Goal: Obtain resource: Obtain resource

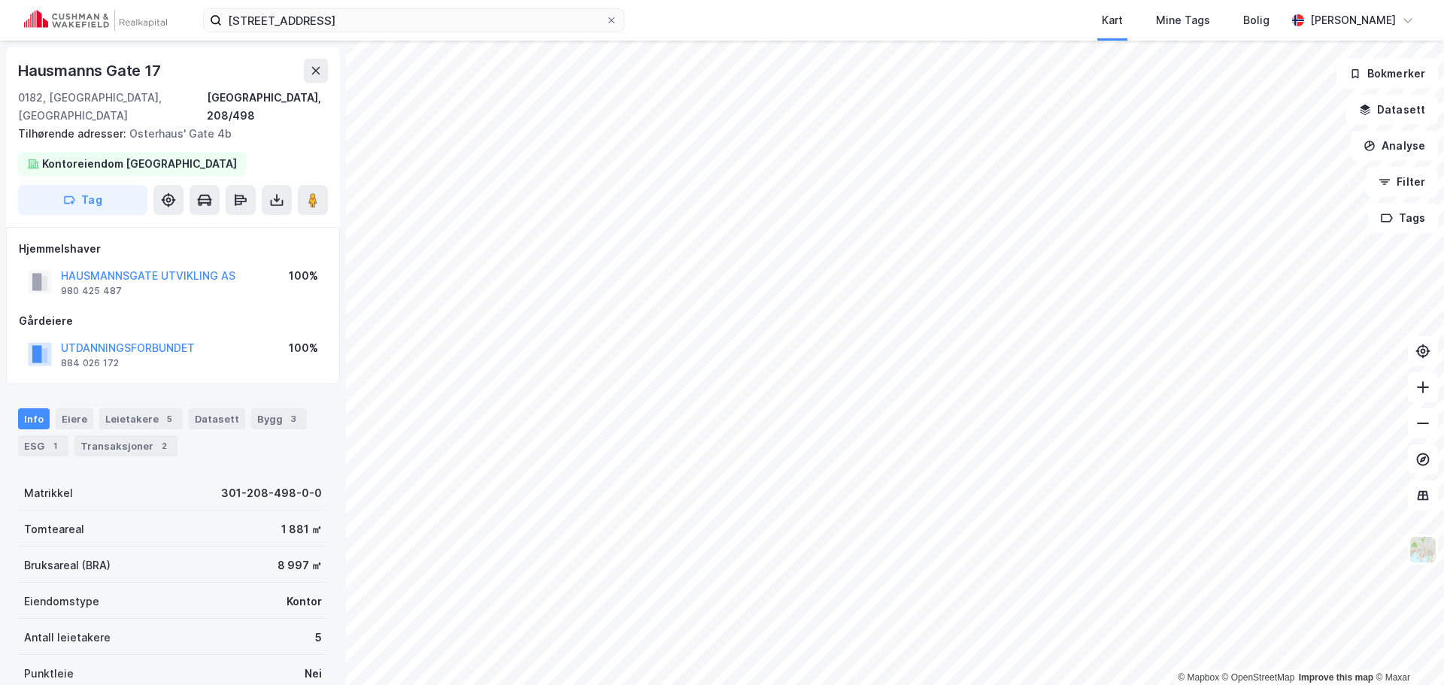
click at [544, 1] on div "[PERSON_NAME] [STREET_ADDRESS] Kart Mine Tags Bolig [PERSON_NAME]" at bounding box center [722, 20] width 1444 height 41
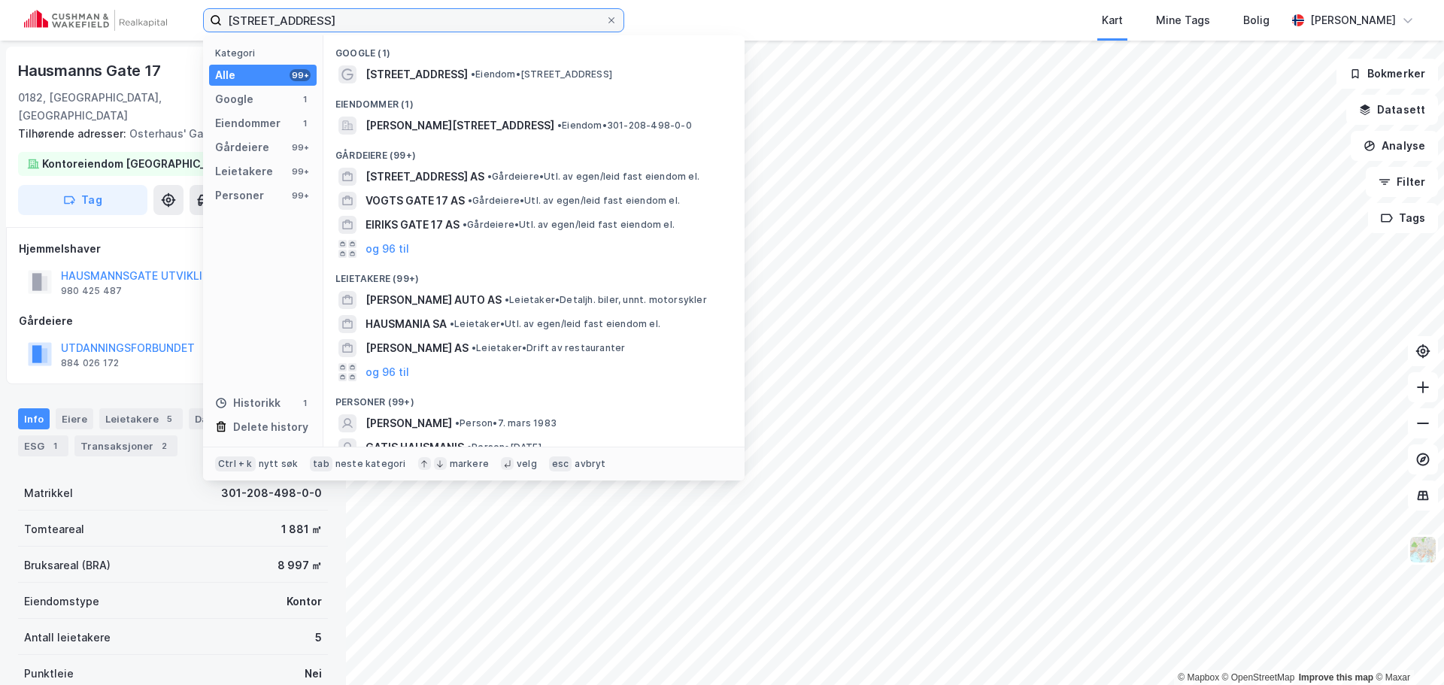
click at [505, 20] on input "[STREET_ADDRESS]" at bounding box center [414, 20] width 384 height 23
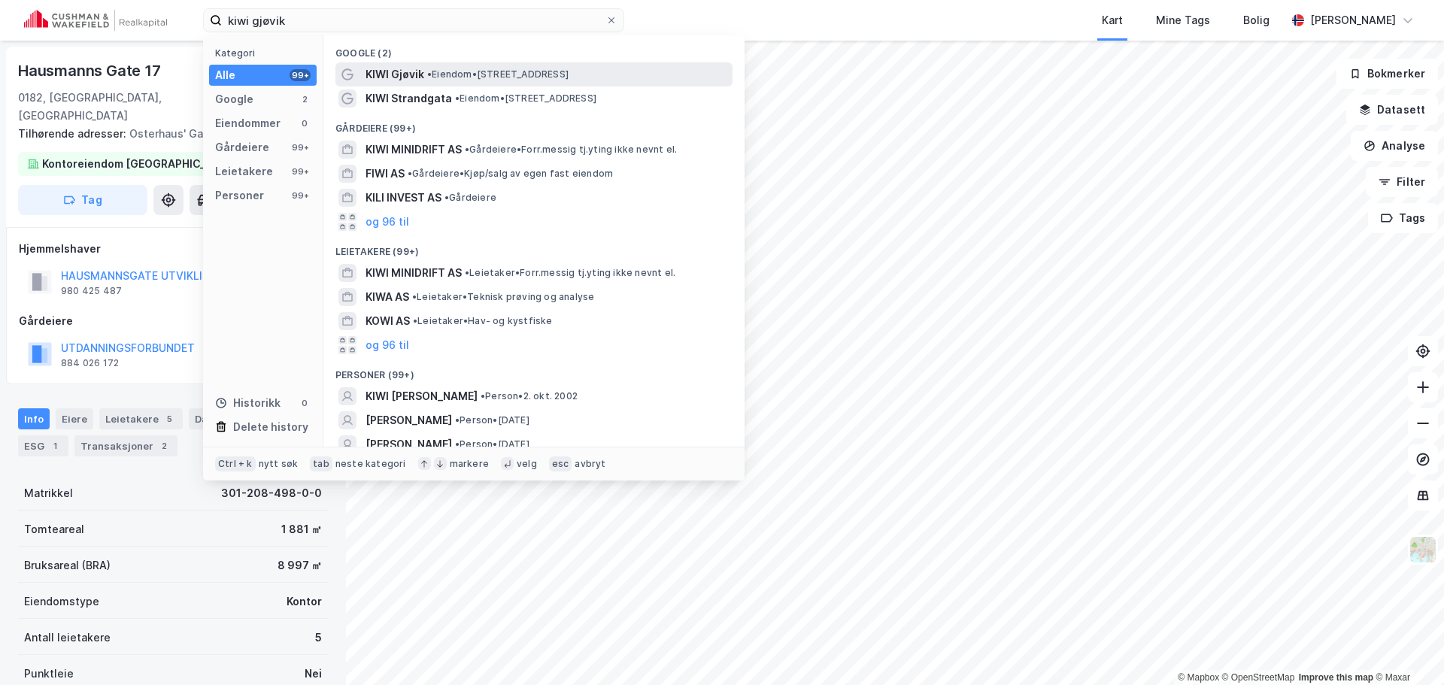
click at [569, 74] on span "• Eiendom • [STREET_ADDRESS]" at bounding box center [497, 74] width 141 height 12
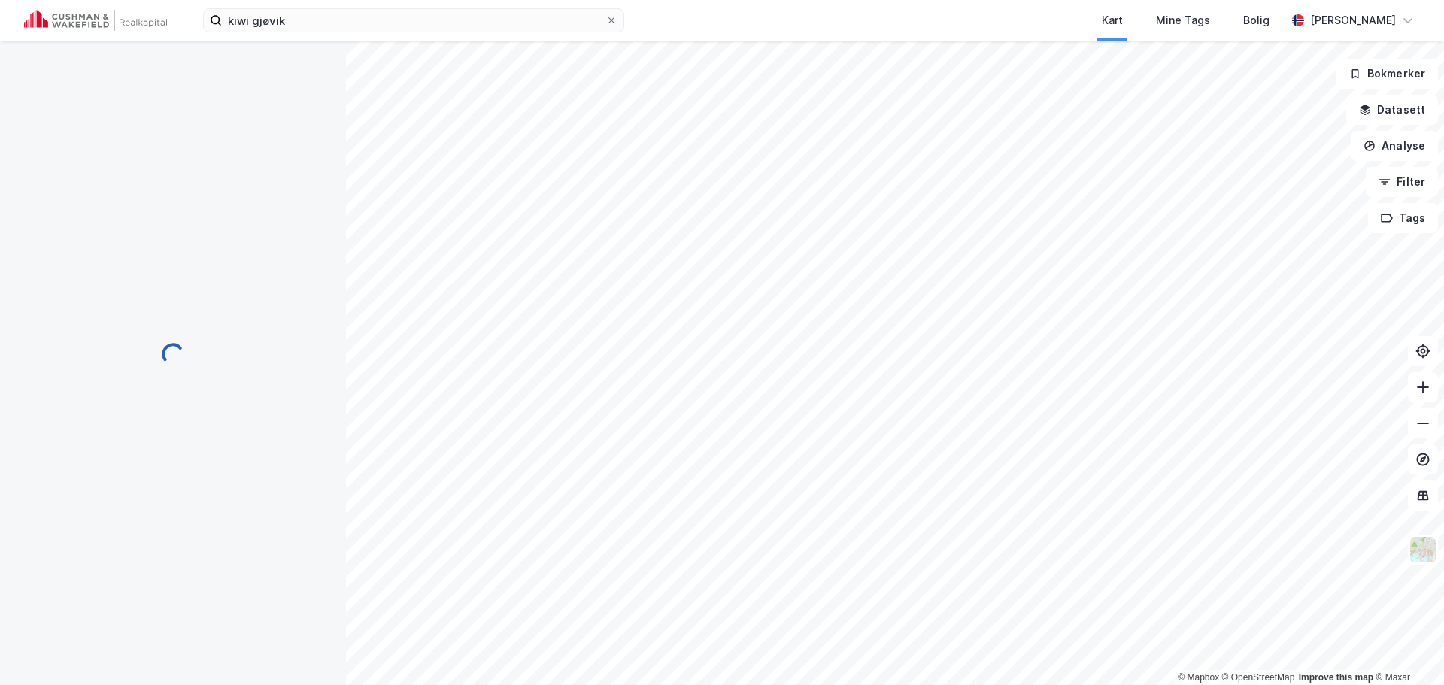
scroll to position [2, 0]
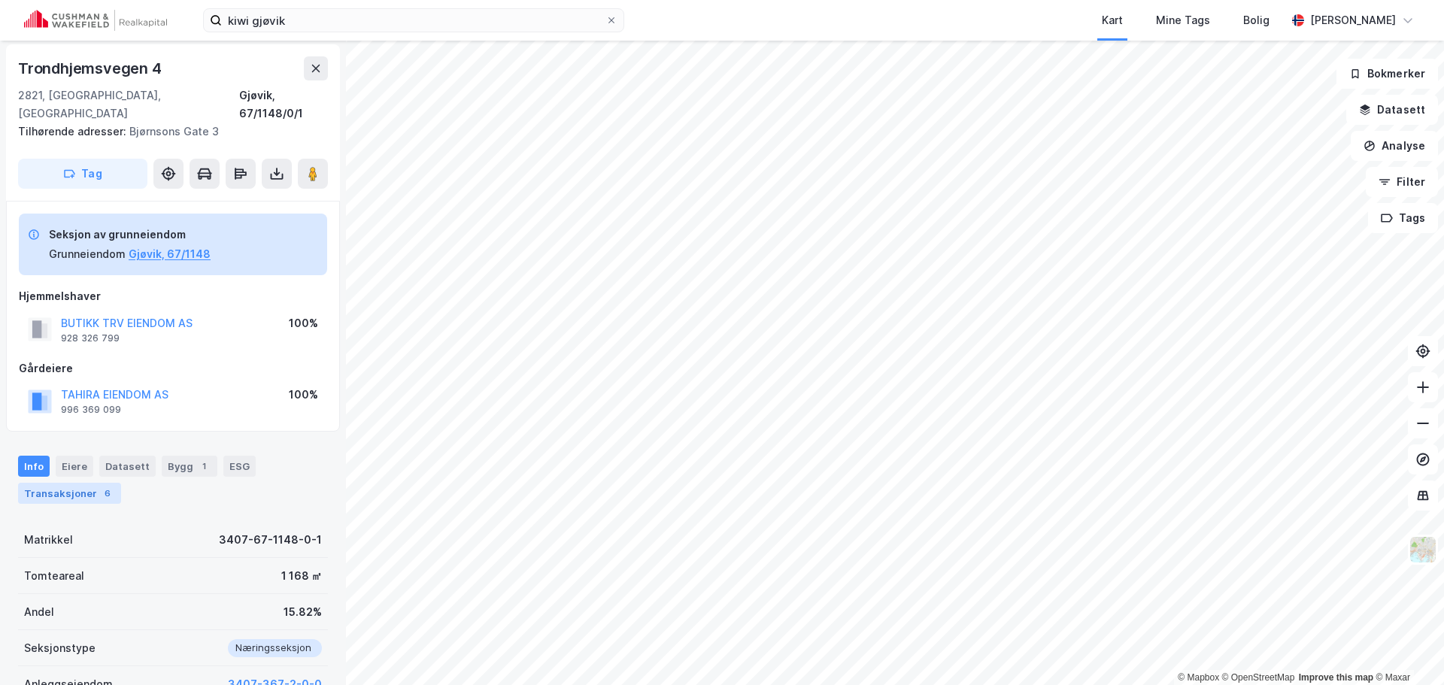
click at [69, 483] on div "Transaksjoner 6" at bounding box center [69, 493] width 103 height 21
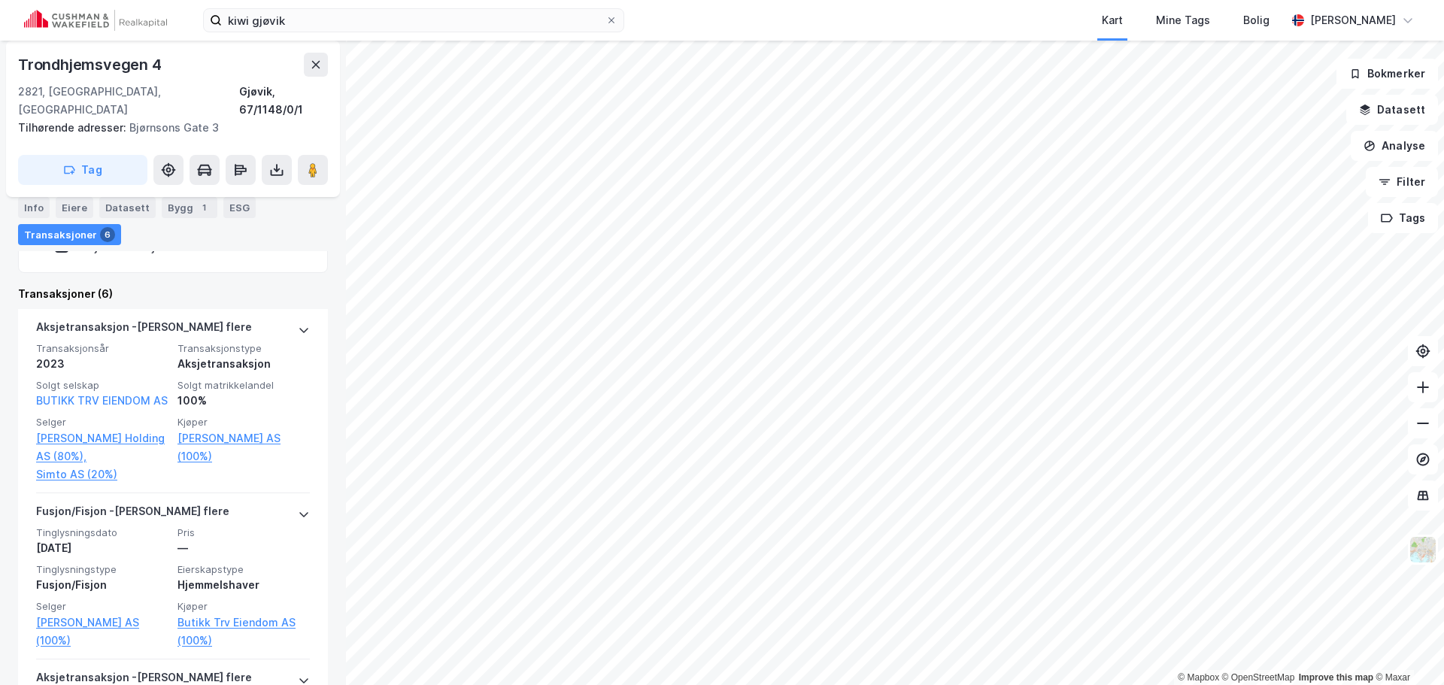
scroll to position [103, 0]
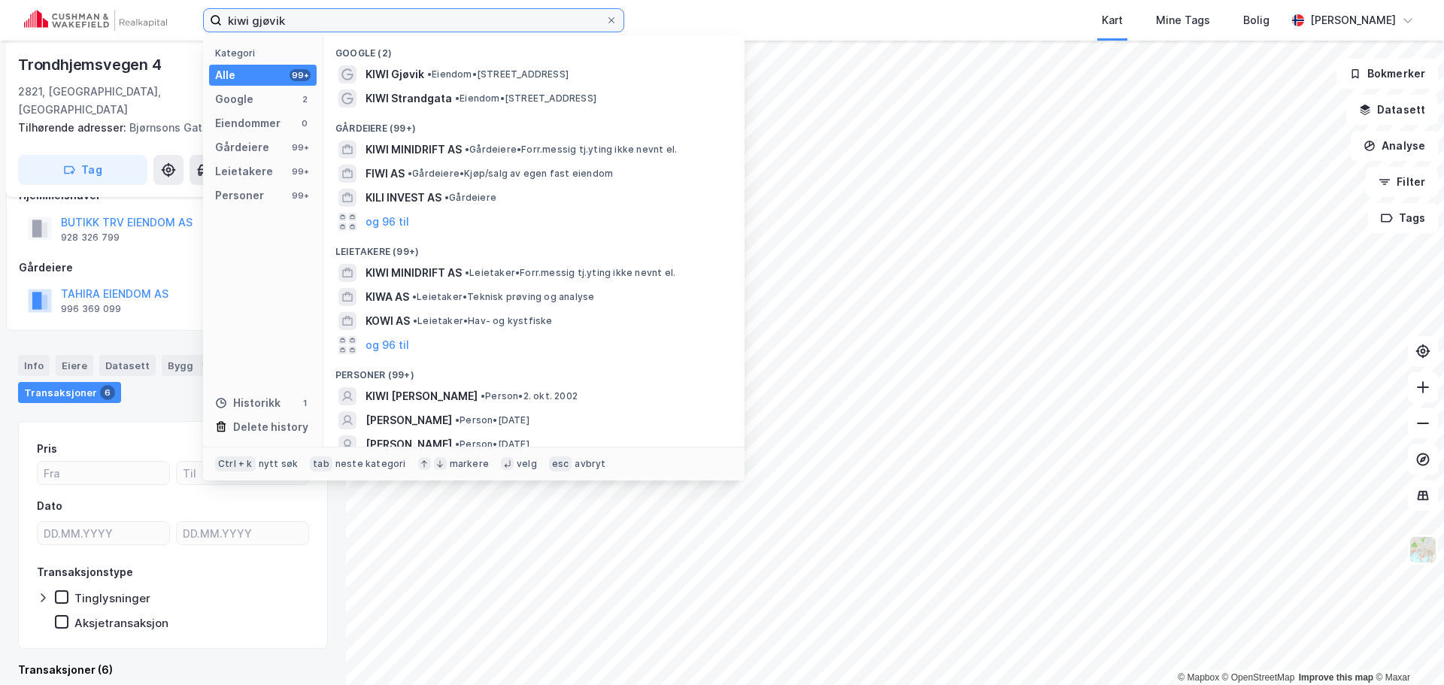
click at [324, 11] on input "kiwi gjøvik" at bounding box center [414, 20] width 384 height 23
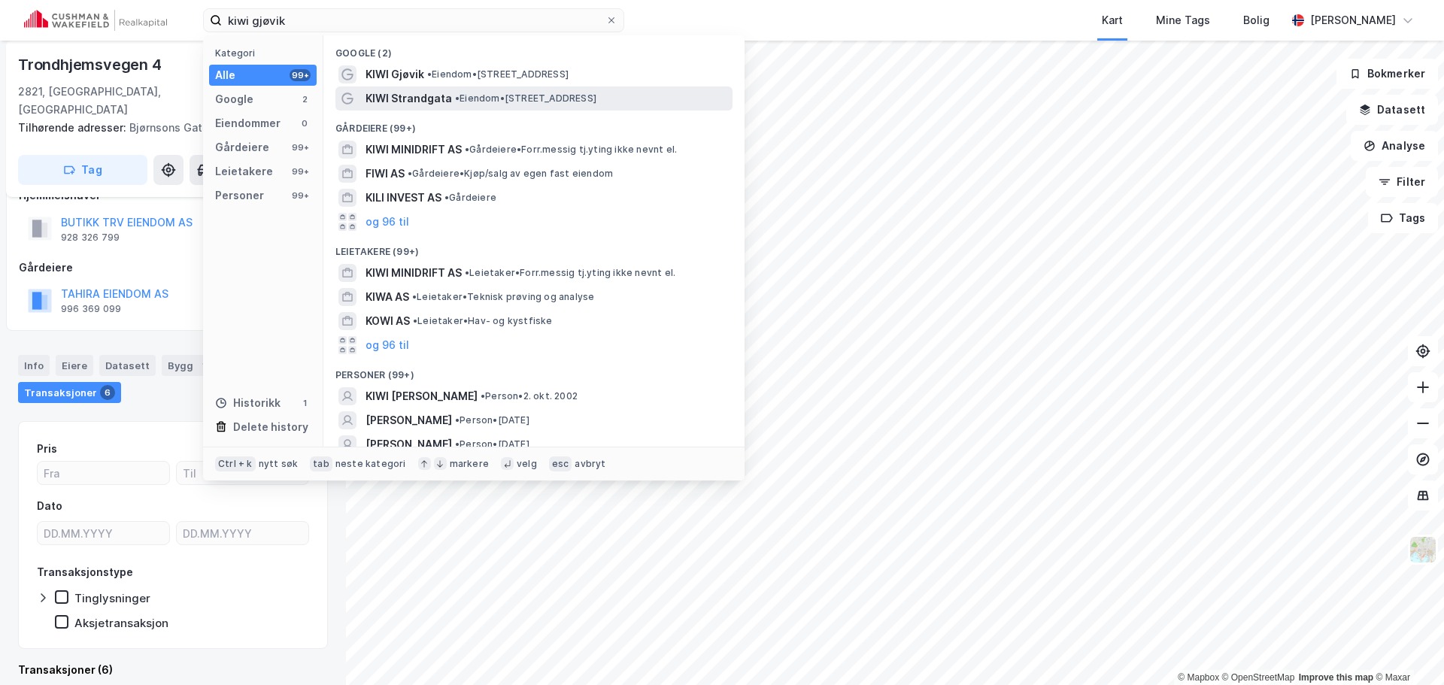
click at [439, 89] on span "KIWI Strandgata" at bounding box center [408, 98] width 86 height 18
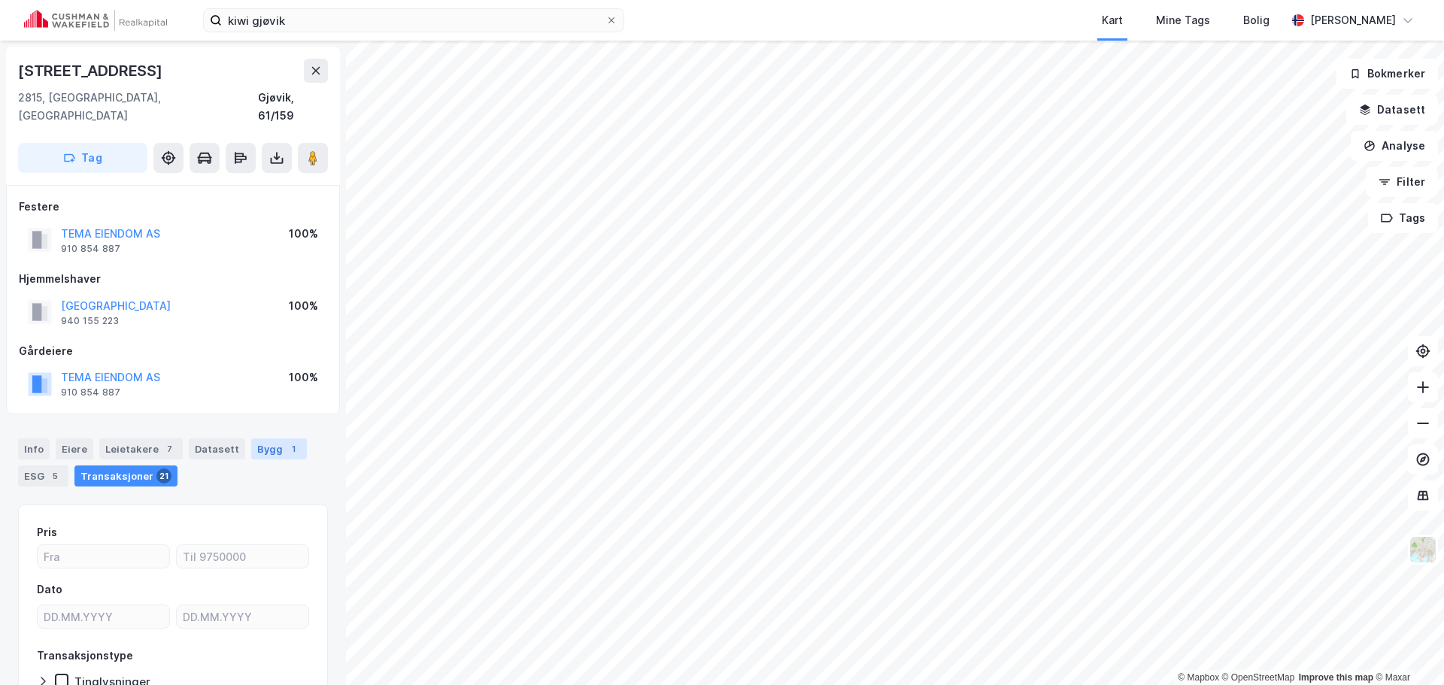
click at [262, 438] on div "Bygg 1" at bounding box center [279, 448] width 56 height 21
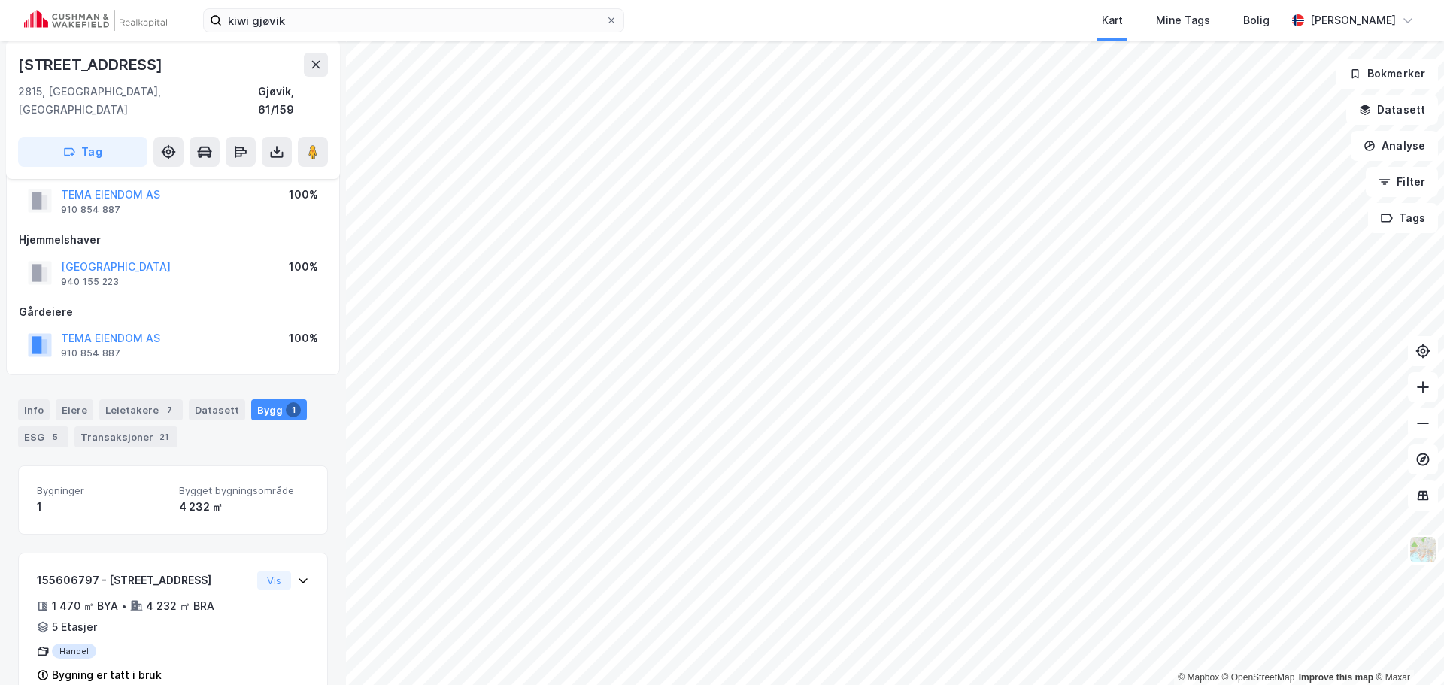
scroll to position [57, 0]
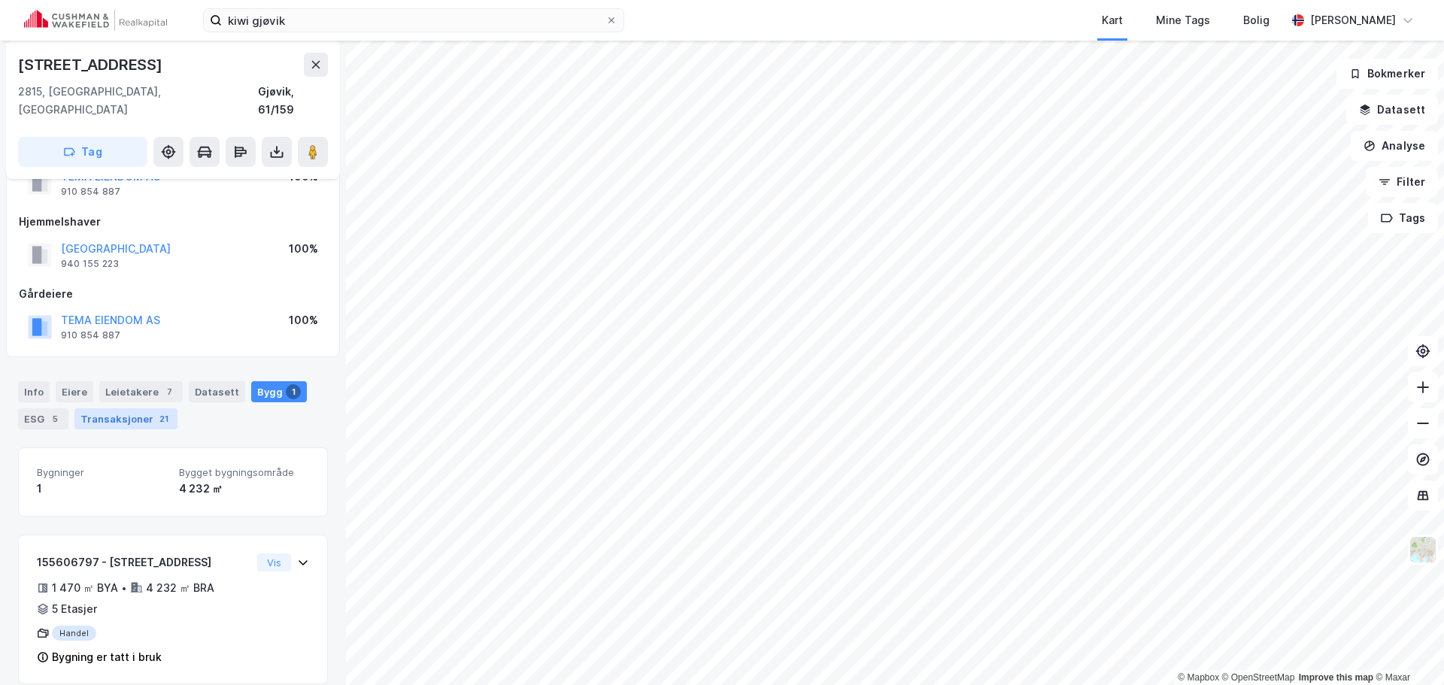
click at [156, 411] on div "21" at bounding box center [163, 418] width 15 height 15
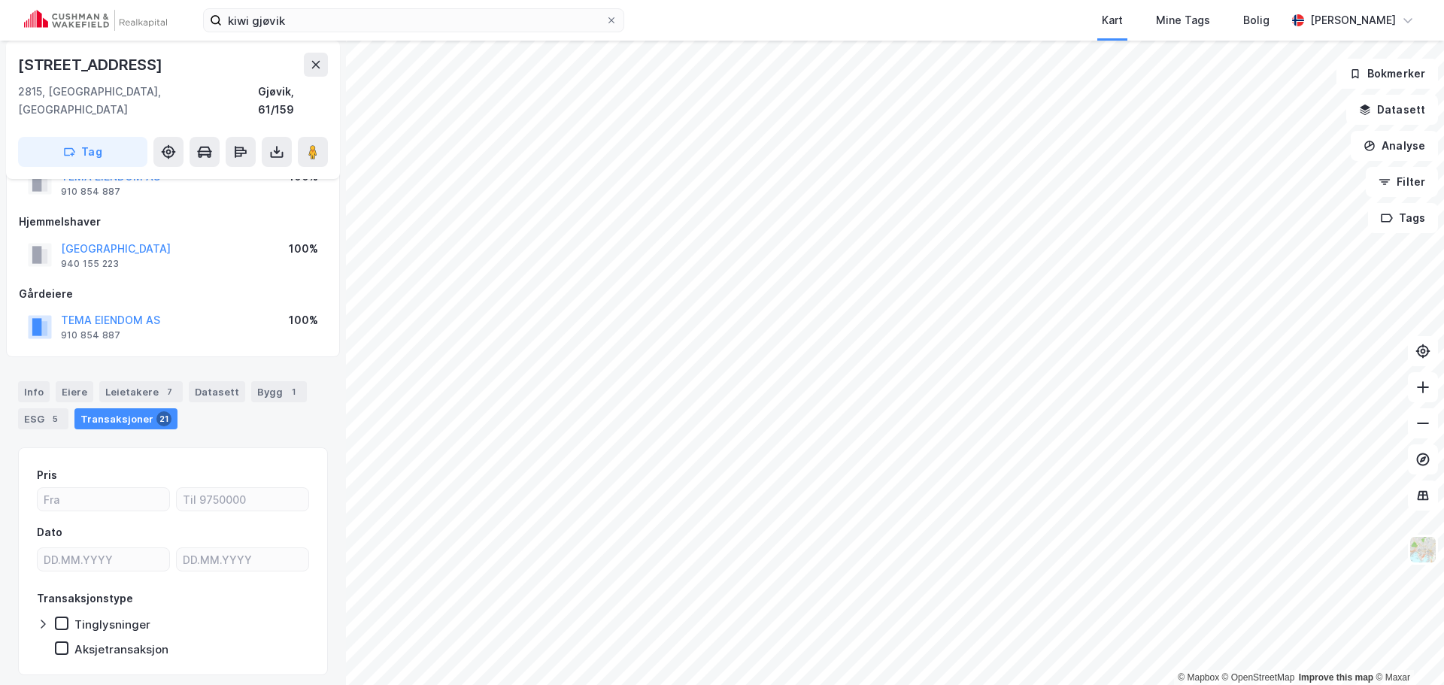
click at [131, 408] on div "Transaksjoner 21" at bounding box center [125, 418] width 103 height 21
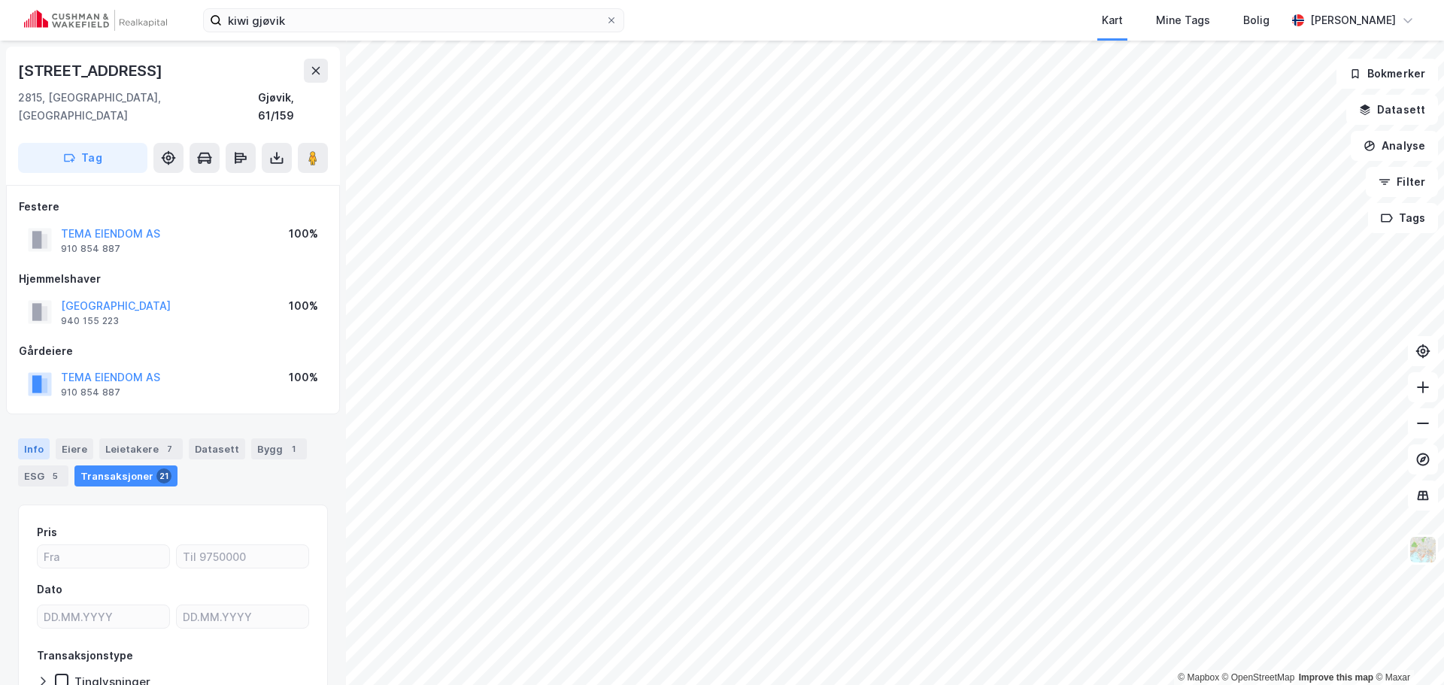
click at [28, 438] on div "Info" at bounding box center [34, 448] width 32 height 21
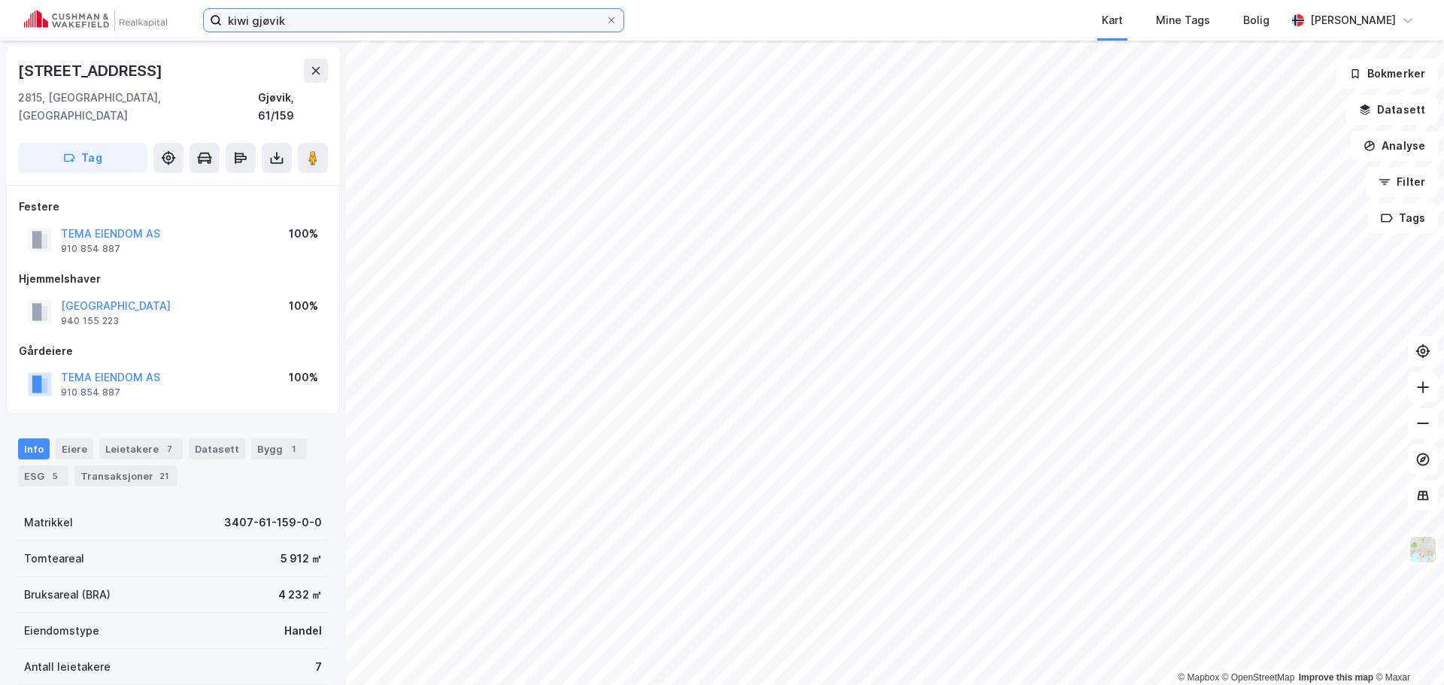
click at [266, 15] on input "kiwi gjøvik" at bounding box center [414, 20] width 384 height 23
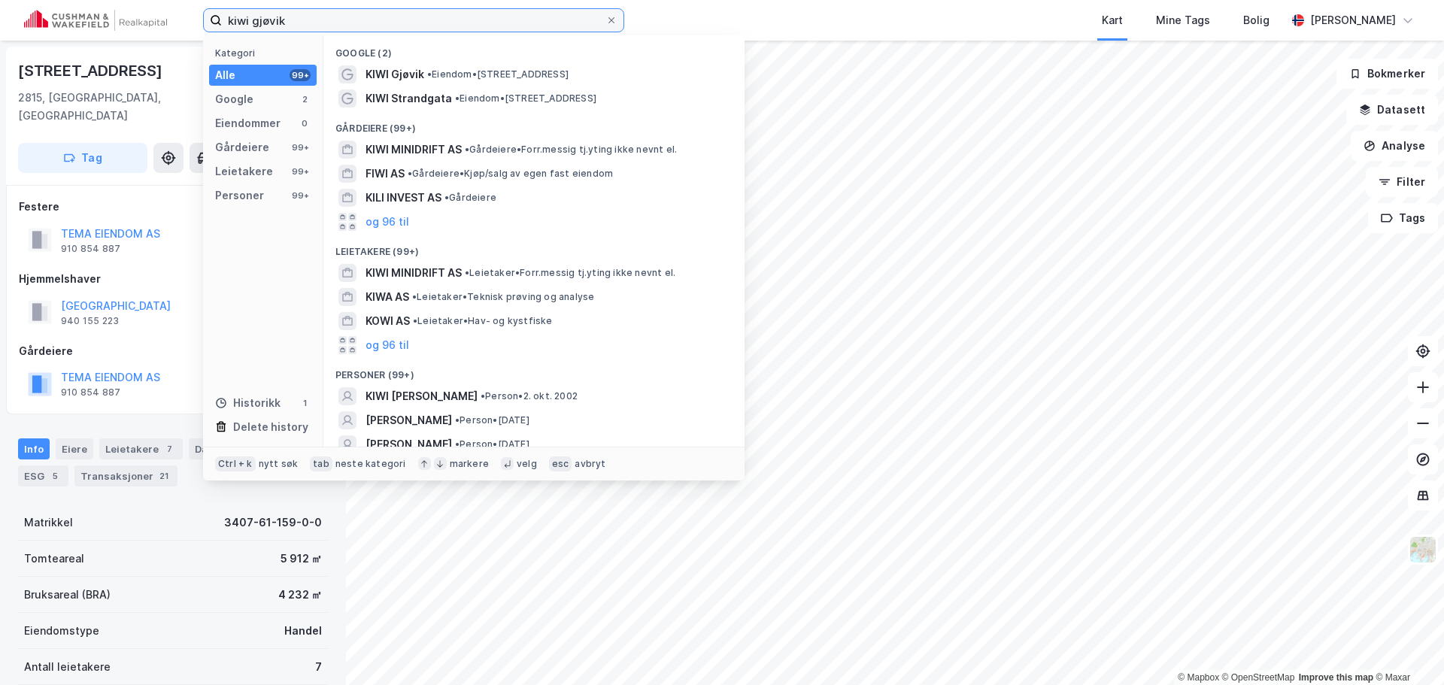
click at [266, 15] on input "kiwi gjøvik" at bounding box center [414, 20] width 384 height 23
paste input "Trondhjemsvegen 4"
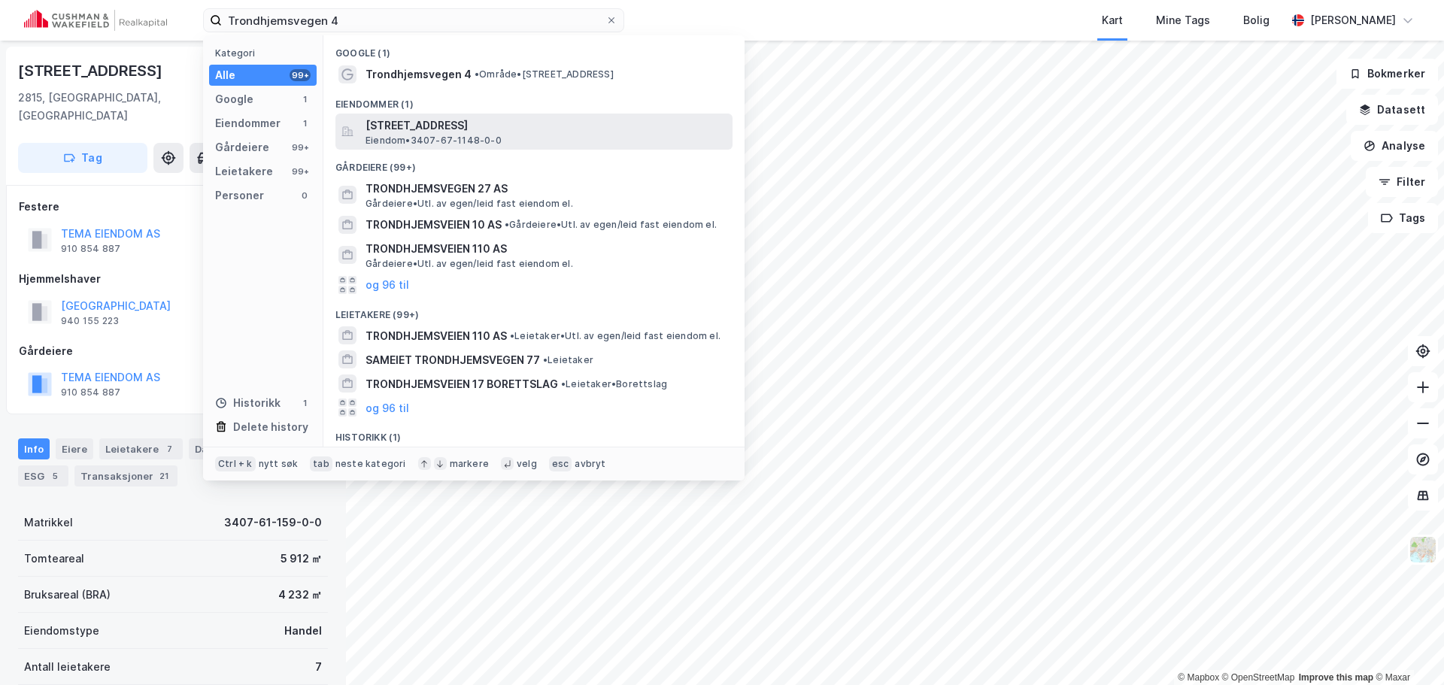
click at [493, 123] on span "[STREET_ADDRESS]" at bounding box center [545, 126] width 361 height 18
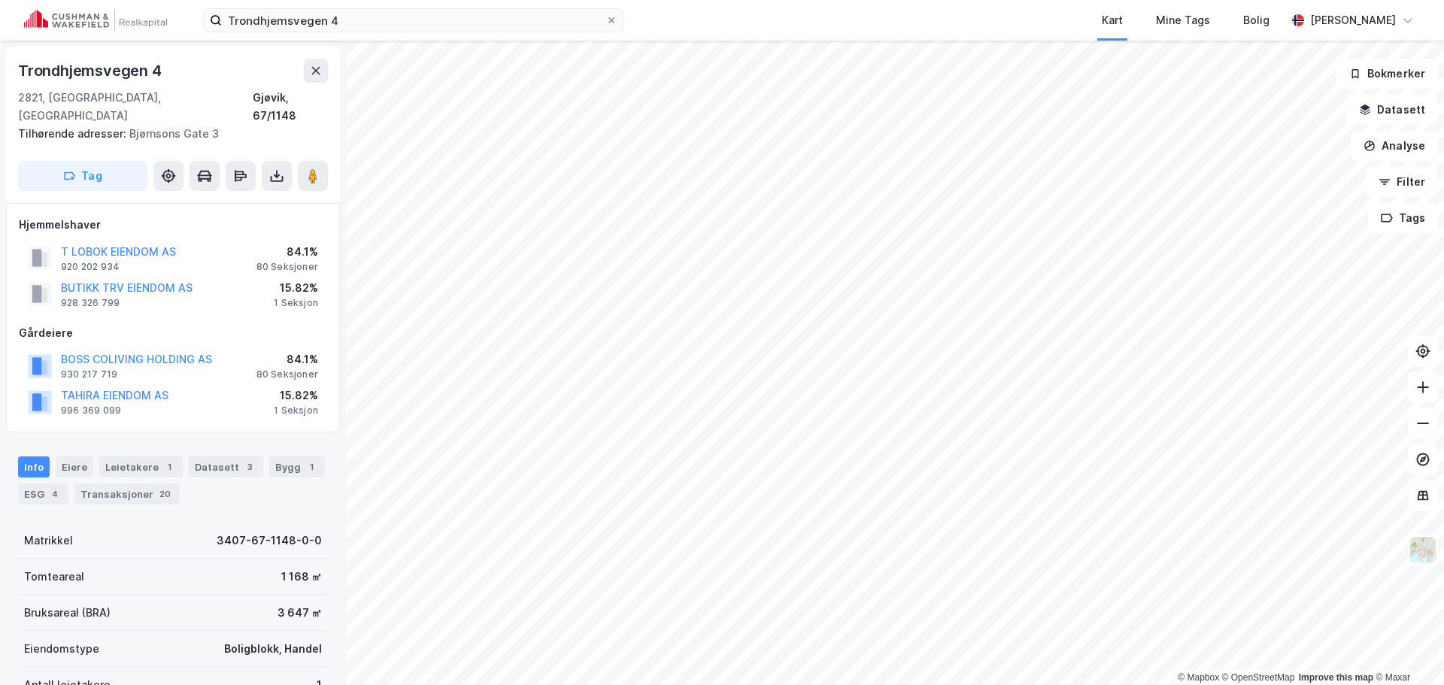
scroll to position [1, 0]
click at [231, 456] on div "Datasett 3" at bounding box center [226, 466] width 74 height 21
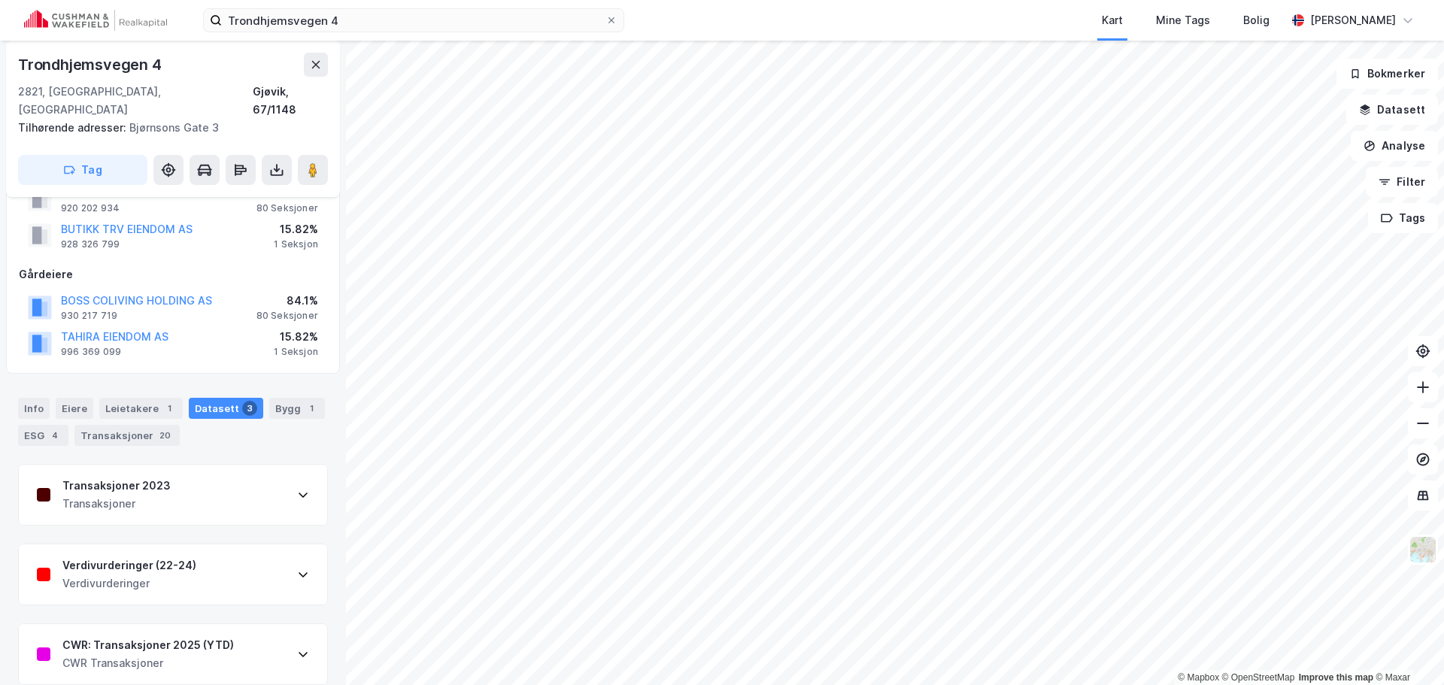
click at [216, 550] on div "Verdivurderinger (22-24) Verdivurderinger" at bounding box center [173, 574] width 308 height 60
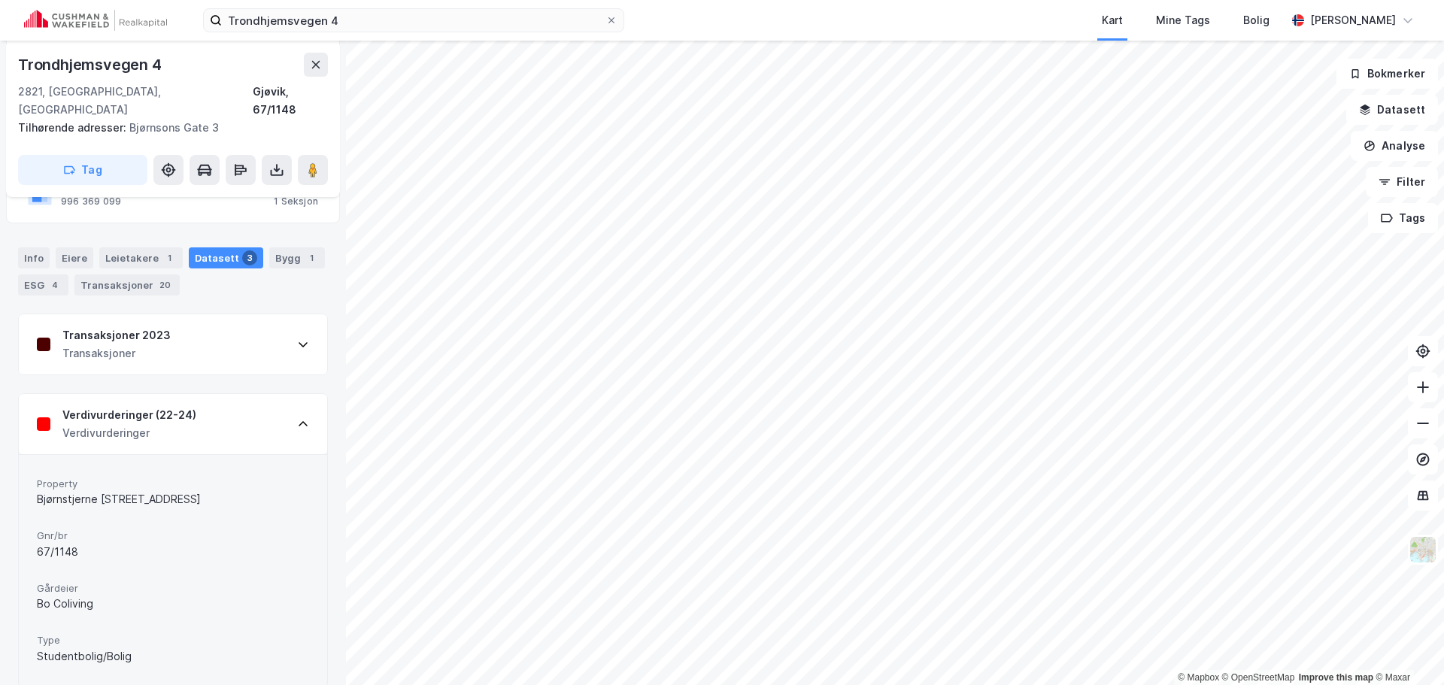
click at [243, 408] on div "Verdivurderinger (22-24) Verdivurderinger" at bounding box center [173, 424] width 308 height 60
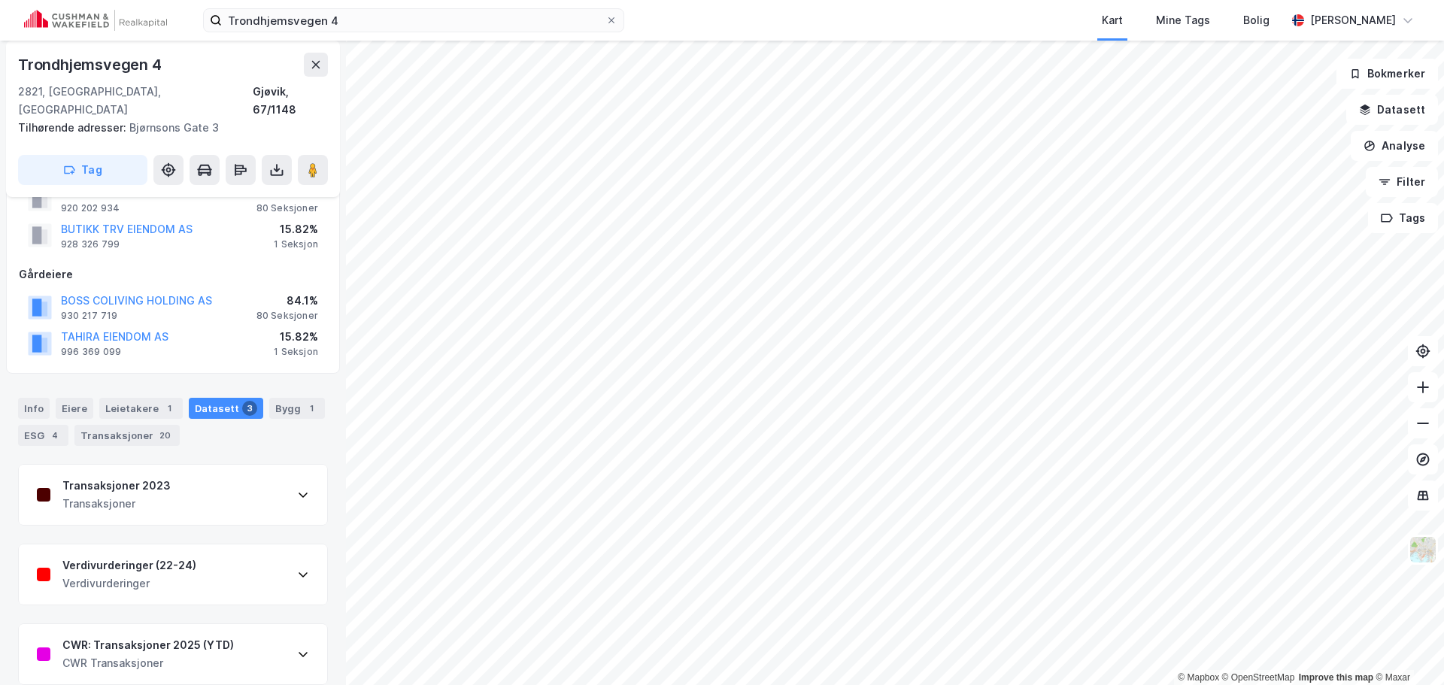
click at [233, 624] on div "CWR: Transaksjoner 2025 (YTD) CWR Transaksjoner" at bounding box center [173, 654] width 308 height 60
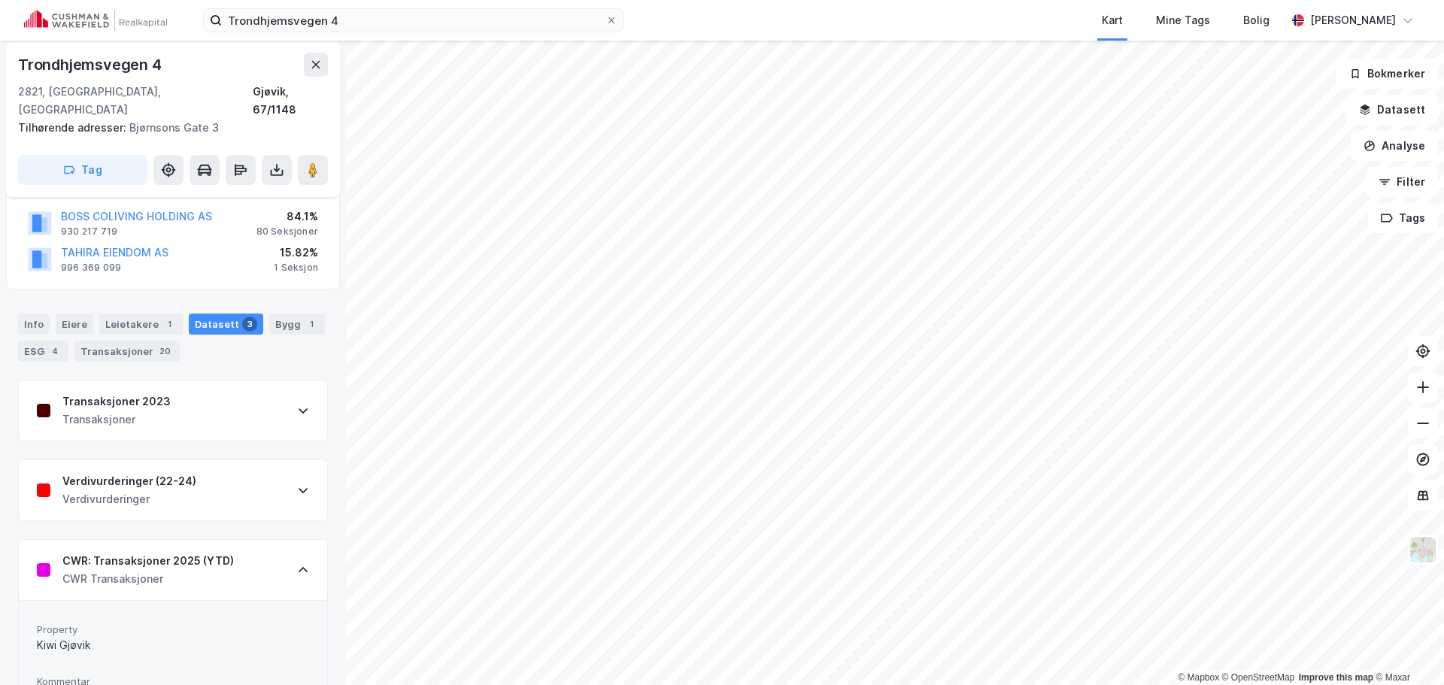
click at [249, 551] on div "CWR: Transaksjoner 2025 (YTD) CWR Transaksjoner" at bounding box center [173, 570] width 308 height 60
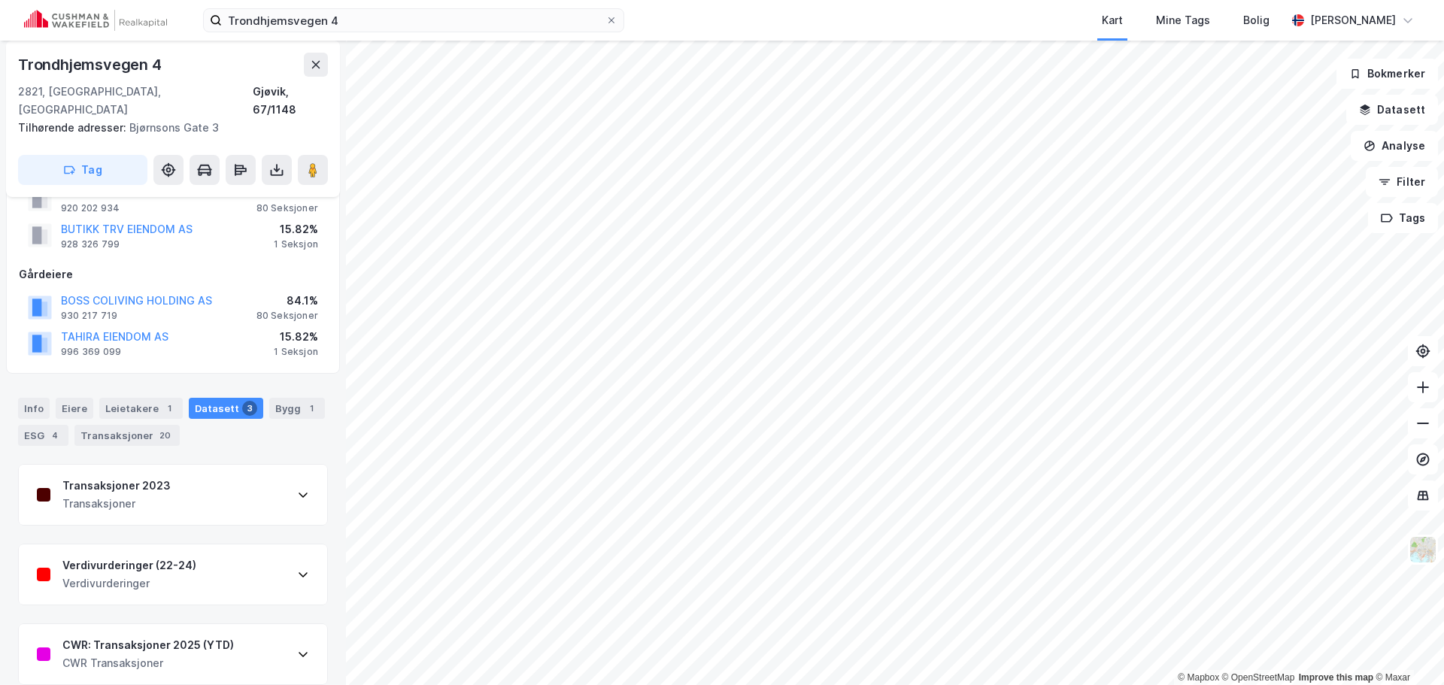
click at [244, 470] on div "Transaksjoner 2023 Transaksjoner" at bounding box center [173, 495] width 308 height 60
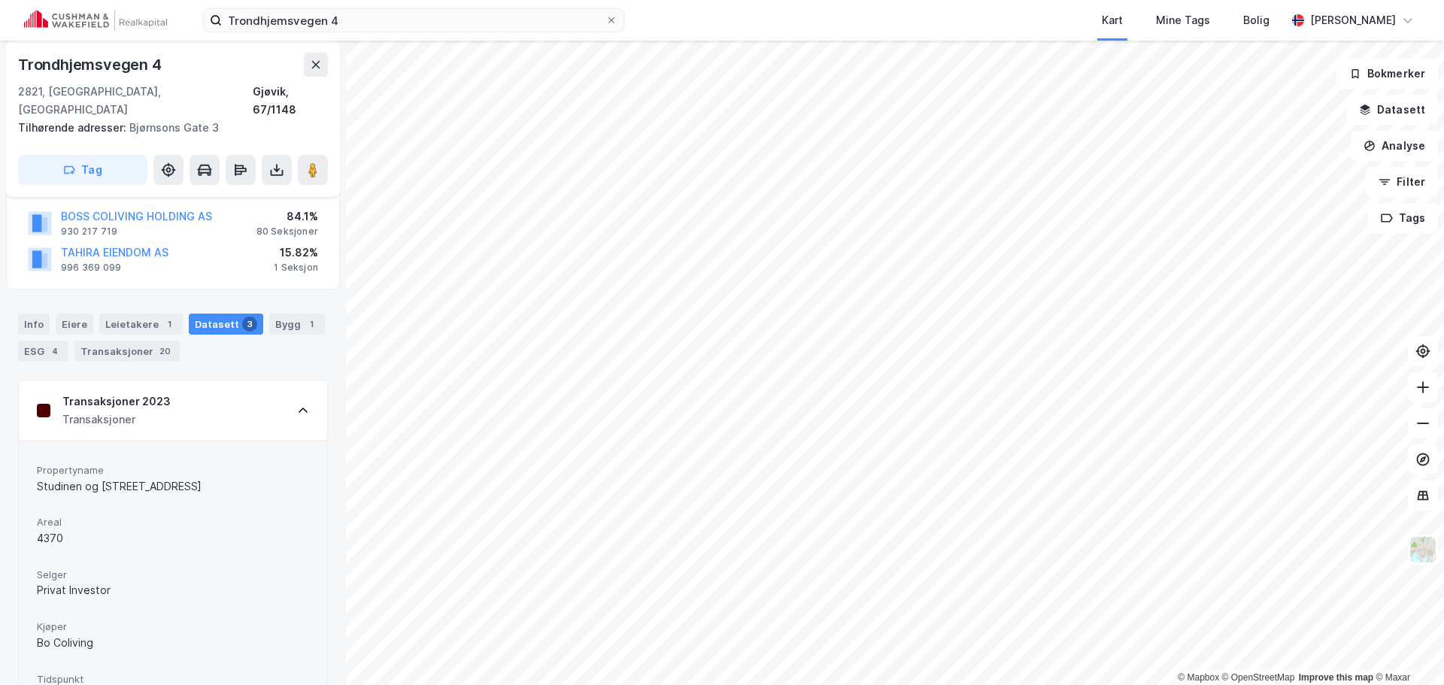
click at [241, 396] on div "Transaksjoner 2023 Transaksjoner" at bounding box center [173, 411] width 308 height 60
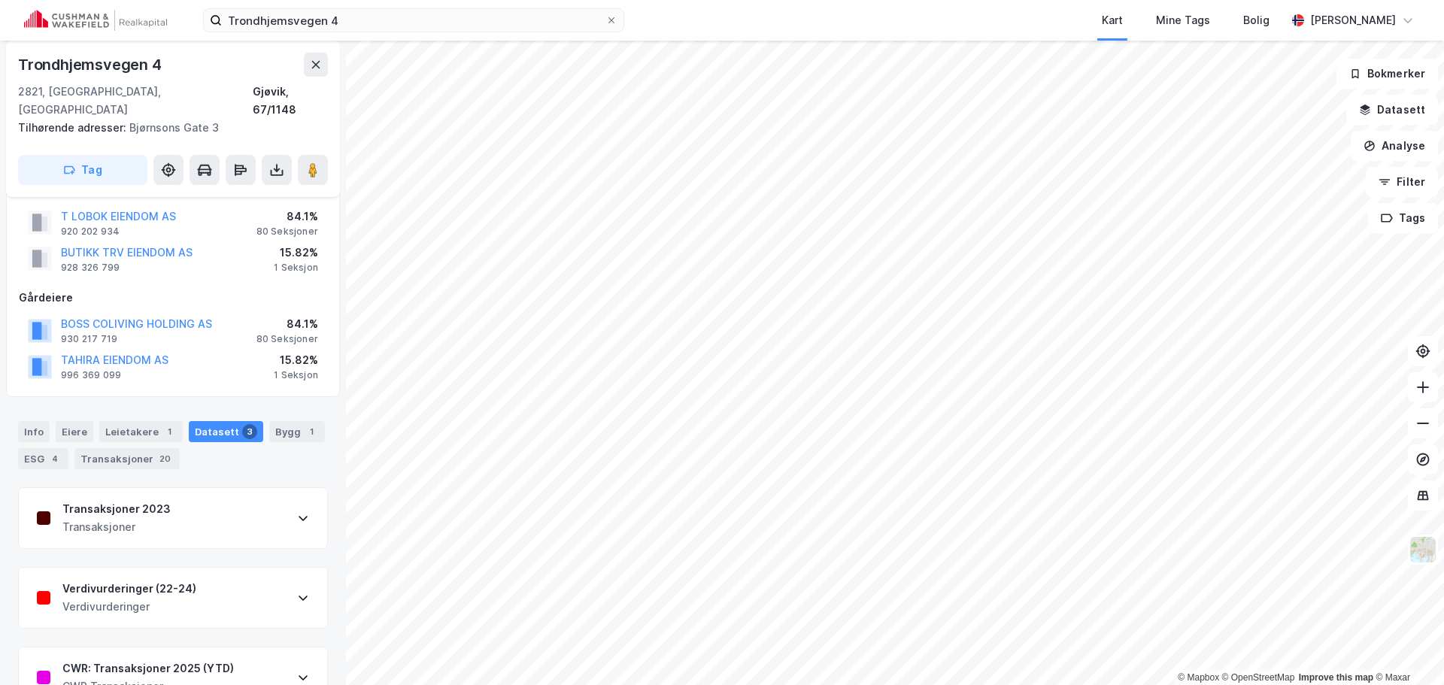
scroll to position [0, 0]
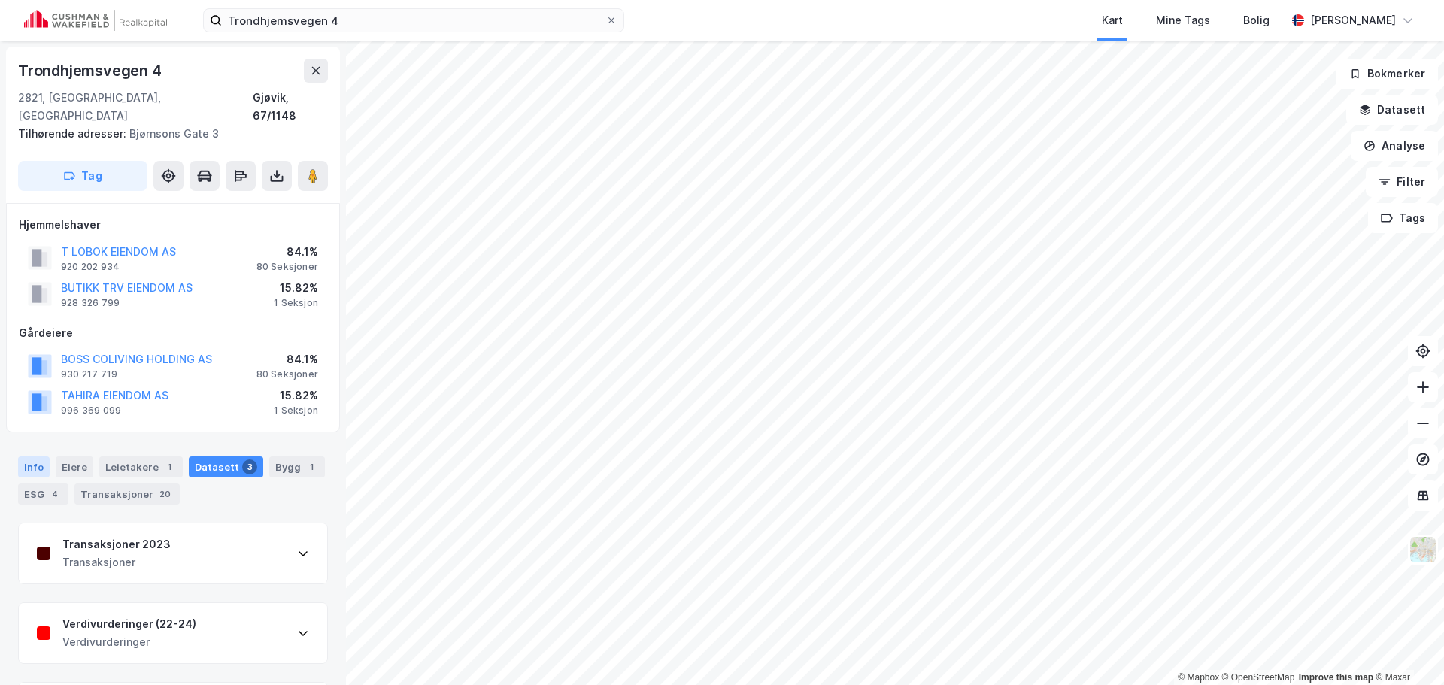
click at [30, 456] on div "Info" at bounding box center [34, 466] width 32 height 21
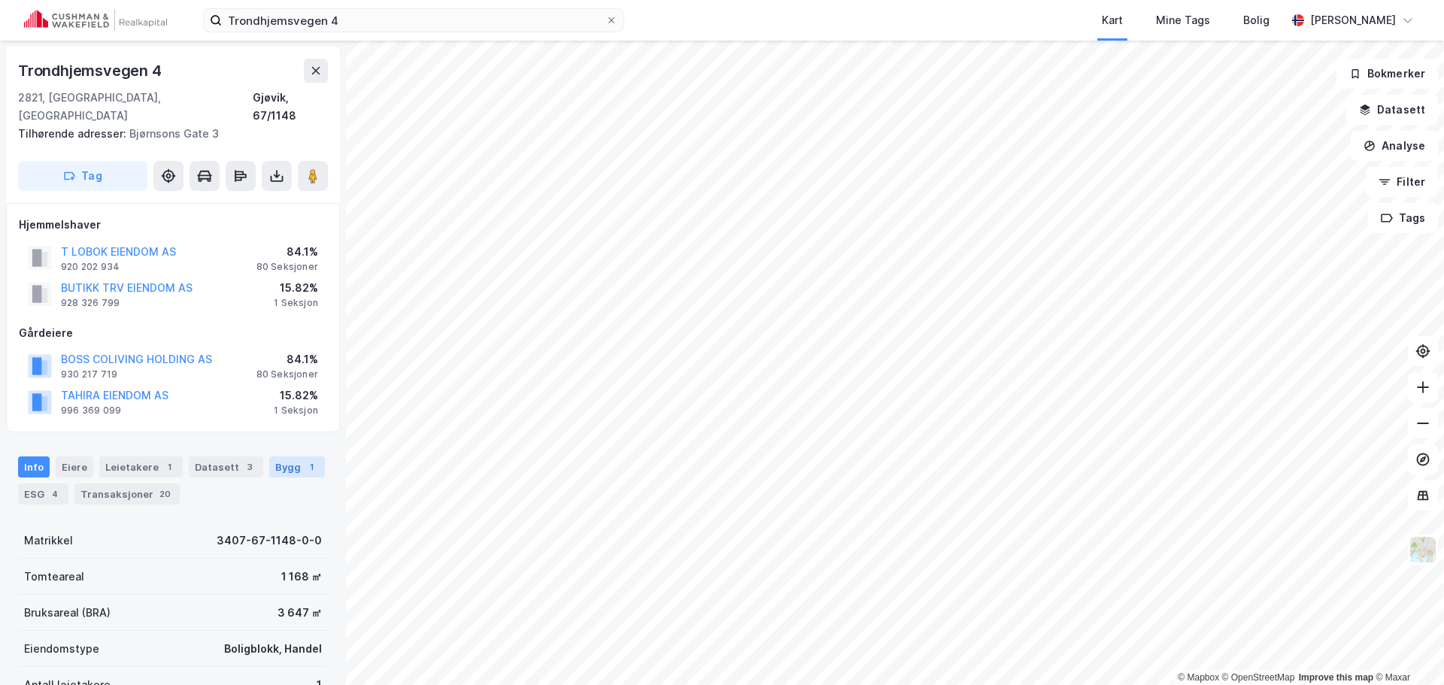
click at [304, 459] on div "1" at bounding box center [311, 466] width 15 height 15
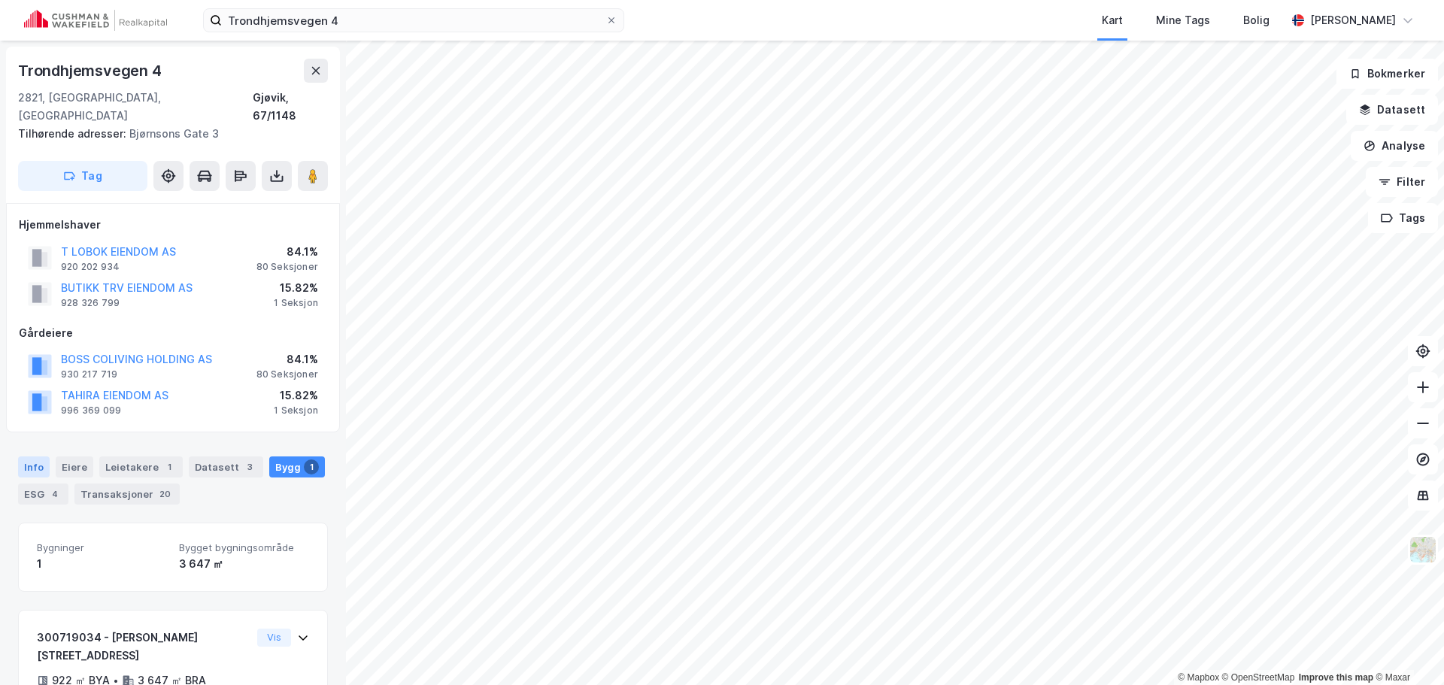
click at [32, 456] on div "Info" at bounding box center [34, 466] width 32 height 21
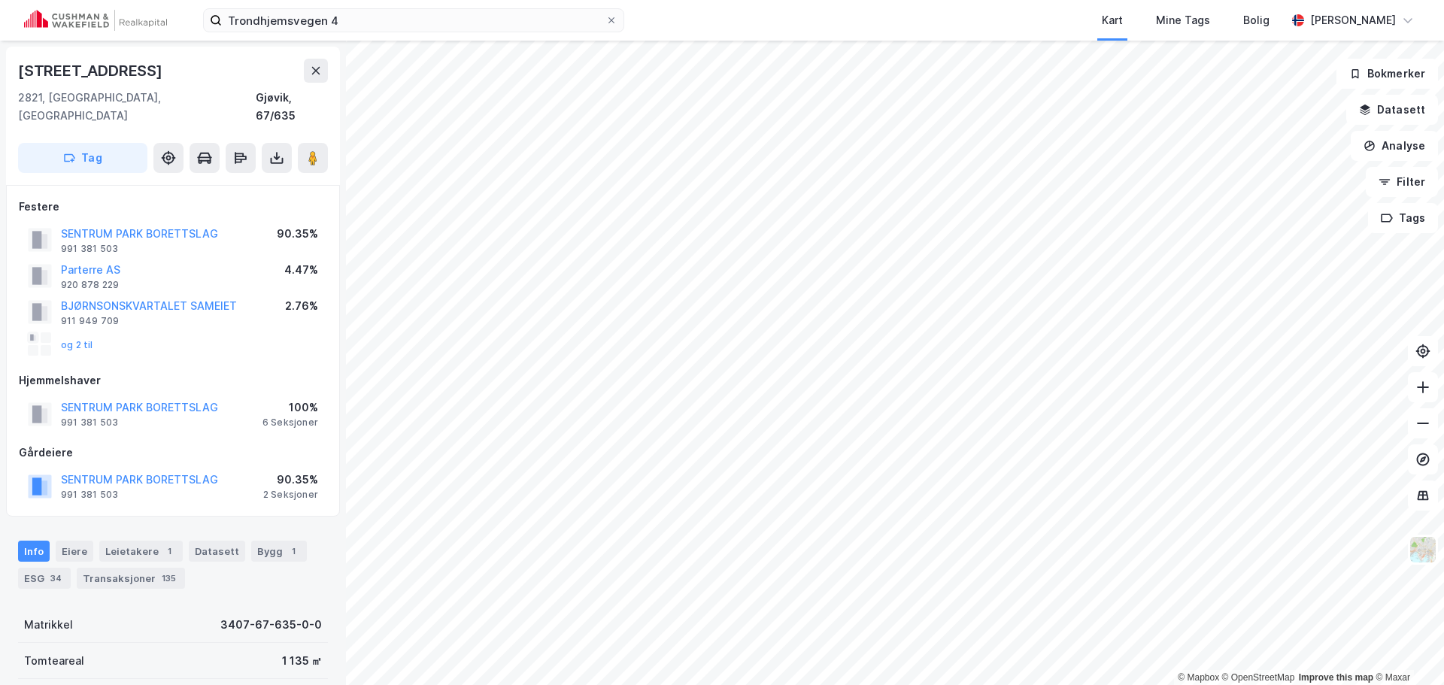
scroll to position [2, 0]
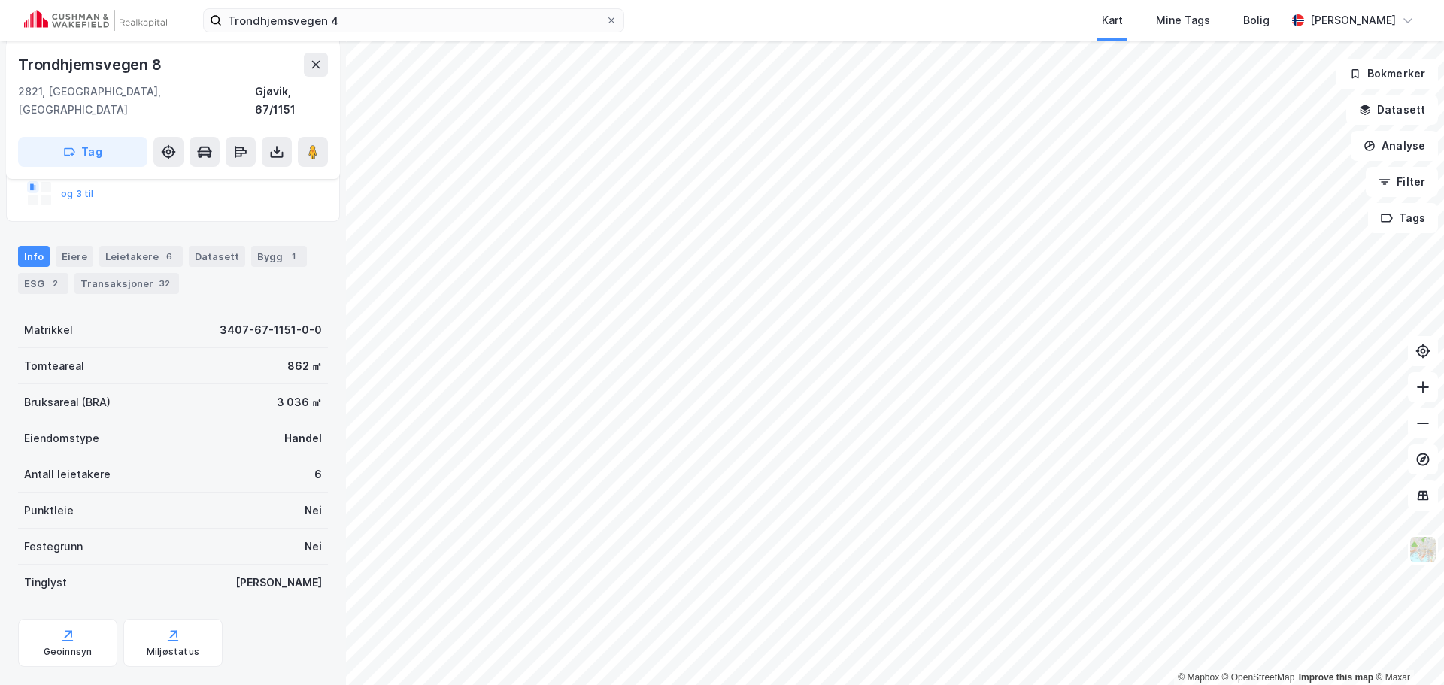
scroll to position [302, 0]
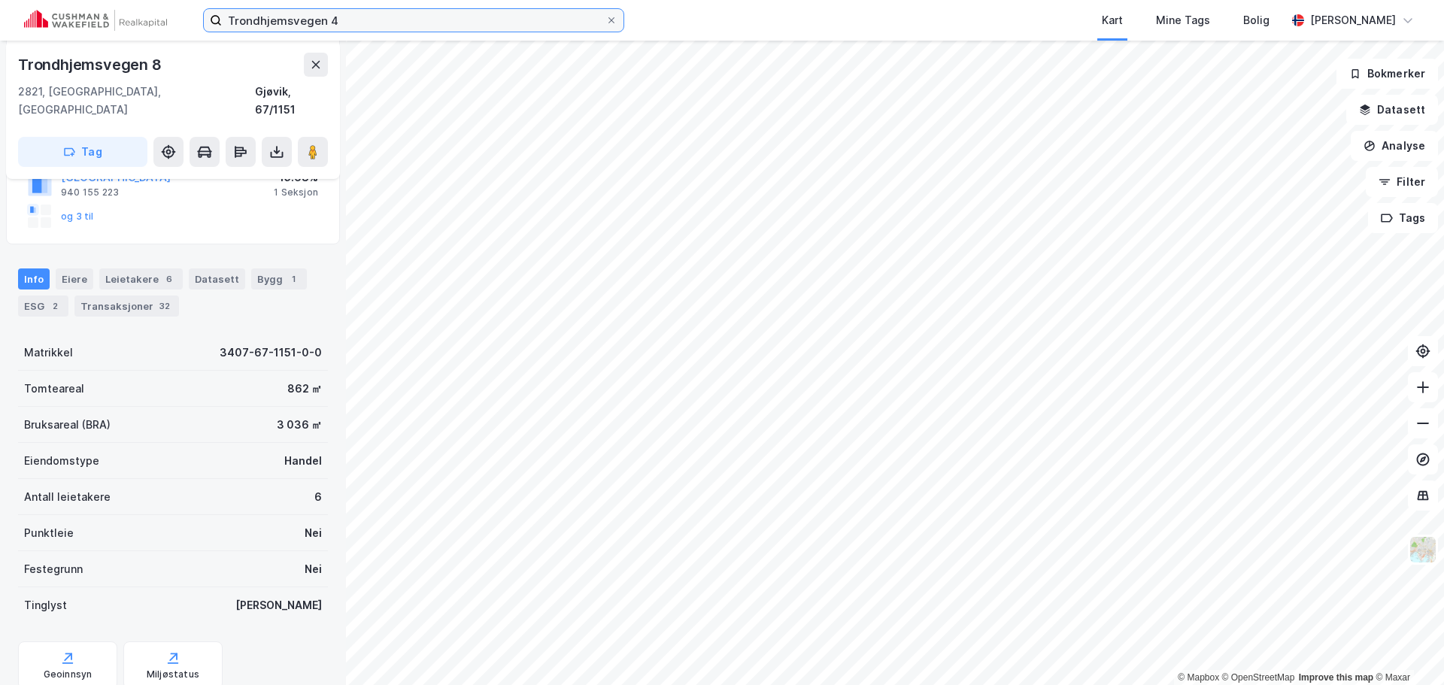
click at [411, 24] on input "Trondhjemsvegen 4" at bounding box center [414, 20] width 384 height 23
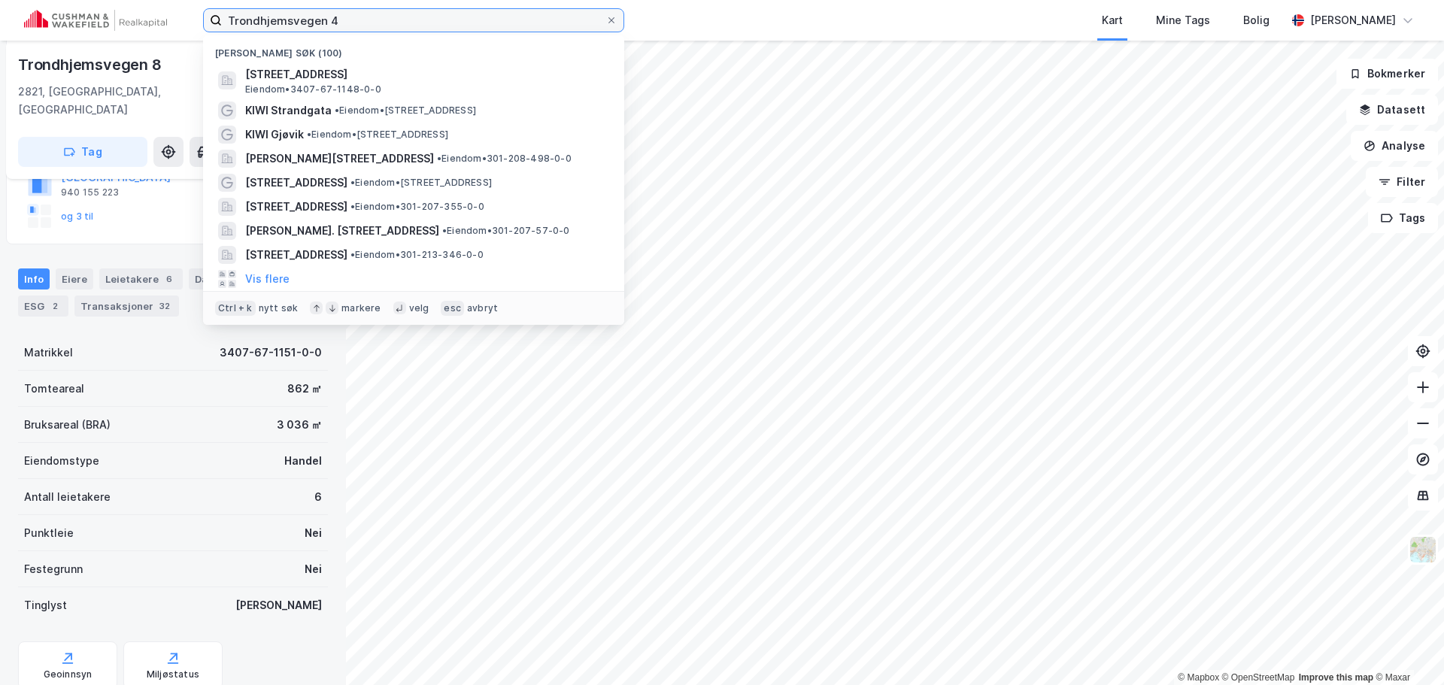
click at [411, 23] on input "Trondhjemsvegen 4" at bounding box center [414, 20] width 384 height 23
paste input "Jærvei"
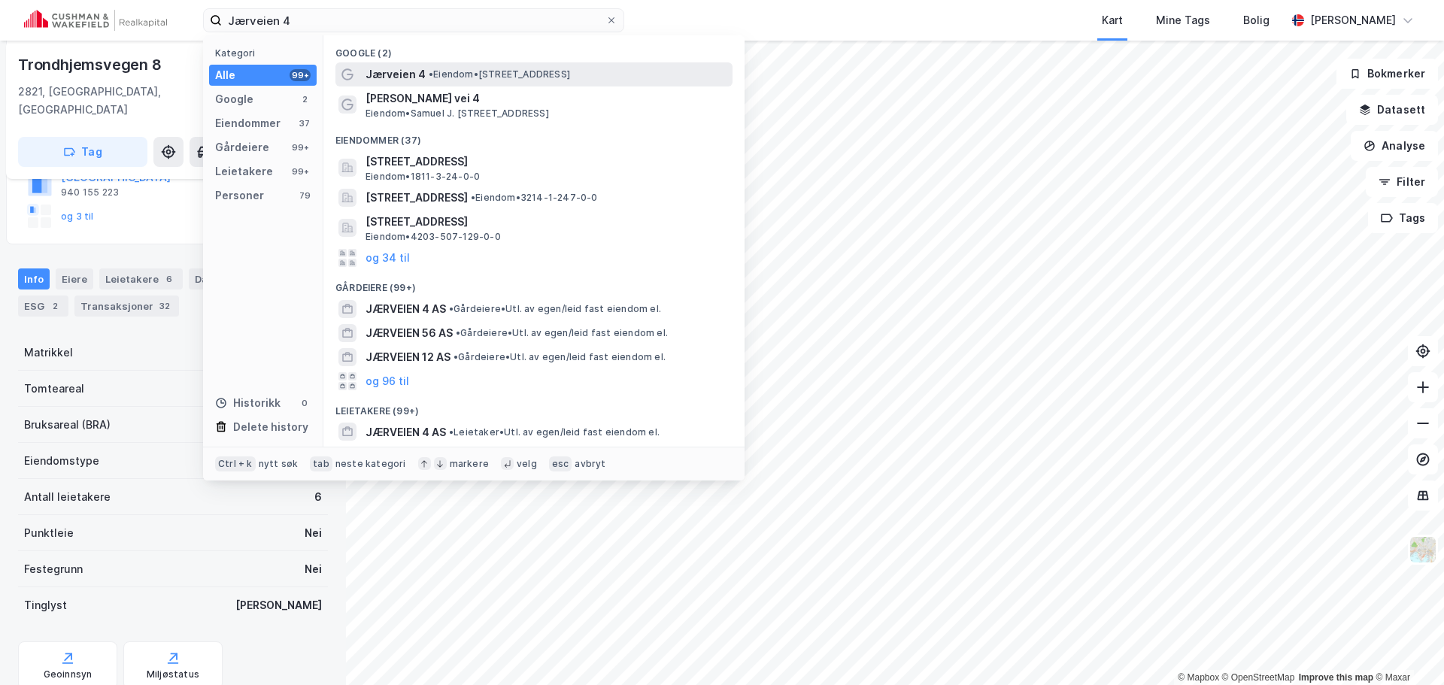
click at [623, 74] on div "Jærveien 4 • Eiendom • [STREET_ADDRESS]" at bounding box center [547, 74] width 364 height 18
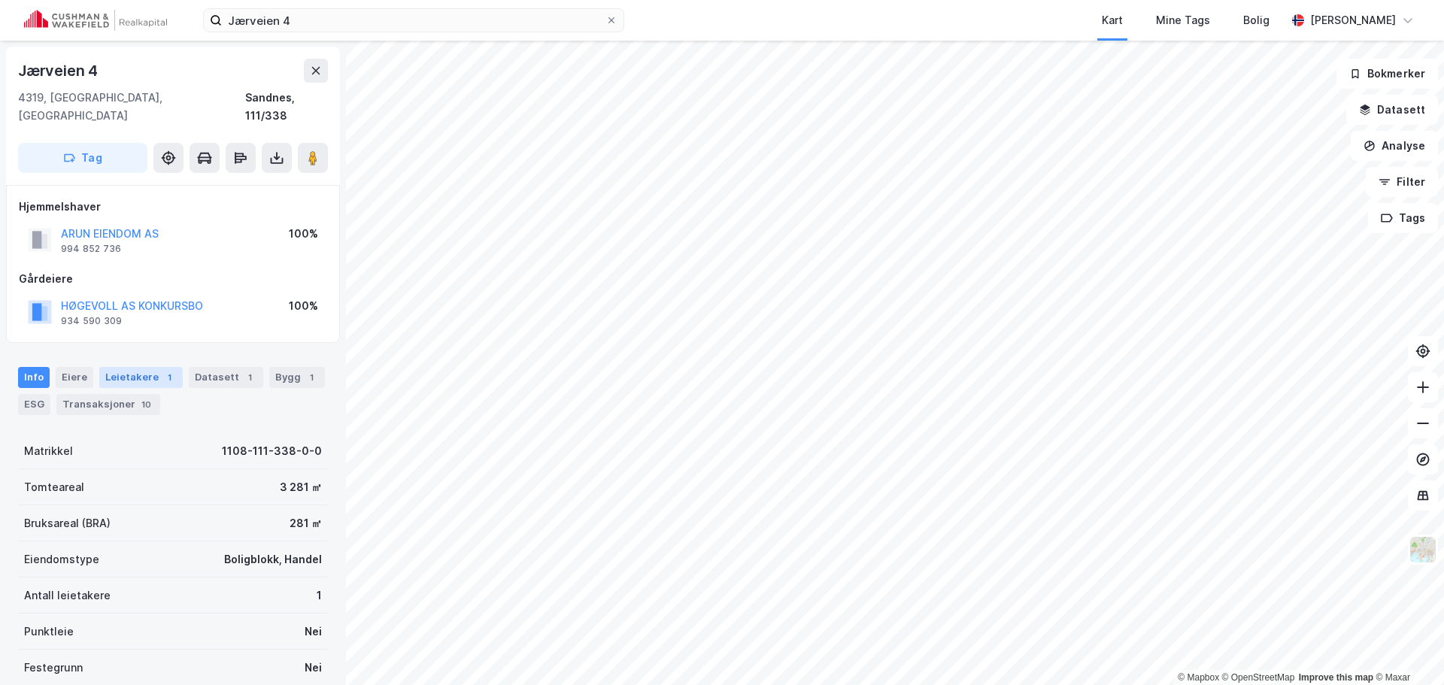
click at [162, 370] on div "1" at bounding box center [169, 377] width 15 height 15
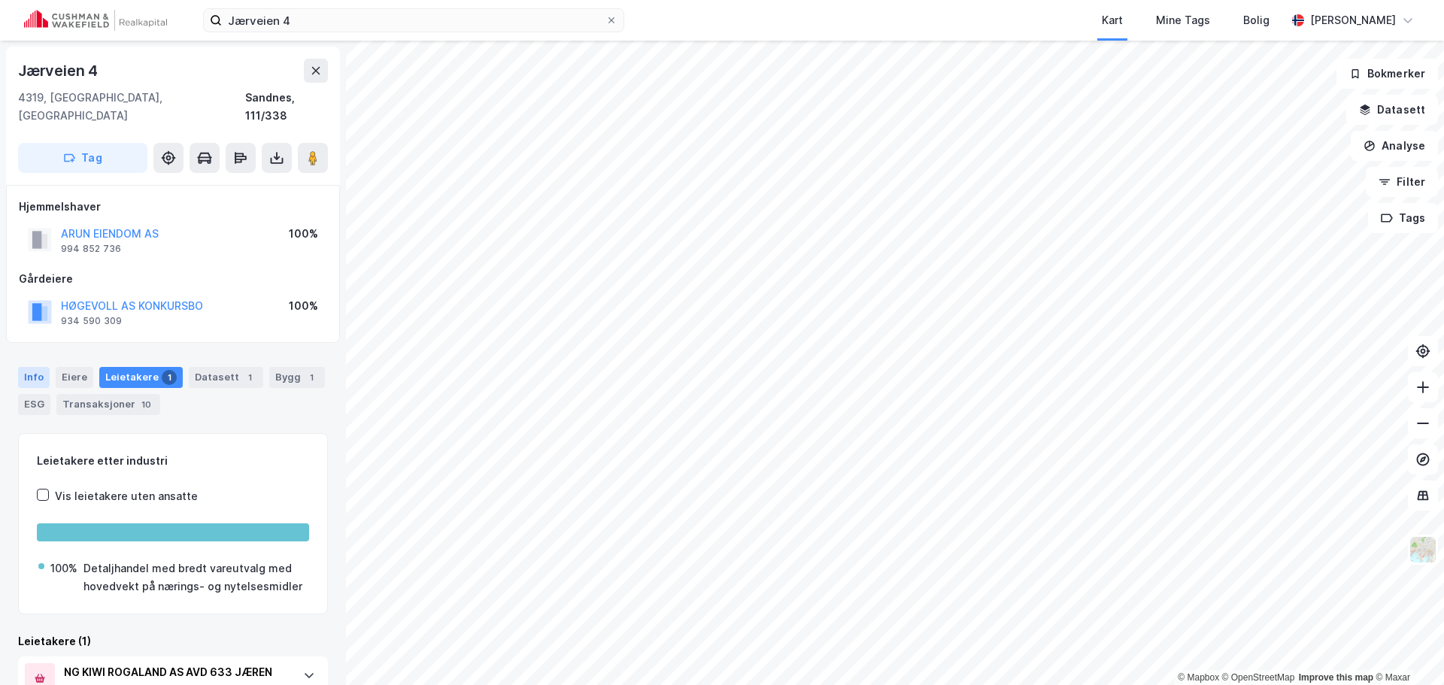
click at [31, 367] on div "Info" at bounding box center [34, 377] width 32 height 21
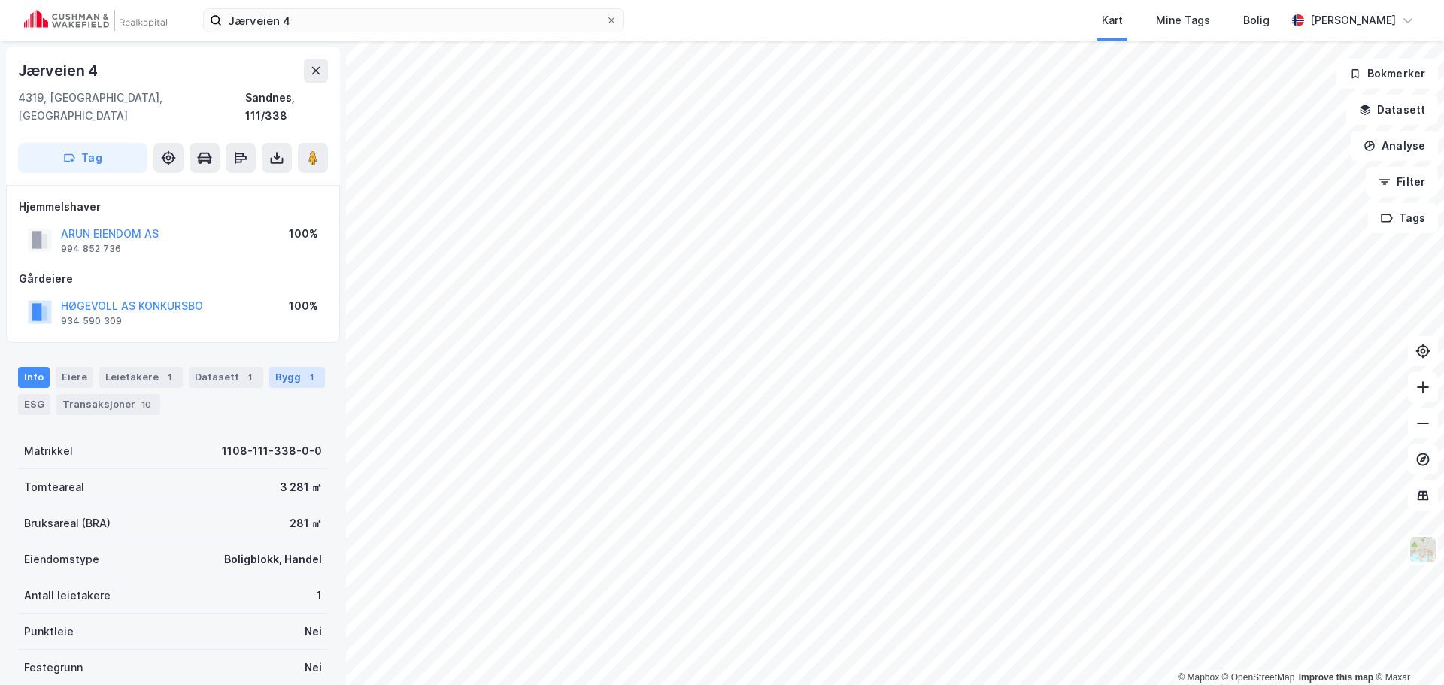
click at [309, 367] on div "Bygg 1" at bounding box center [297, 377] width 56 height 21
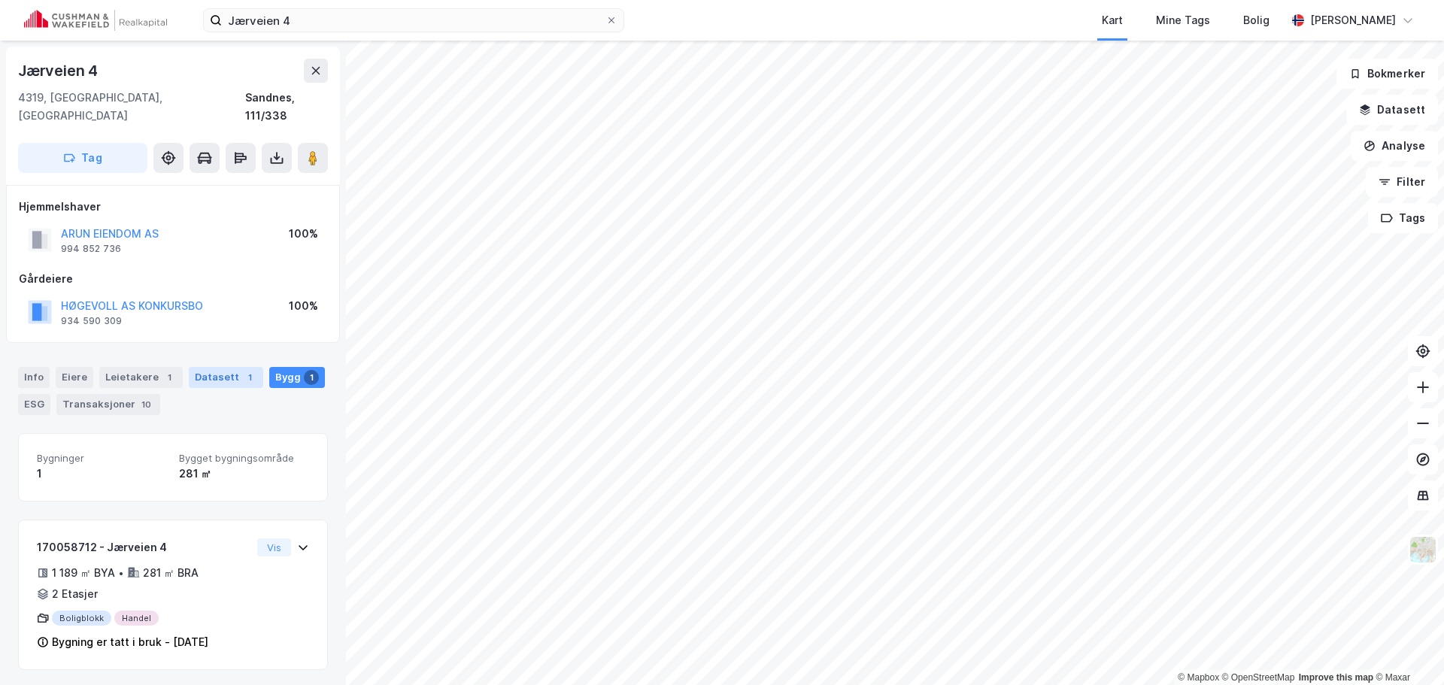
click at [231, 367] on div "Datasett 1" at bounding box center [226, 377] width 74 height 21
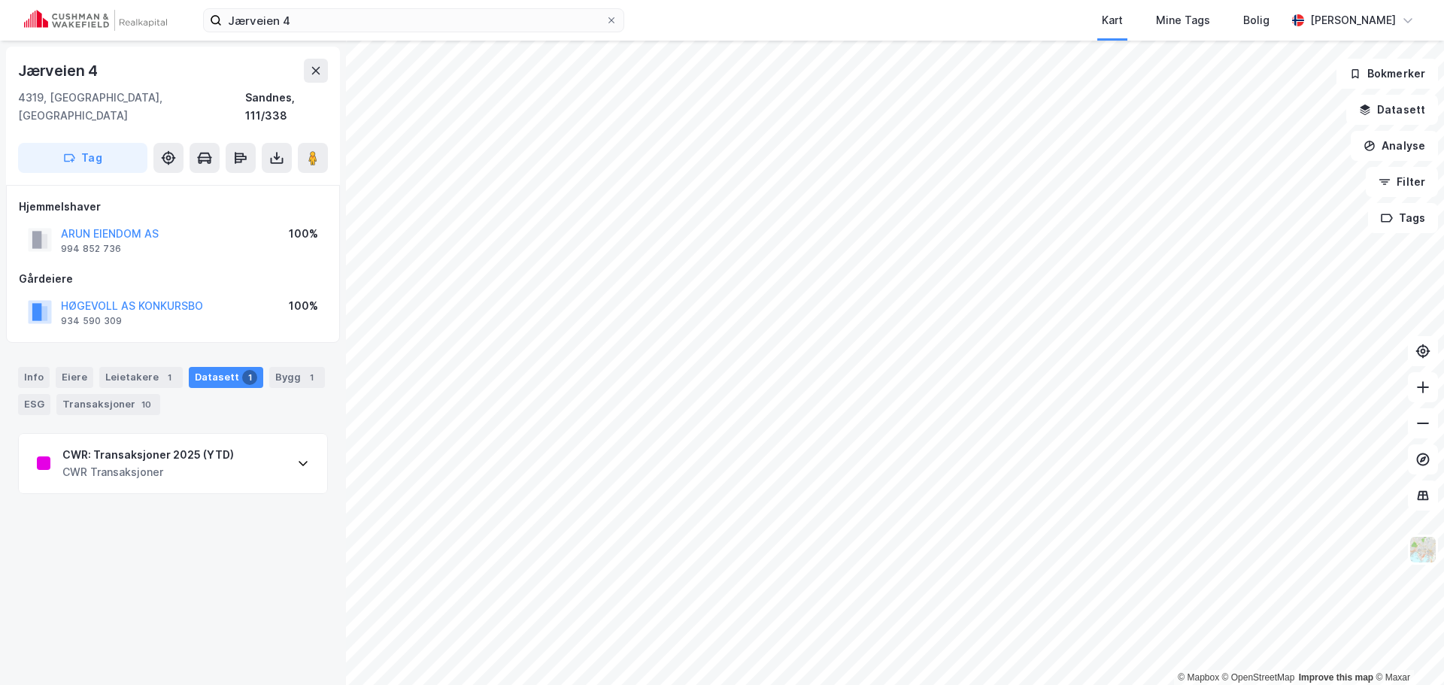
click at [183, 446] on div "CWR: Transaksjoner 2025 (YTD)" at bounding box center [147, 455] width 171 height 18
click at [32, 367] on div "Info" at bounding box center [34, 377] width 32 height 21
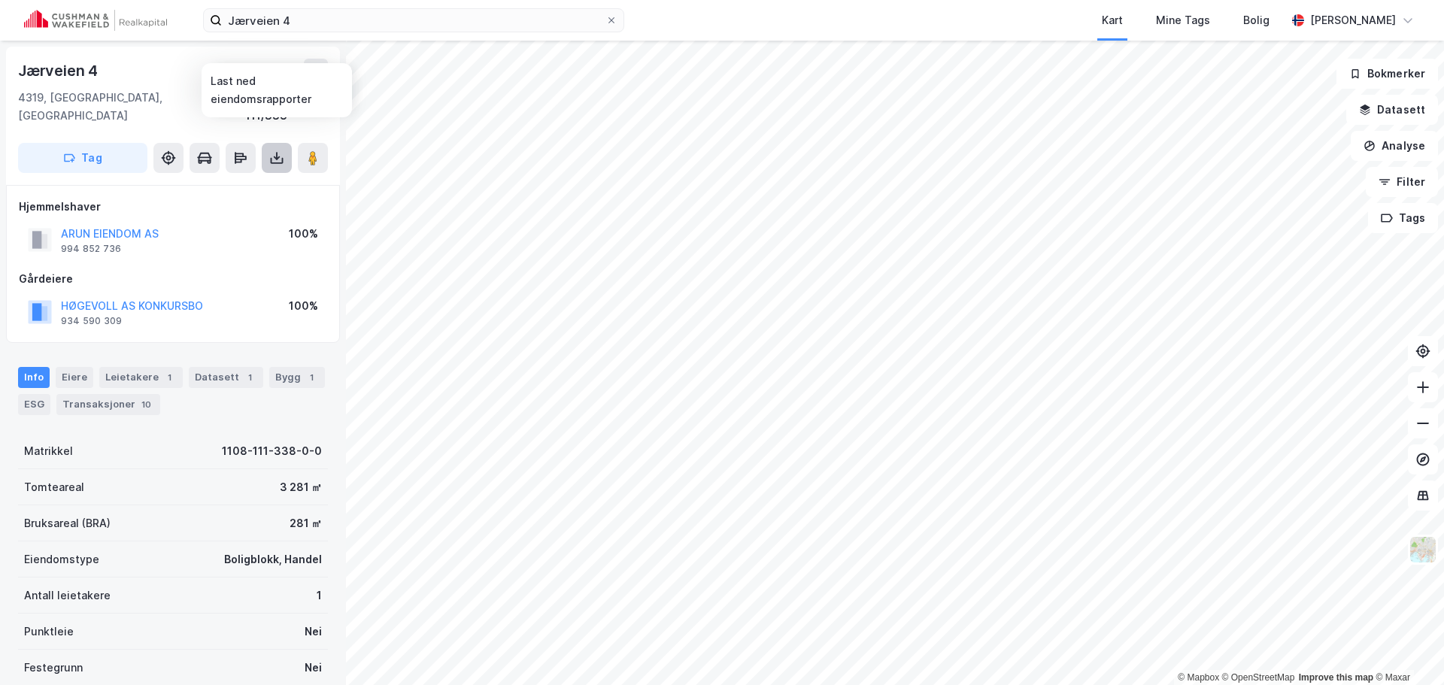
click at [277, 156] on icon at bounding box center [277, 158] width 6 height 4
click at [256, 176] on div "Last ned grunnbok" at bounding box center [212, 188] width 160 height 24
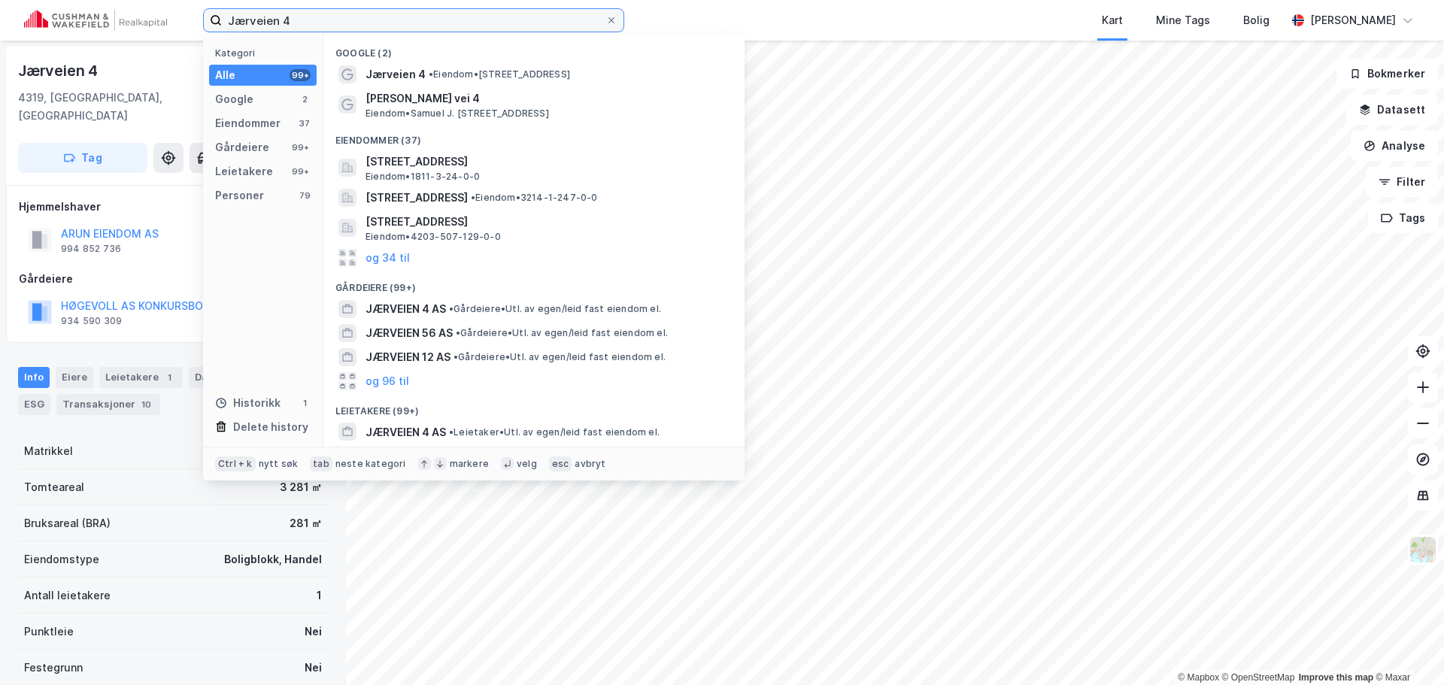
click at [487, 17] on input "Jærveien 4" at bounding box center [414, 20] width 384 height 23
paste input "[STREET_ADDRESS]"
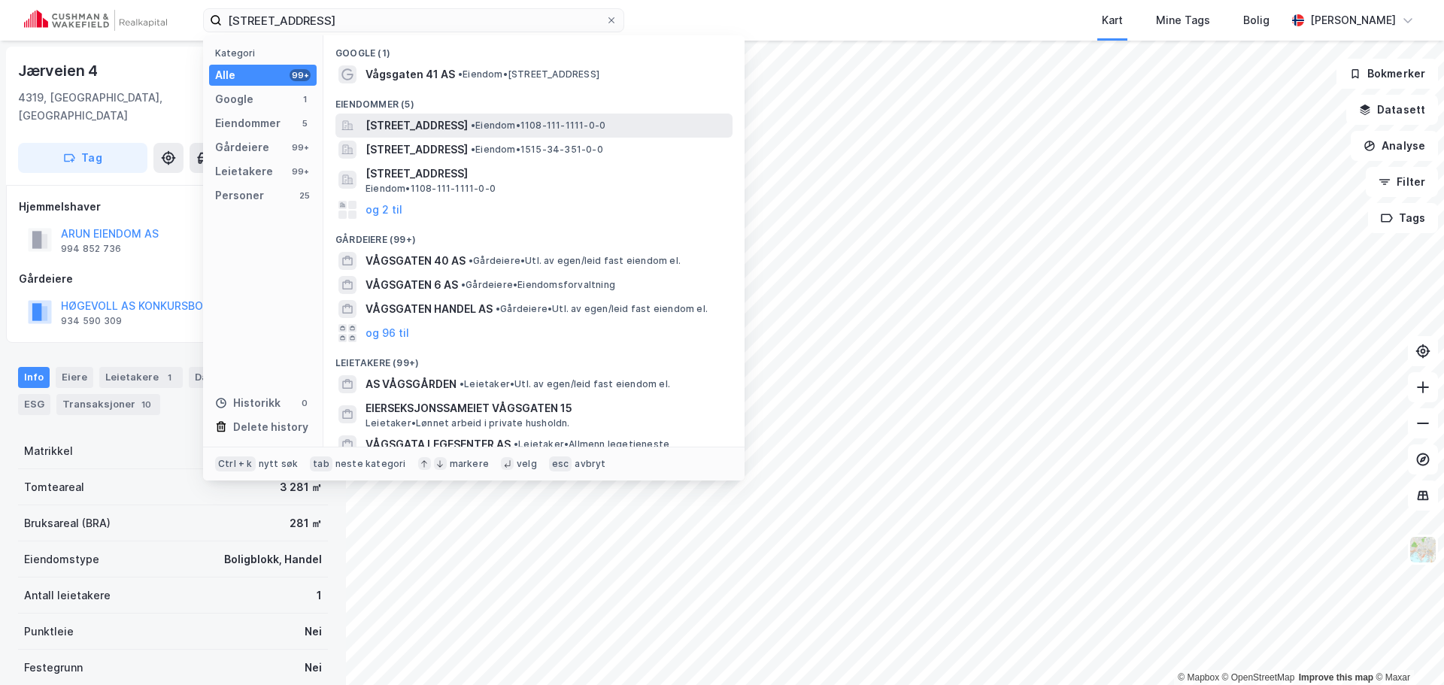
click at [595, 127] on span "• Eiendom • 1108-111-1111-0-0" at bounding box center [538, 126] width 135 height 12
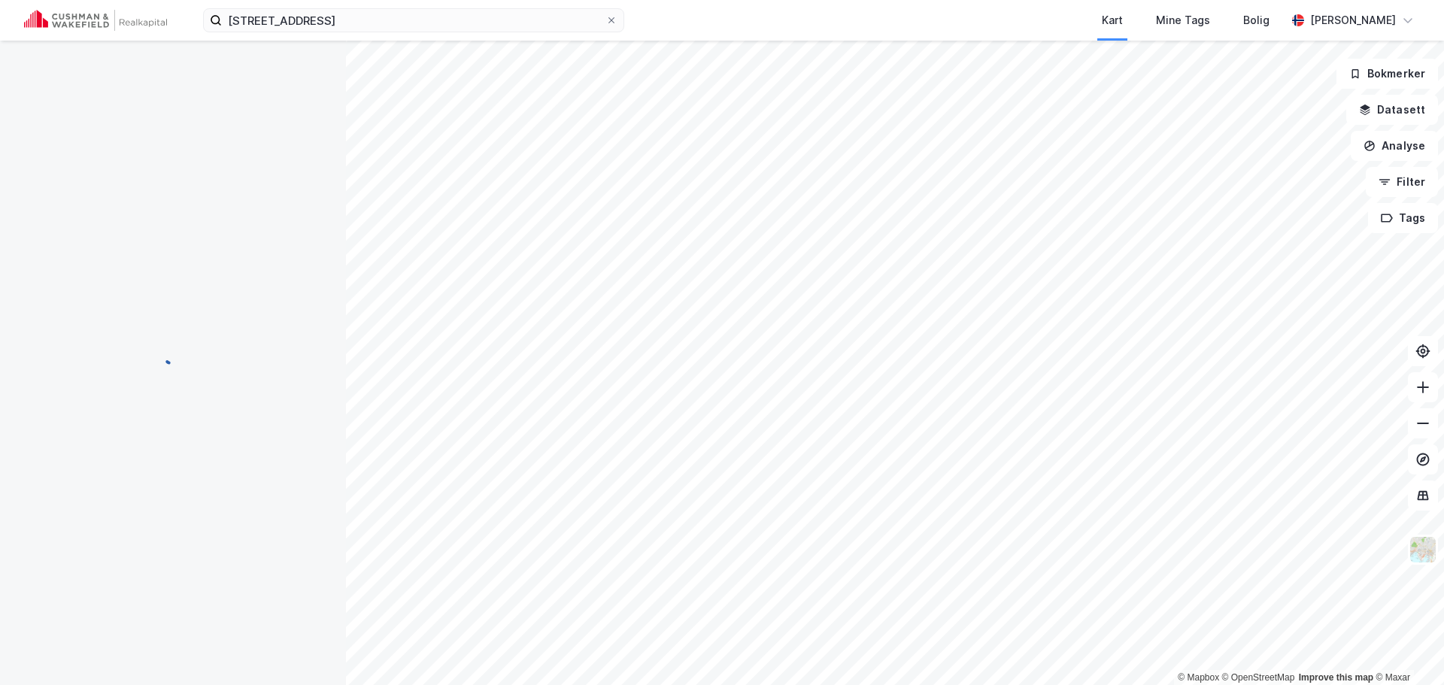
scroll to position [9, 0]
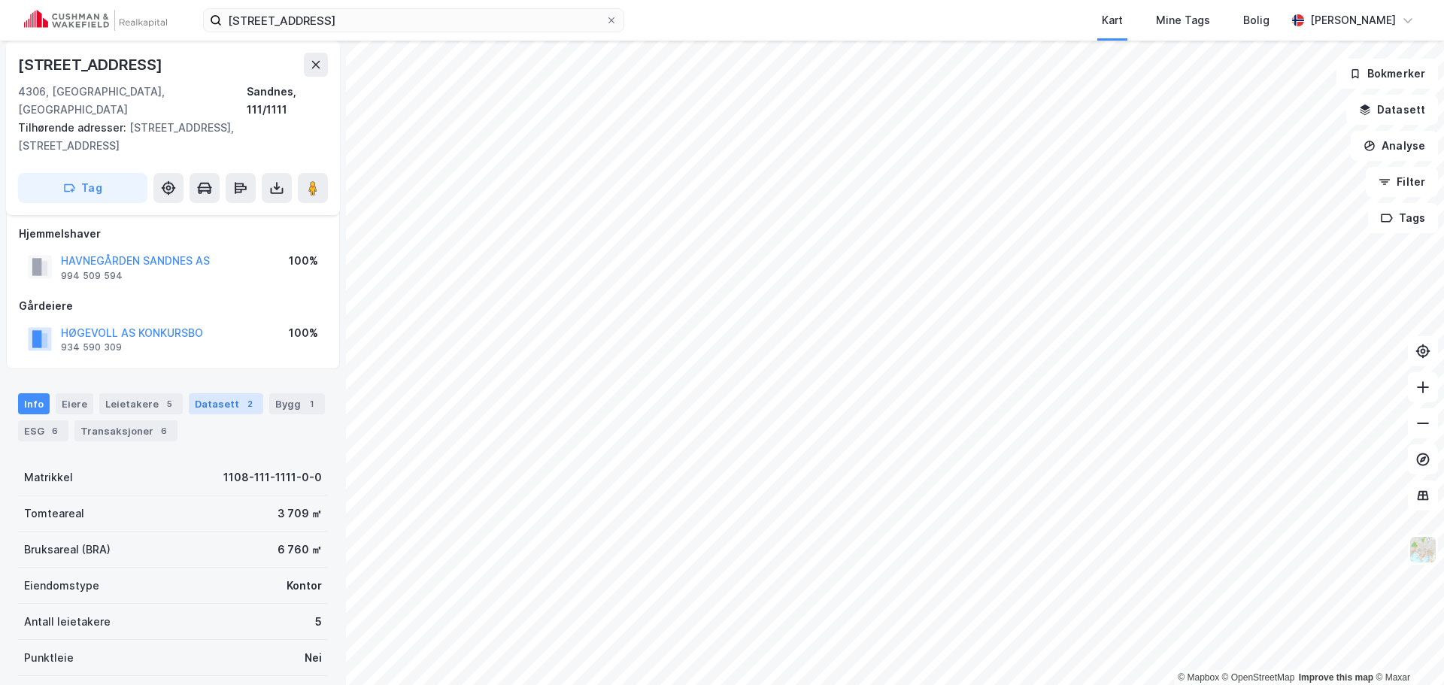
click at [242, 396] on div "2" at bounding box center [249, 403] width 15 height 15
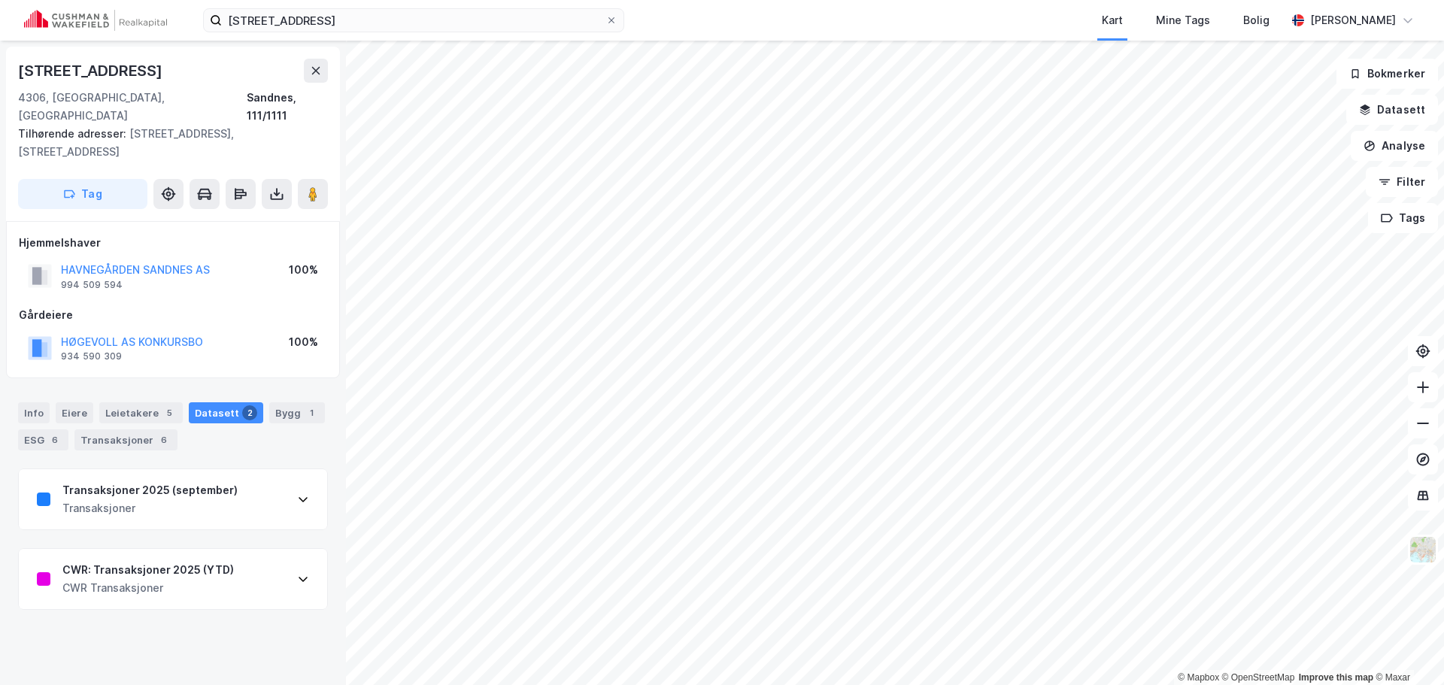
click at [276, 549] on div "CWR: Transaksjoner 2025 (YTD) CWR Transaksjoner" at bounding box center [173, 579] width 308 height 60
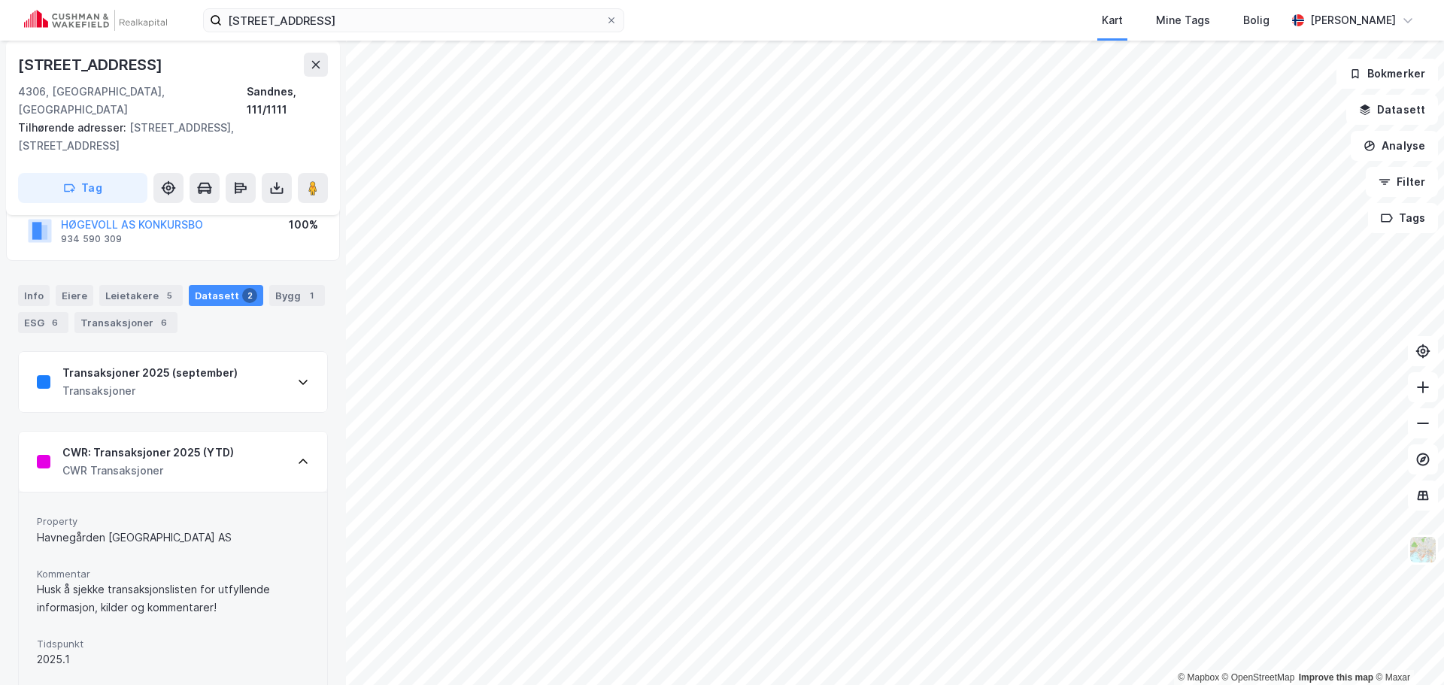
scroll to position [96, 0]
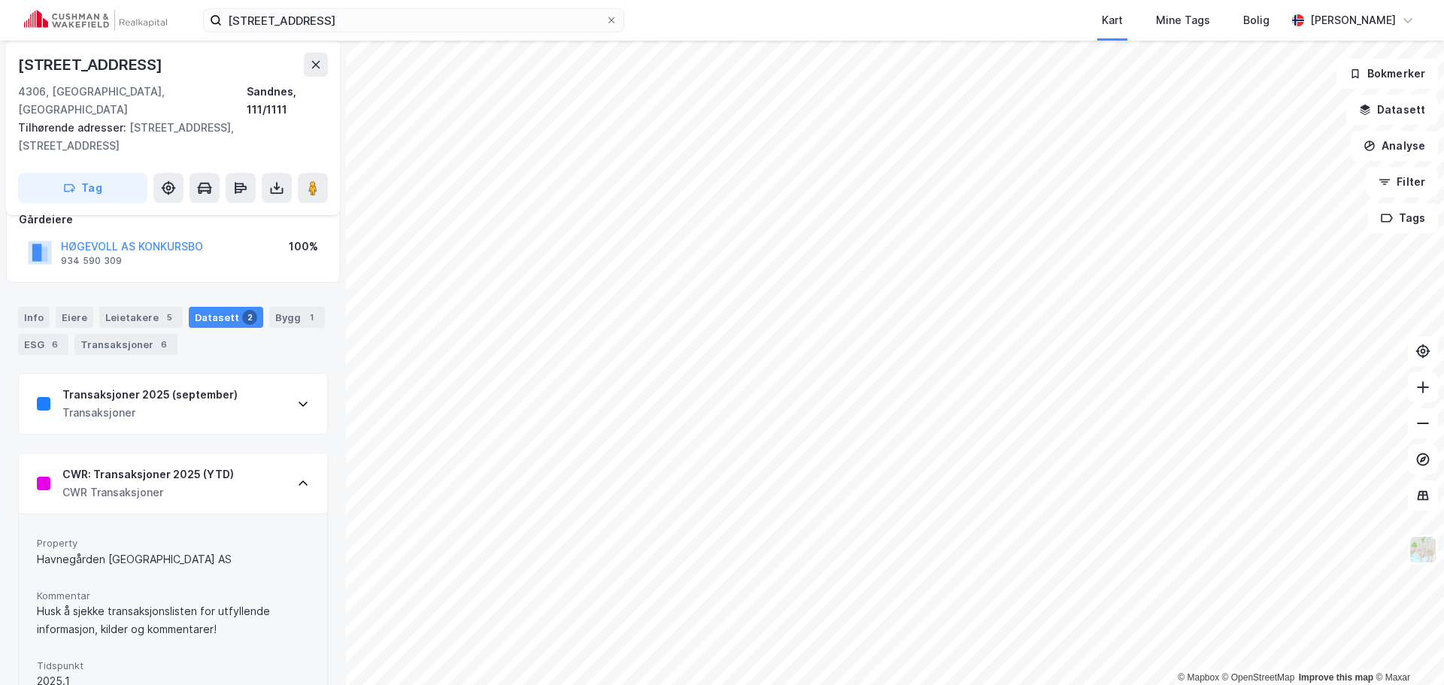
click at [253, 384] on div "Transaksjoner 2025 (september) Transaksjoner" at bounding box center [173, 404] width 308 height 60
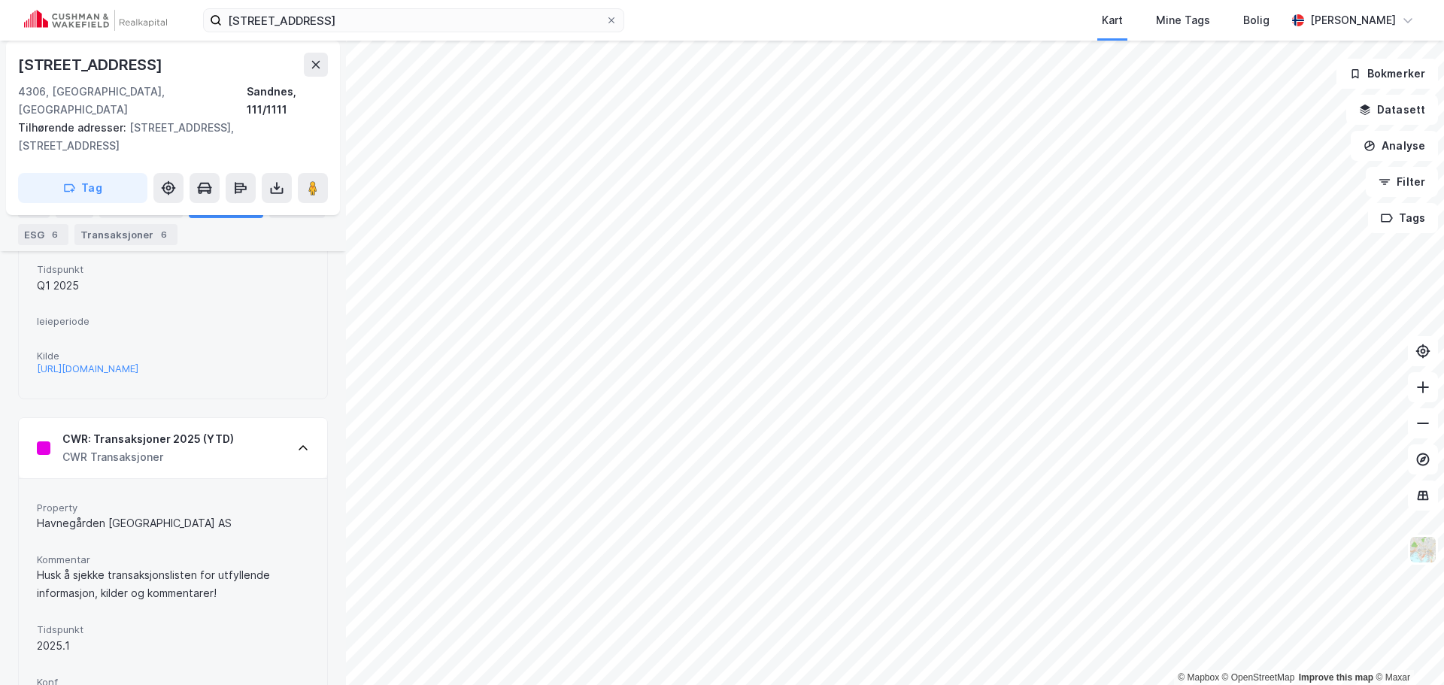
scroll to position [622, 0]
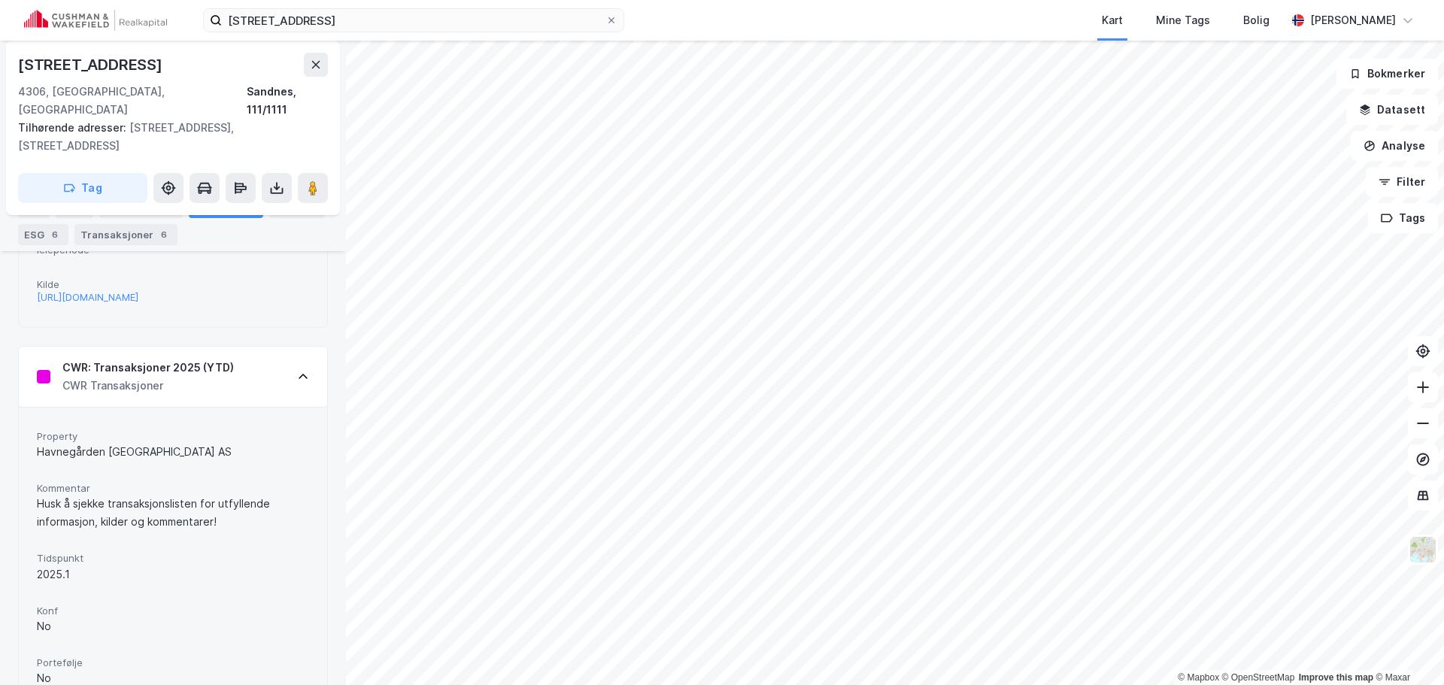
click at [74, 443] on div "Havnegården [GEOGRAPHIC_DATA] AS" at bounding box center [173, 452] width 272 height 18
drag, startPoint x: 74, startPoint y: 441, endPoint x: 141, endPoint y: 439, distance: 66.9
click at [141, 443] on div "Havnegården [GEOGRAPHIC_DATA] AS" at bounding box center [173, 452] width 272 height 18
copy div "Havnegården [GEOGRAPHIC_DATA]"
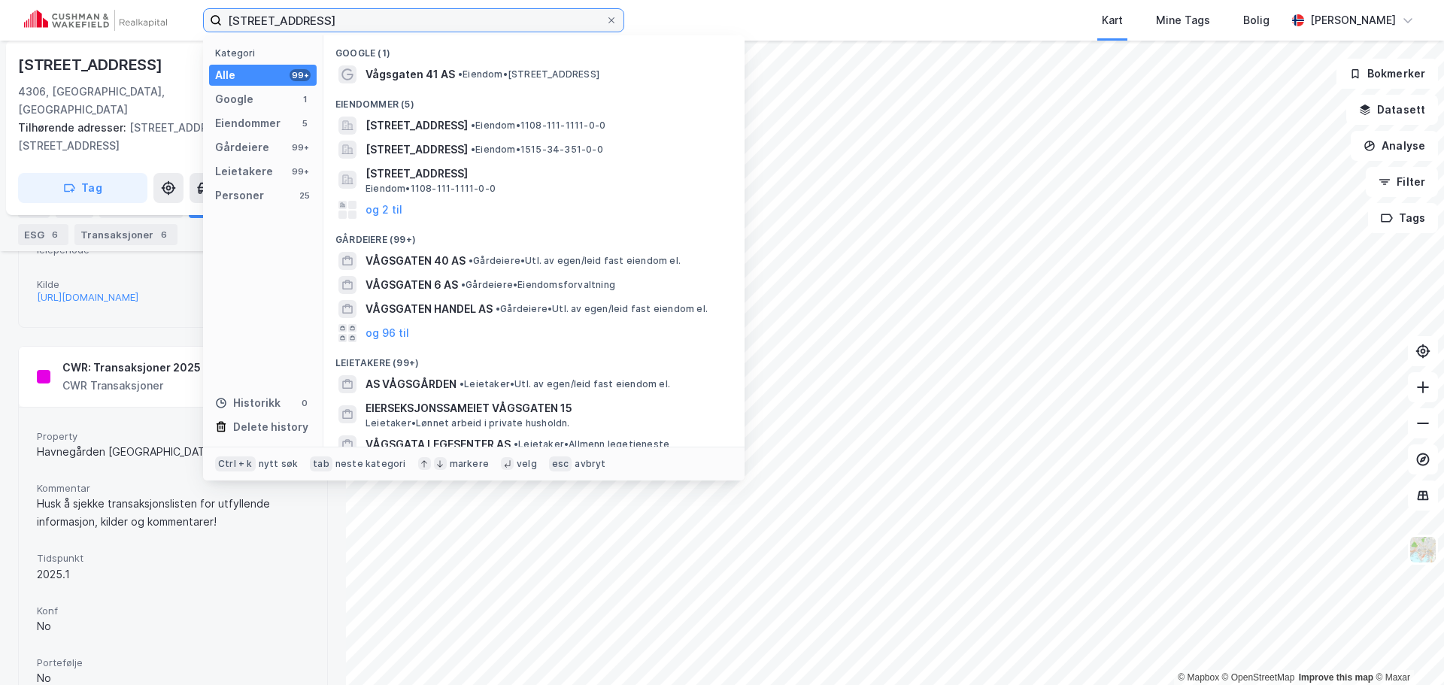
click at [524, 23] on input "[STREET_ADDRESS]" at bounding box center [414, 20] width 384 height 23
click at [523, 22] on input "[STREET_ADDRESS]" at bounding box center [414, 20] width 384 height 23
click at [523, 20] on input "[STREET_ADDRESS]" at bounding box center [414, 20] width 384 height 23
paste input "[STREET_ADDRESS]"
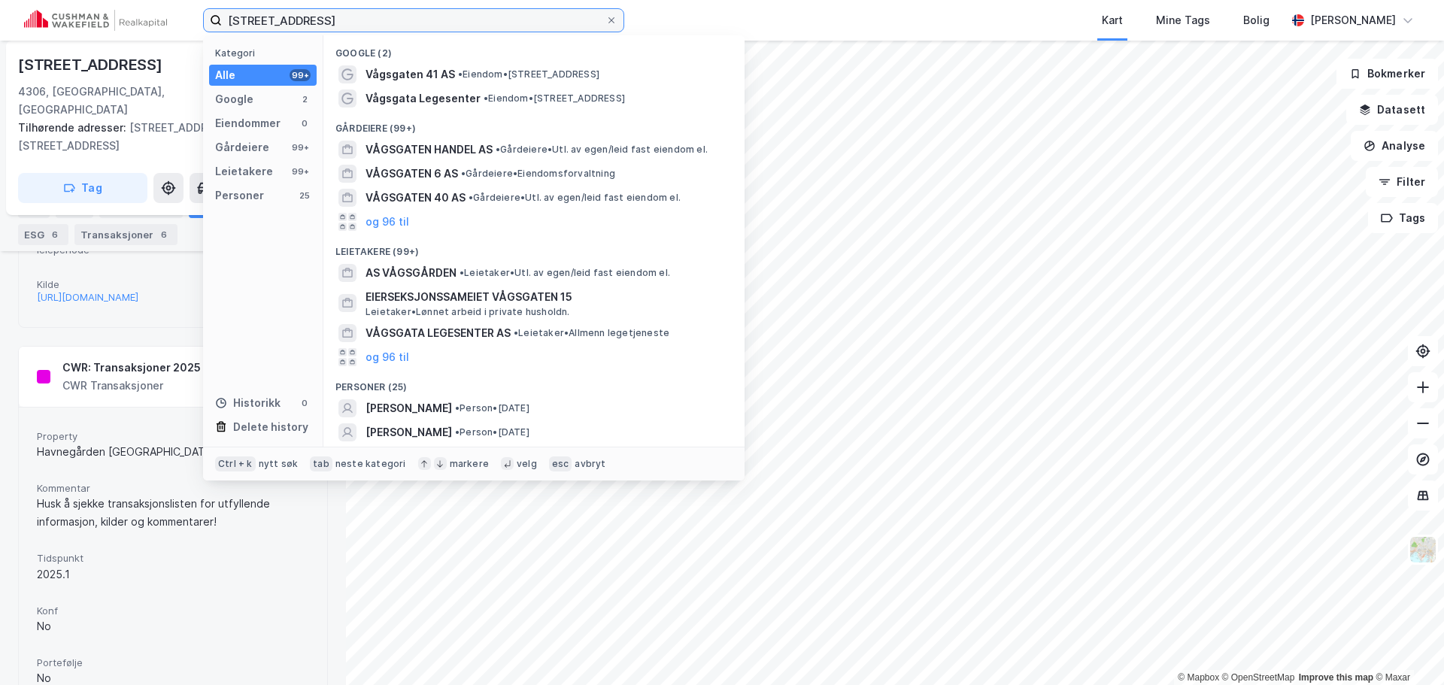
drag, startPoint x: 529, startPoint y: 17, endPoint x: 237, endPoint y: 20, distance: 291.8
click at [237, 20] on input "[STREET_ADDRESS]" at bounding box center [414, 20] width 384 height 23
paste input
click at [282, 21] on input "[STREET_ADDRESS]" at bounding box center [414, 20] width 384 height 23
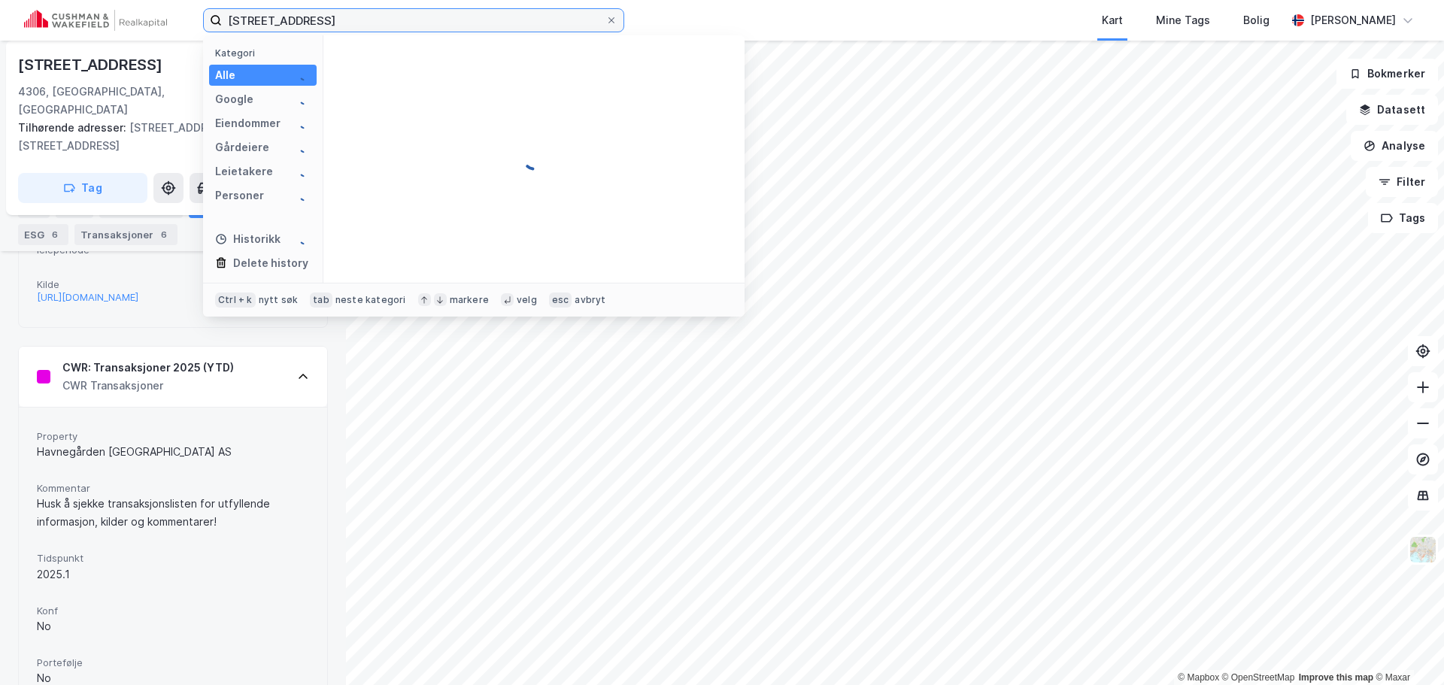
paste input "[STREET_ADDRESS]"
click at [283, 21] on input "[STREET_ADDRESS]" at bounding box center [414, 20] width 384 height 23
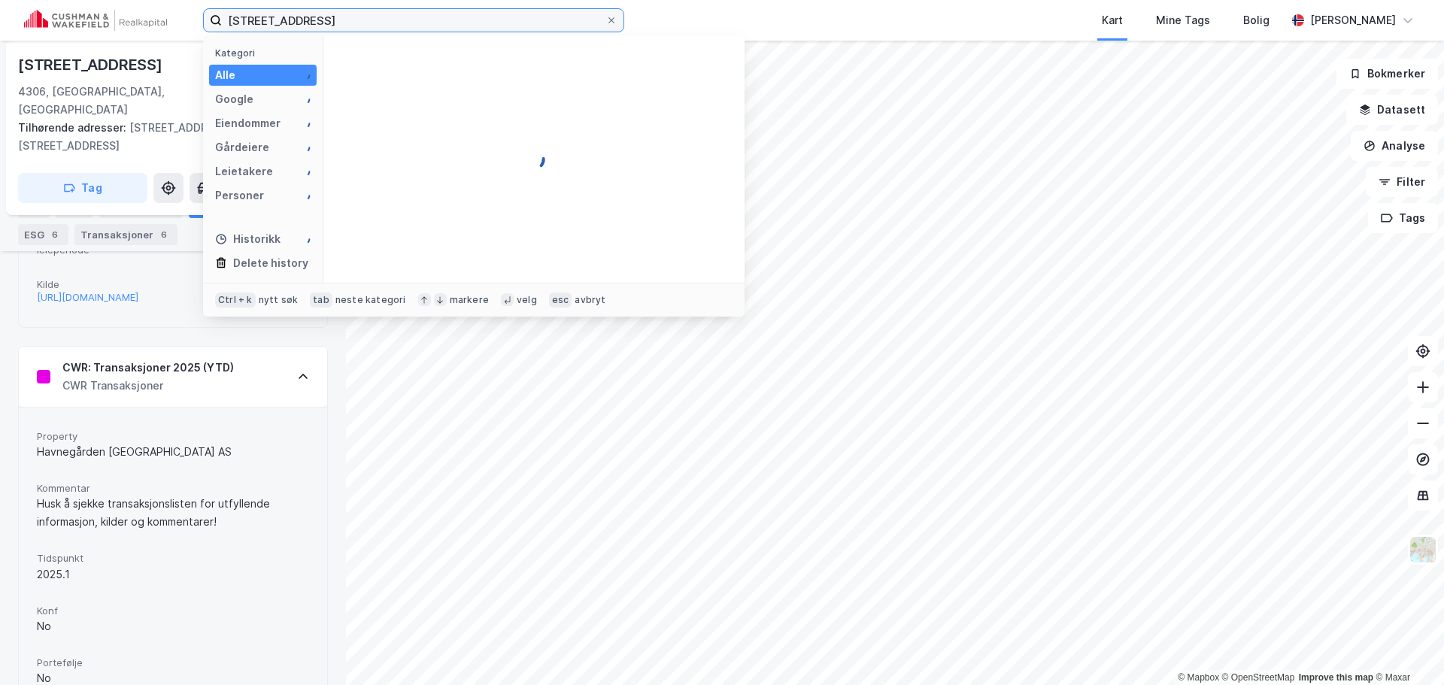
paste input
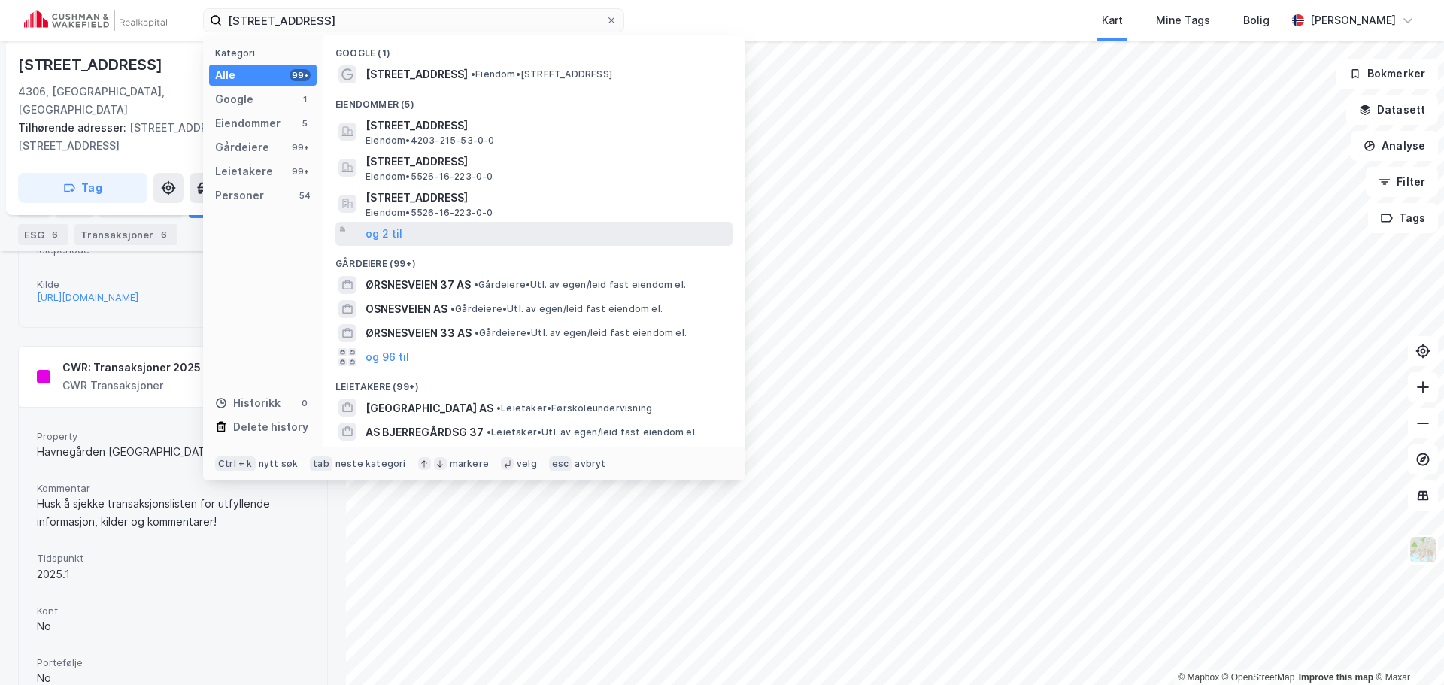
click at [478, 226] on div "og 2 til" at bounding box center [533, 234] width 397 height 24
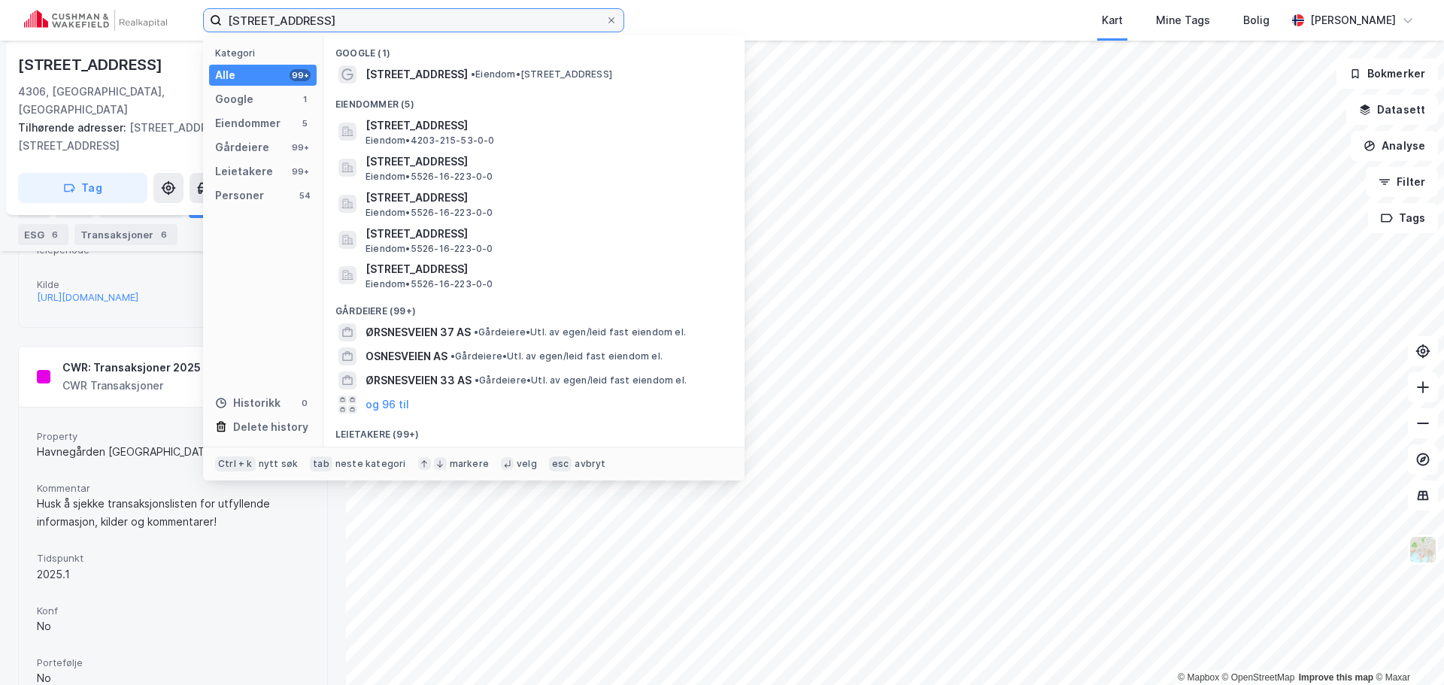
click at [508, 12] on input "[STREET_ADDRESS]" at bounding box center [414, 20] width 384 height 23
click at [507, 12] on input "[STREET_ADDRESS]" at bounding box center [414, 20] width 384 height 23
paste input "[GEOGRAPHIC_DATA]"
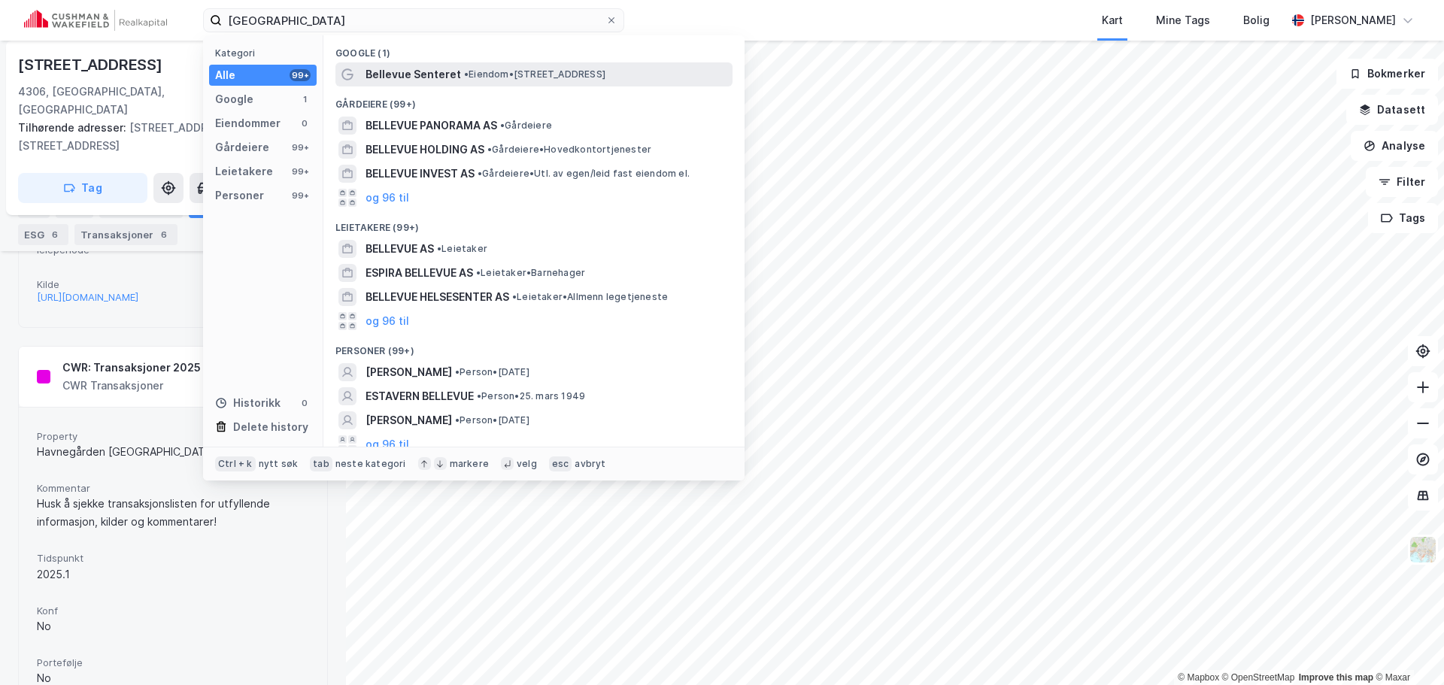
click at [523, 71] on span "• Eiendom • [STREET_ADDRESS]" at bounding box center [534, 74] width 141 height 12
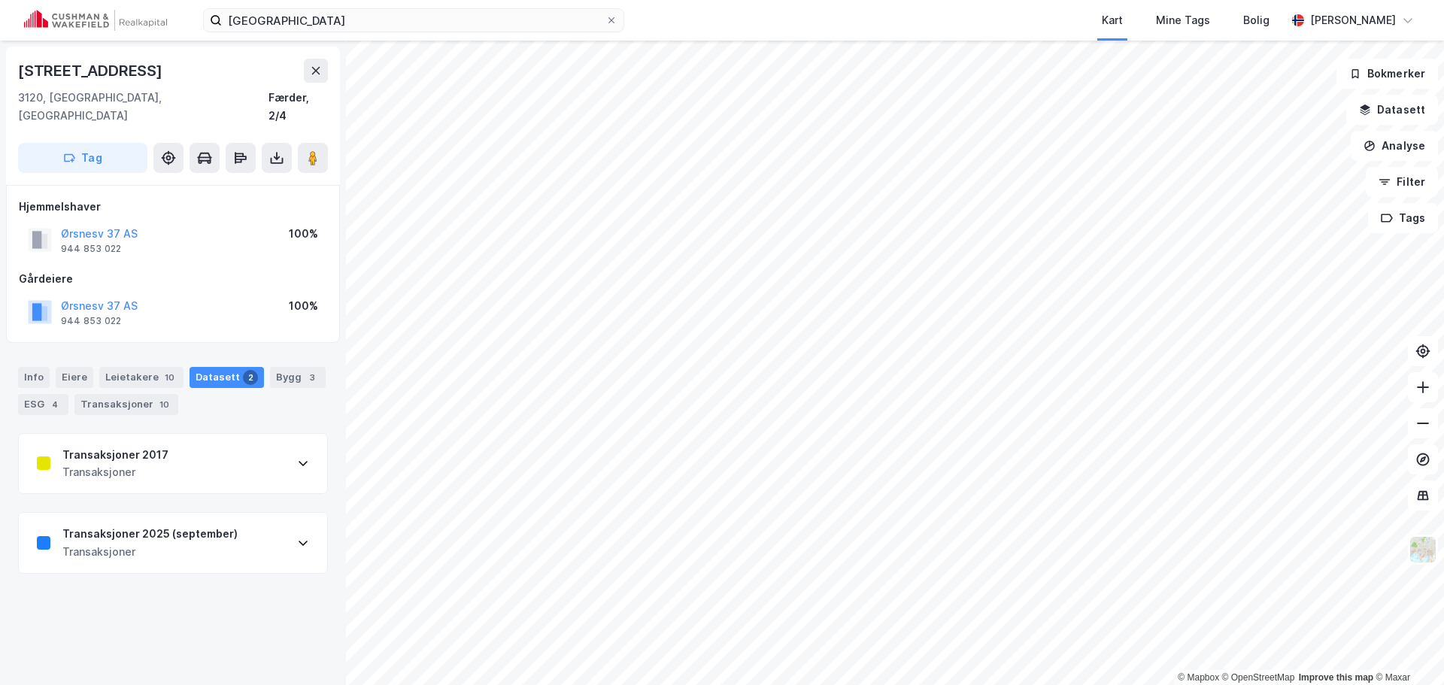
click at [271, 532] on div "Transaksjoner 2025 (september) Transaksjoner" at bounding box center [173, 543] width 308 height 60
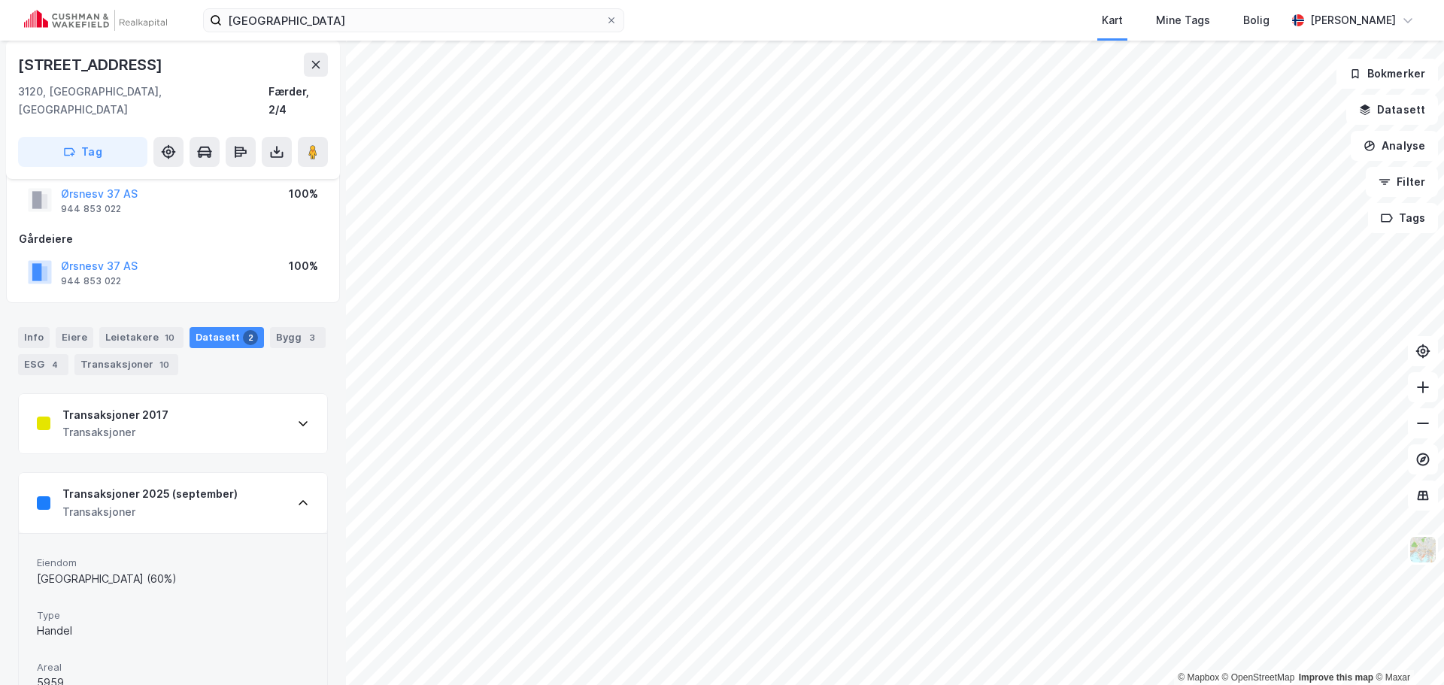
scroll to position [34, 0]
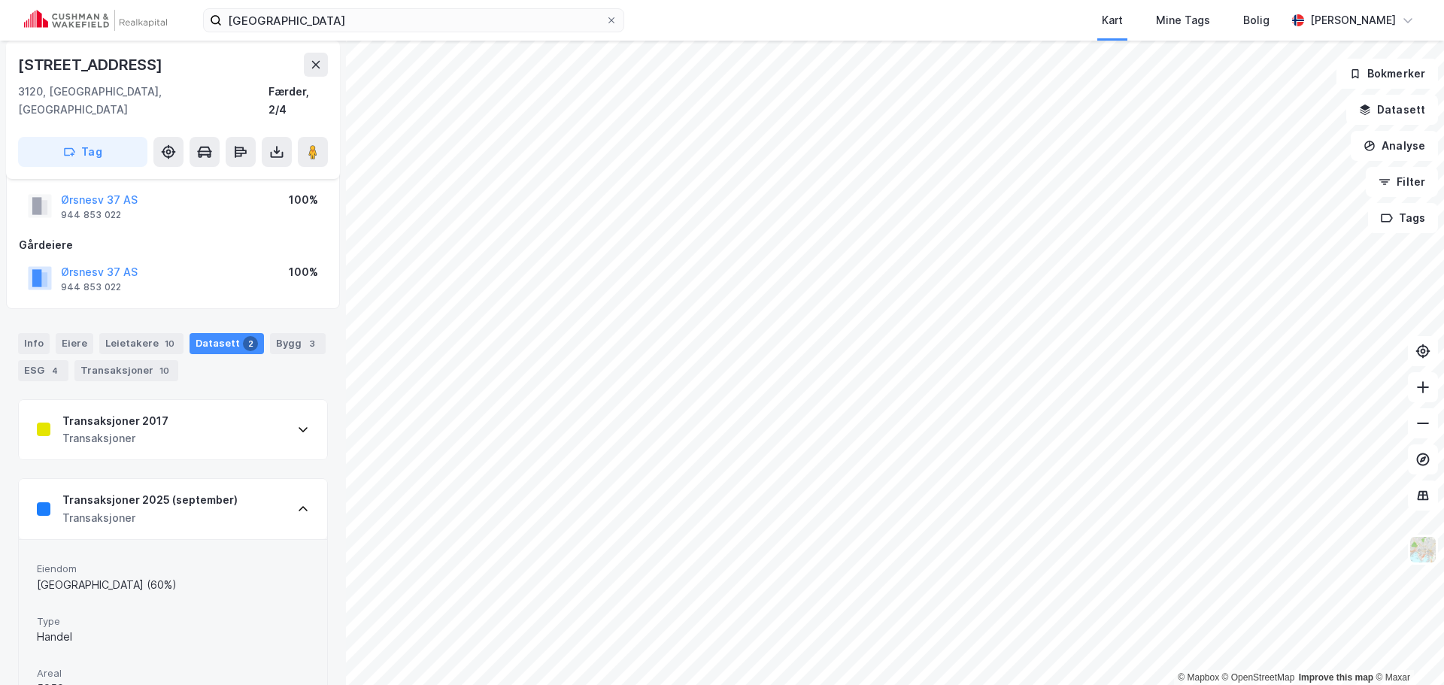
click at [228, 491] on div "Transaksjoner 2025 (september)" at bounding box center [149, 500] width 175 height 18
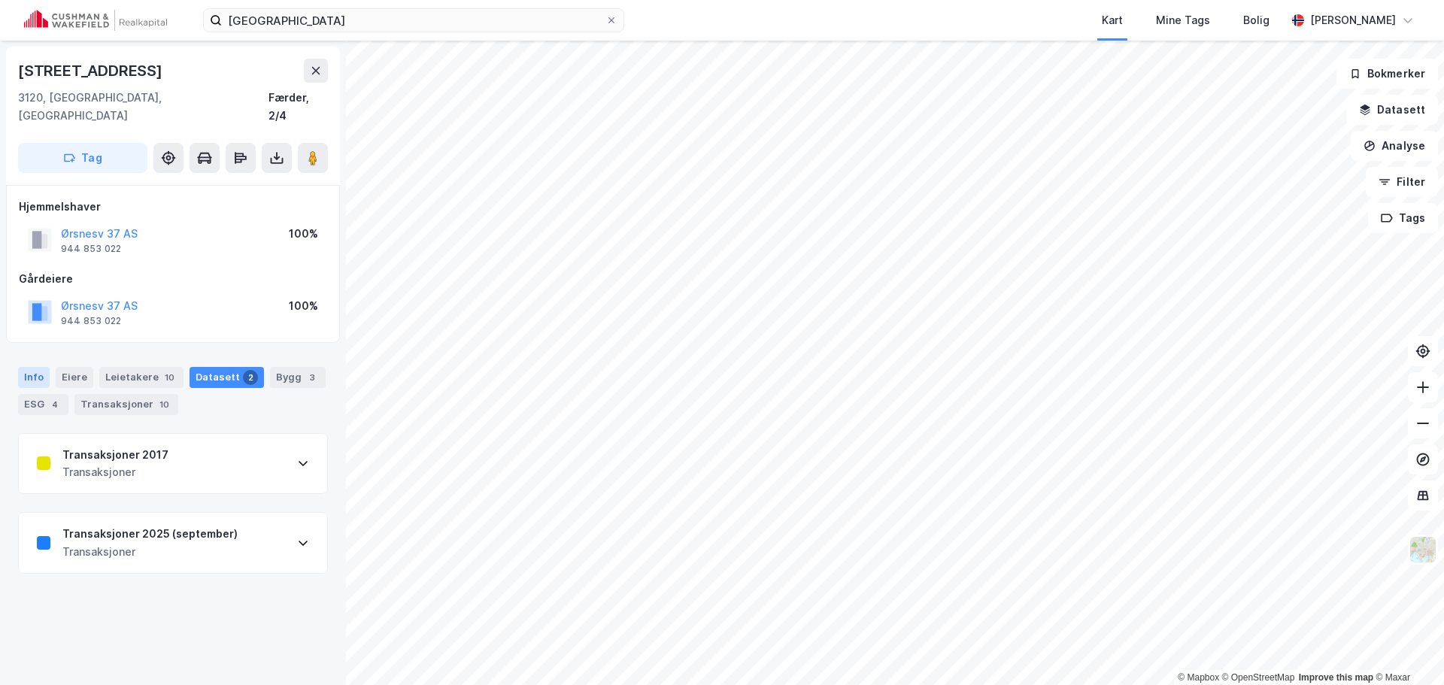
click at [38, 367] on div "Info" at bounding box center [34, 377] width 32 height 21
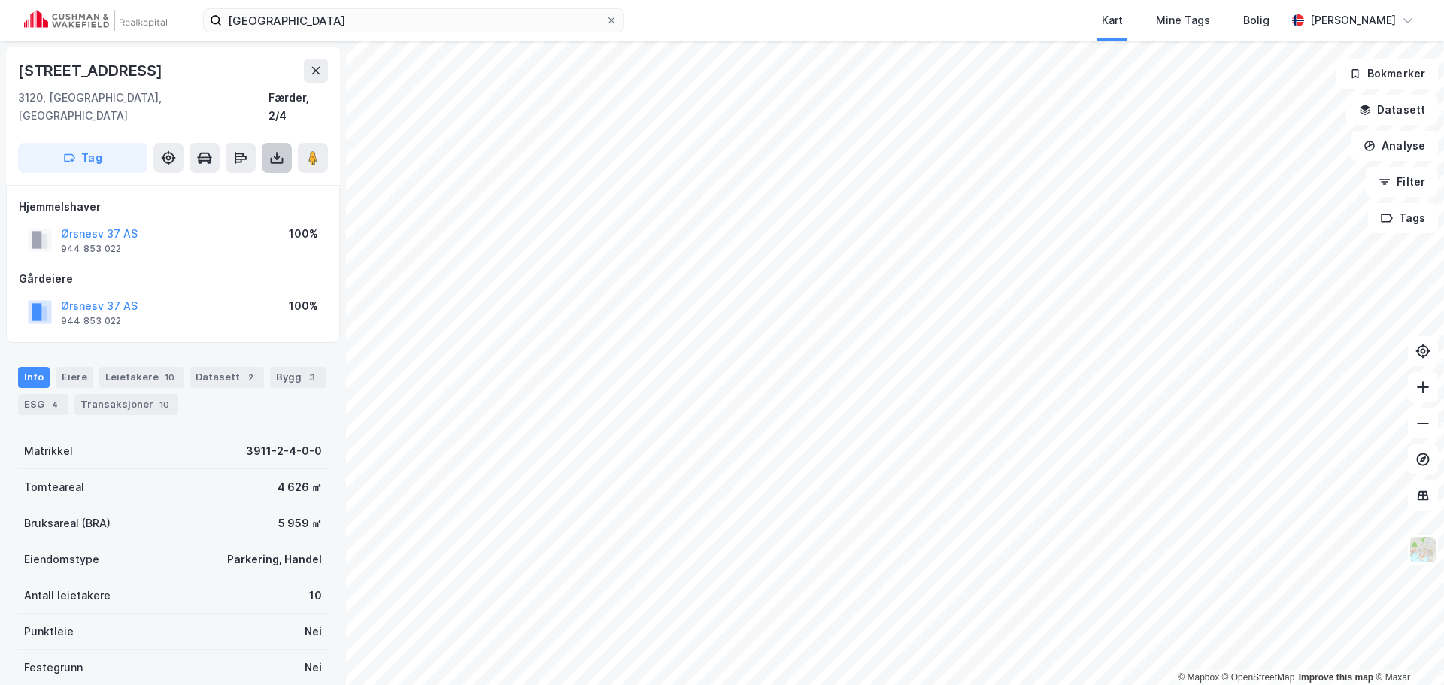
click at [284, 145] on button at bounding box center [277, 158] width 30 height 30
click at [228, 177] on div "Last ned grunnbok" at bounding box center [212, 188] width 160 height 24
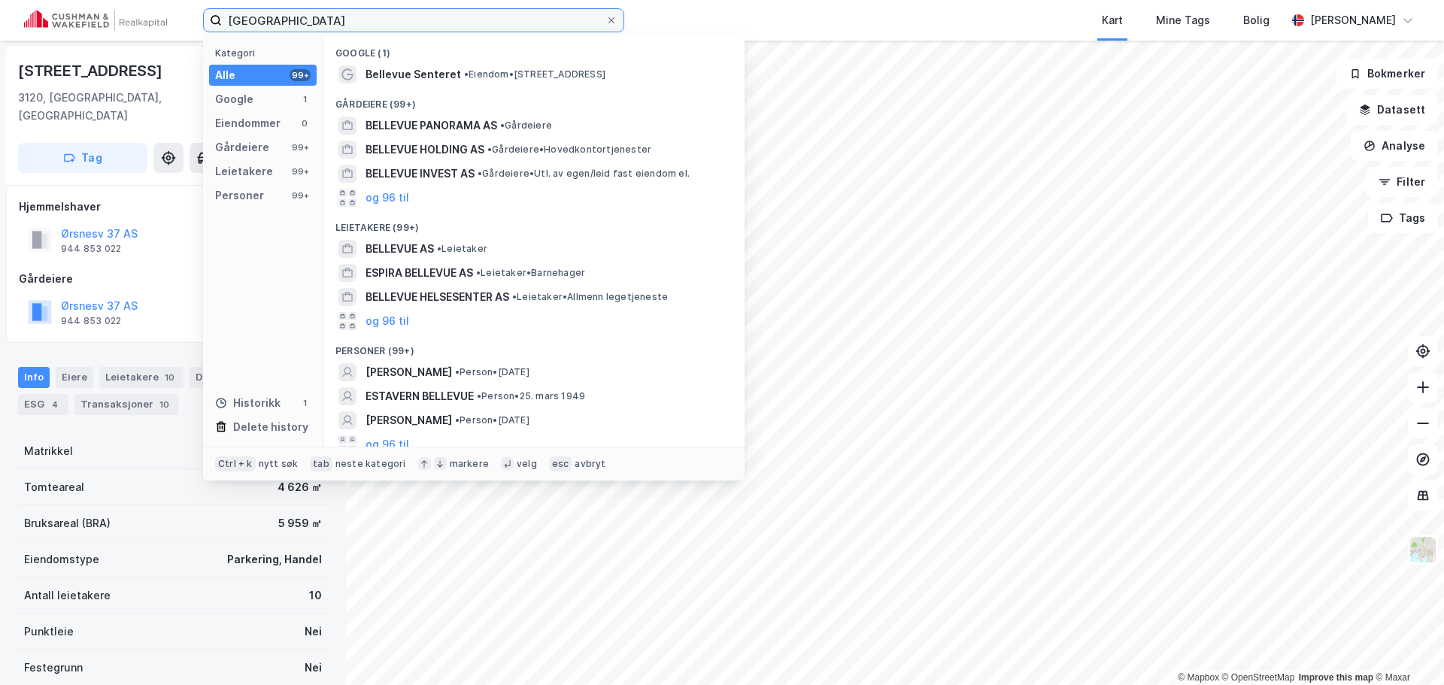
click at [513, 18] on input "[GEOGRAPHIC_DATA]" at bounding box center [414, 20] width 384 height 23
paste input "[STREET_ADDRESS]"
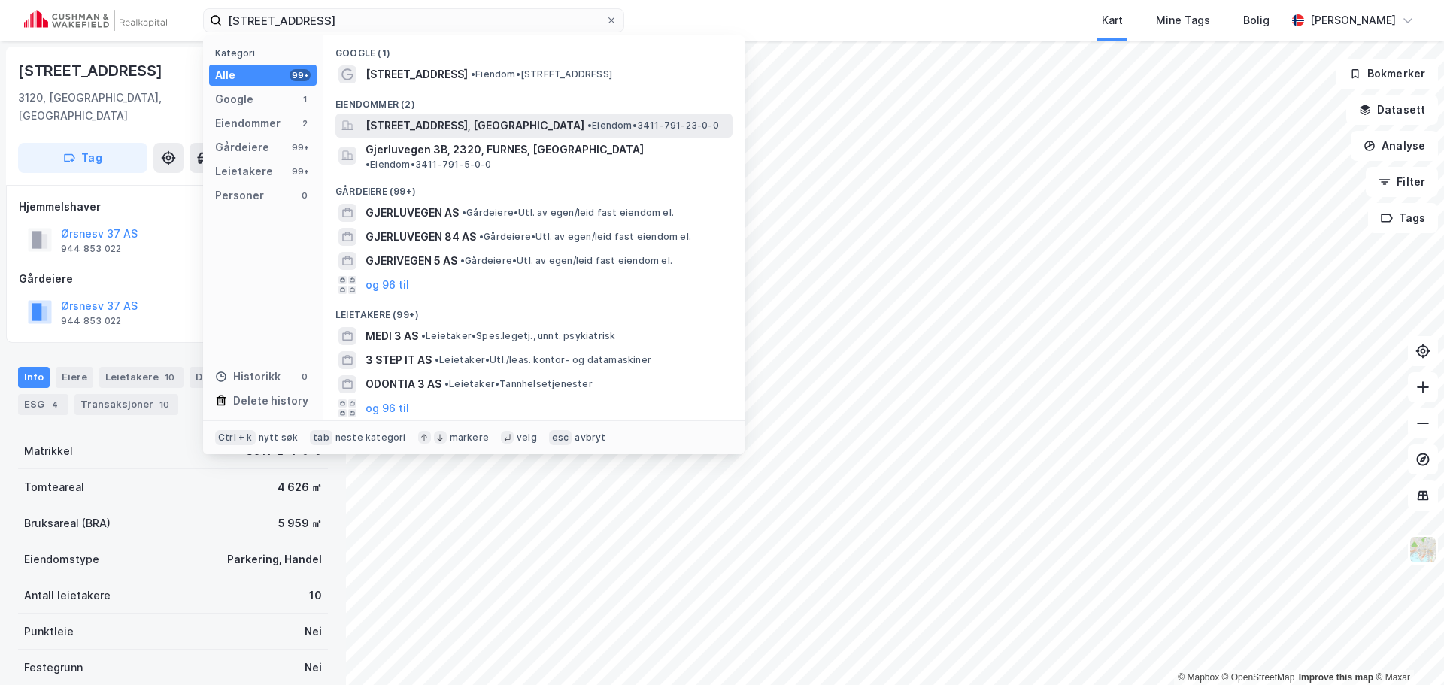
click at [553, 132] on span "[STREET_ADDRESS], [GEOGRAPHIC_DATA]" at bounding box center [474, 126] width 219 height 18
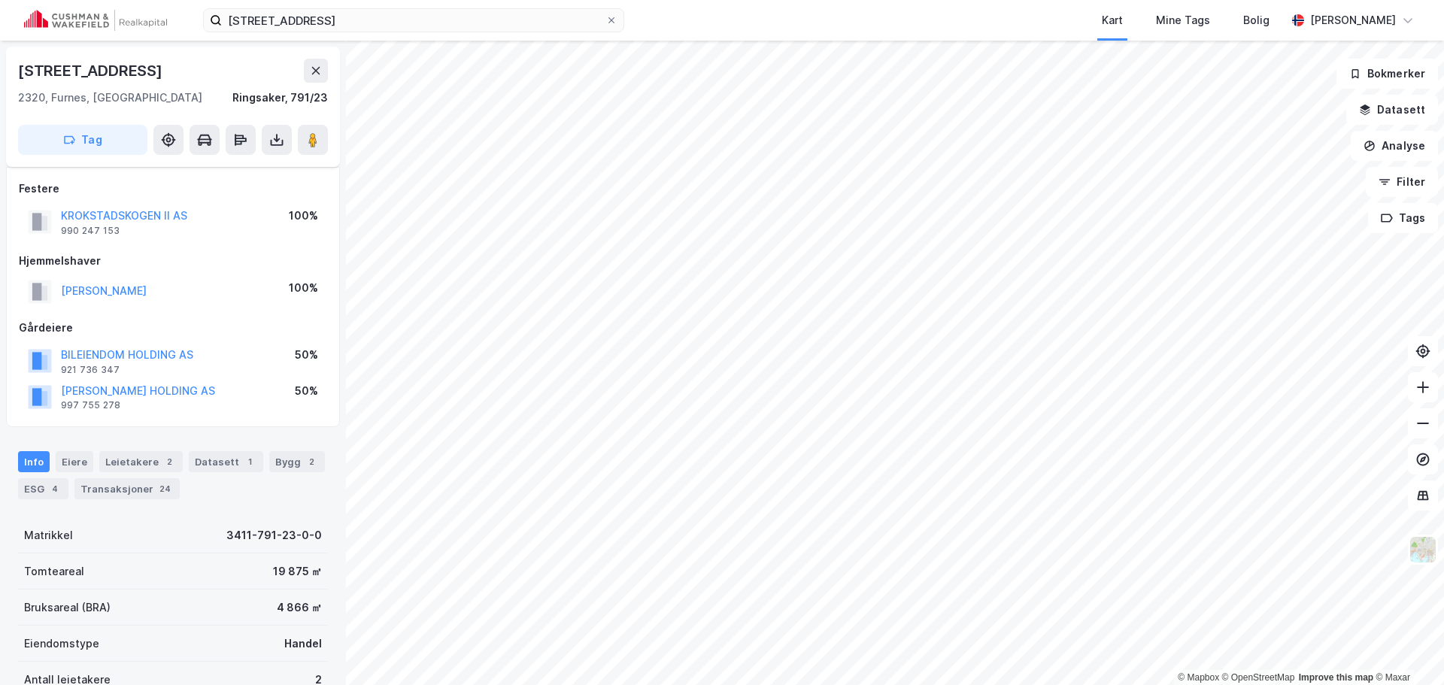
scroll to position [34, 0]
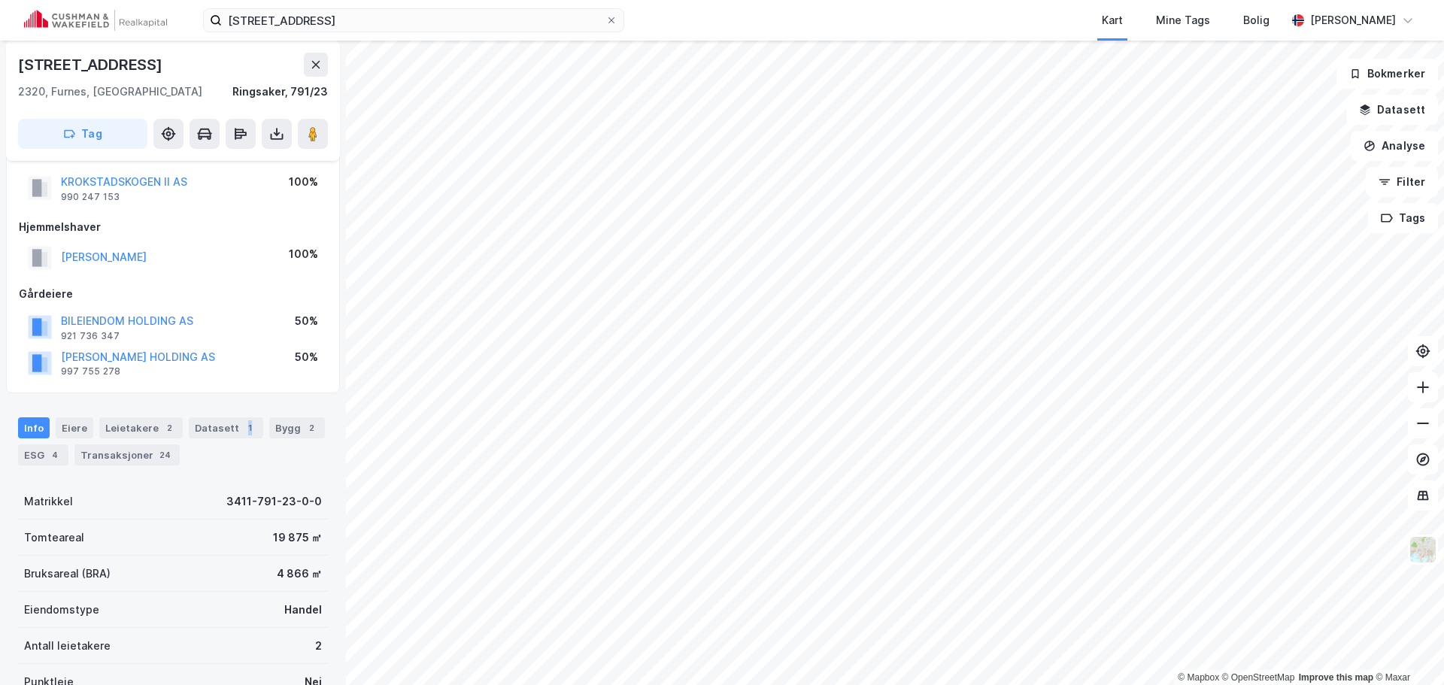
click at [247, 428] on div "Datasett 1" at bounding box center [226, 427] width 74 height 21
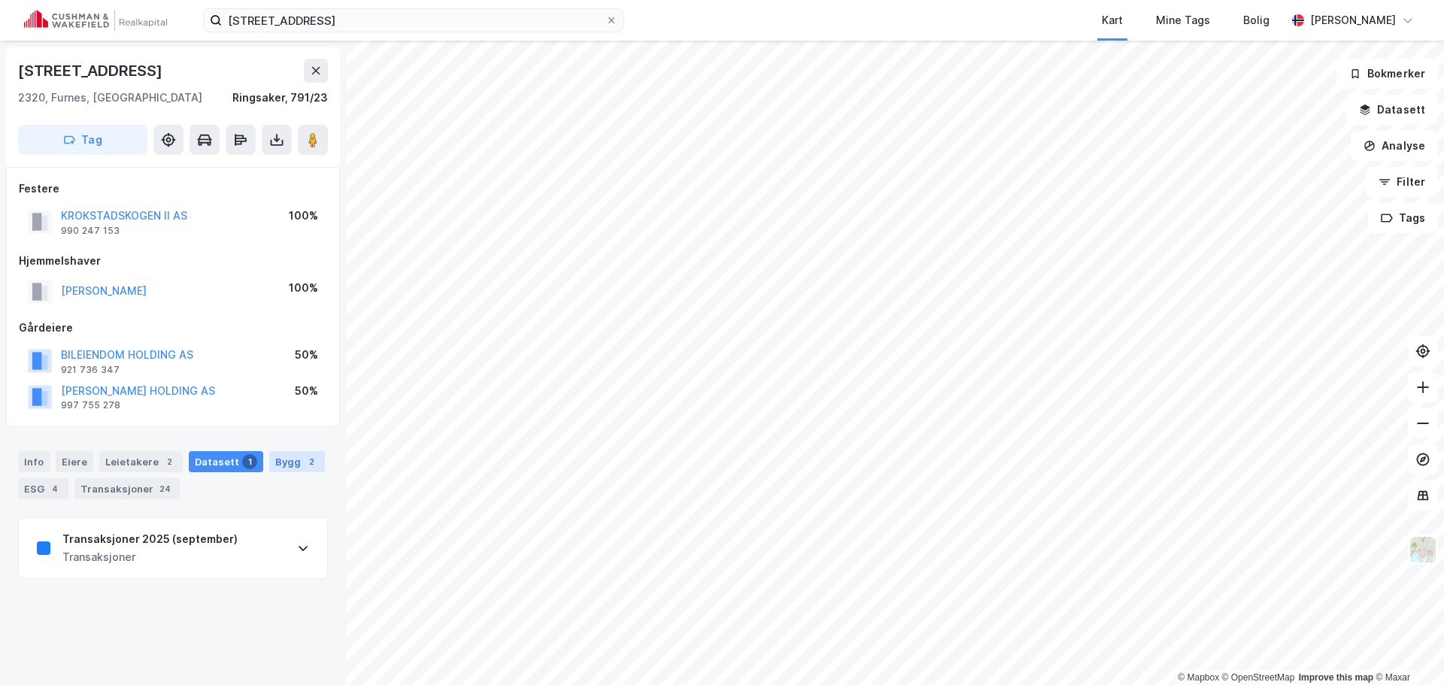
click at [272, 453] on div "Bygg 2" at bounding box center [297, 461] width 56 height 21
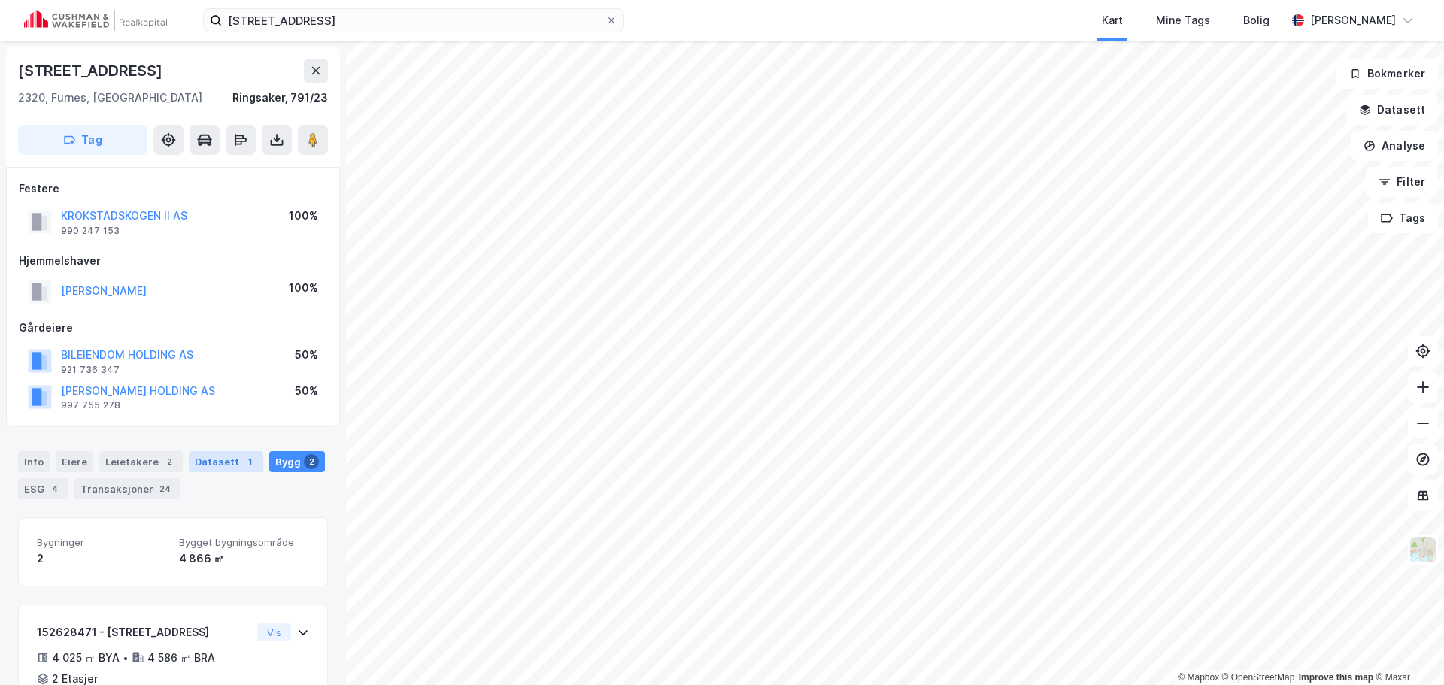
drag, startPoint x: 168, startPoint y: 466, endPoint x: 199, endPoint y: 464, distance: 30.9
click at [168, 466] on div "2" at bounding box center [169, 461] width 15 height 15
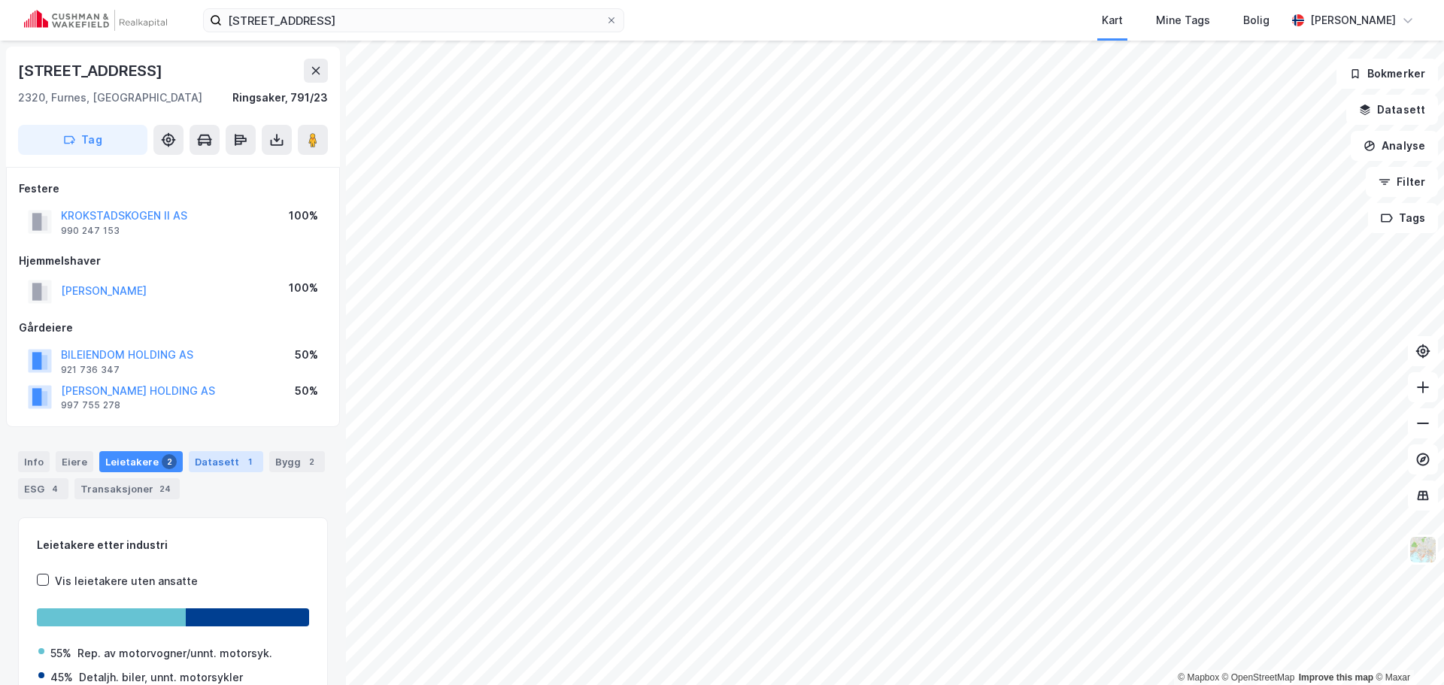
click at [214, 460] on div "Datasett 1" at bounding box center [226, 461] width 74 height 21
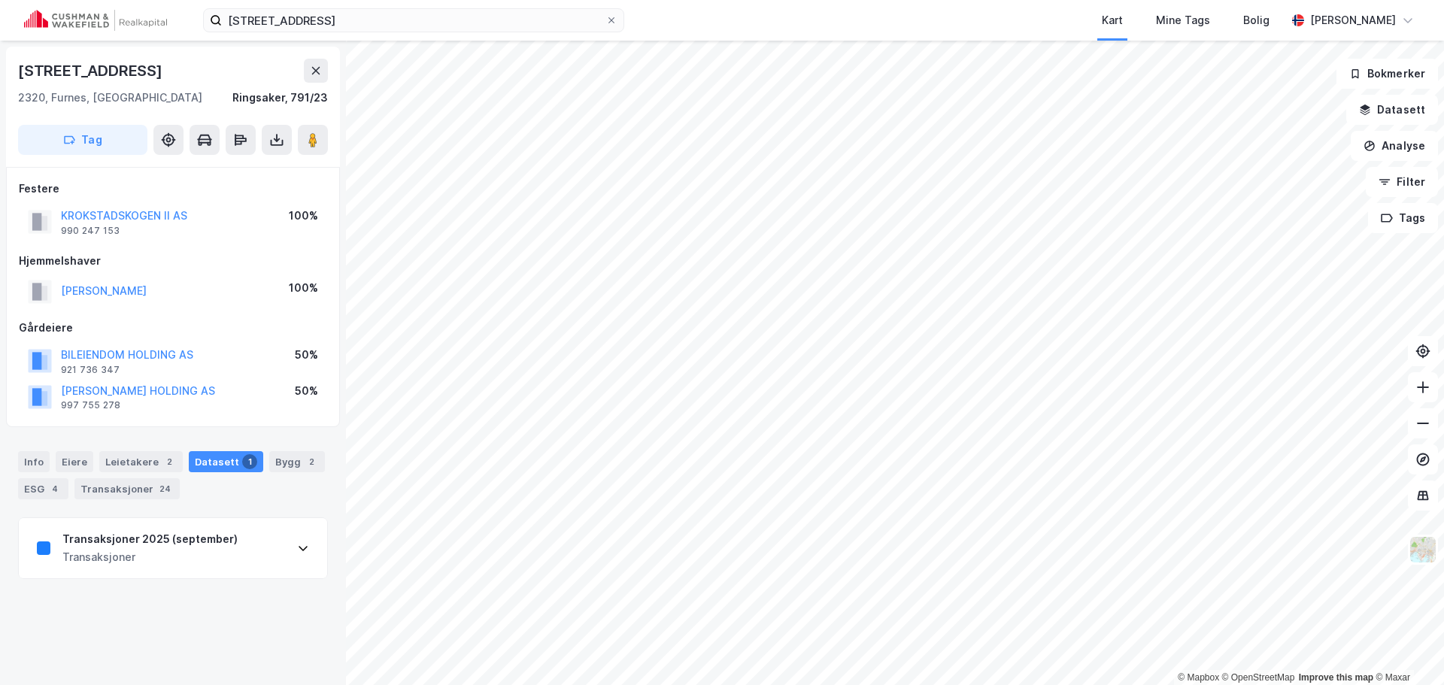
click at [187, 530] on div "Transaksjoner 2025 (september)" at bounding box center [149, 539] width 175 height 18
click at [141, 443] on div "Info Eiere Leietakere 2 Datasett 1 Bygg 2 ESG 4 Transaksjoner 24" at bounding box center [173, 469] width 346 height 72
click at [141, 454] on div "Leietakere 2" at bounding box center [140, 461] width 83 height 21
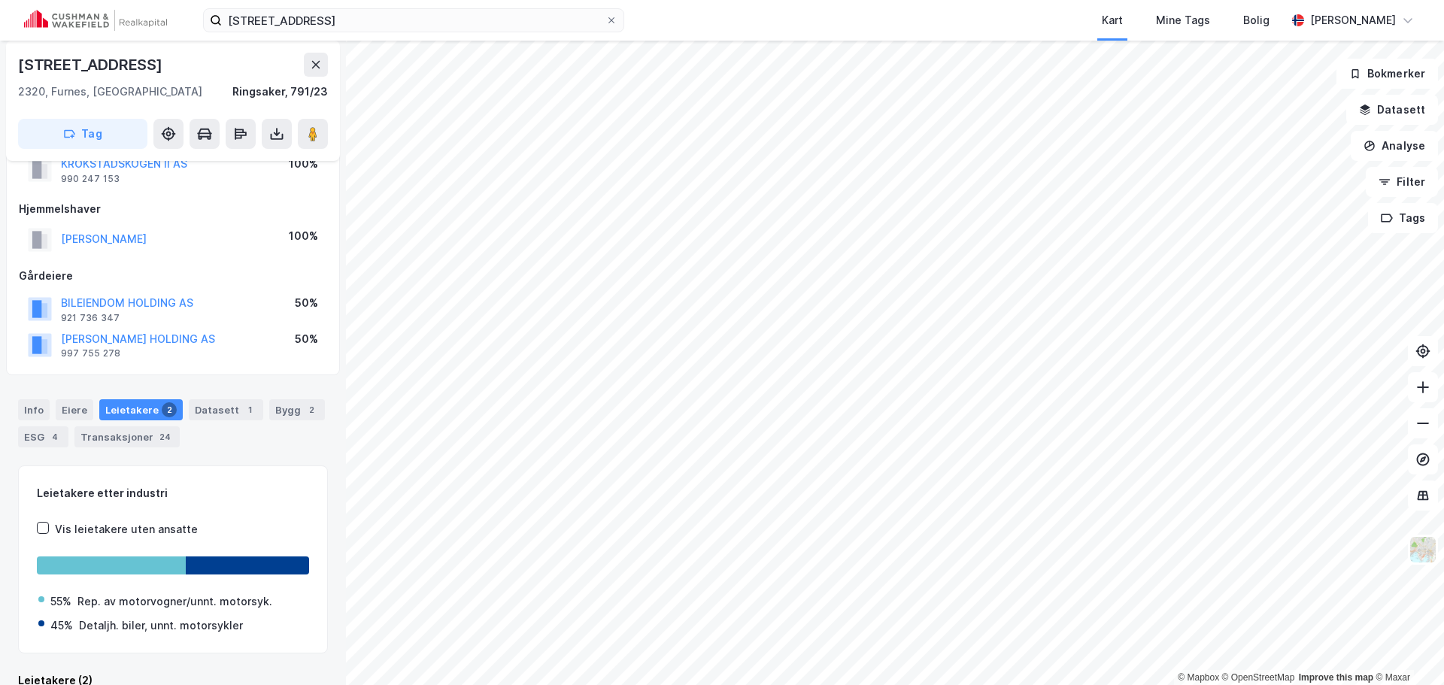
scroll to position [75, 0]
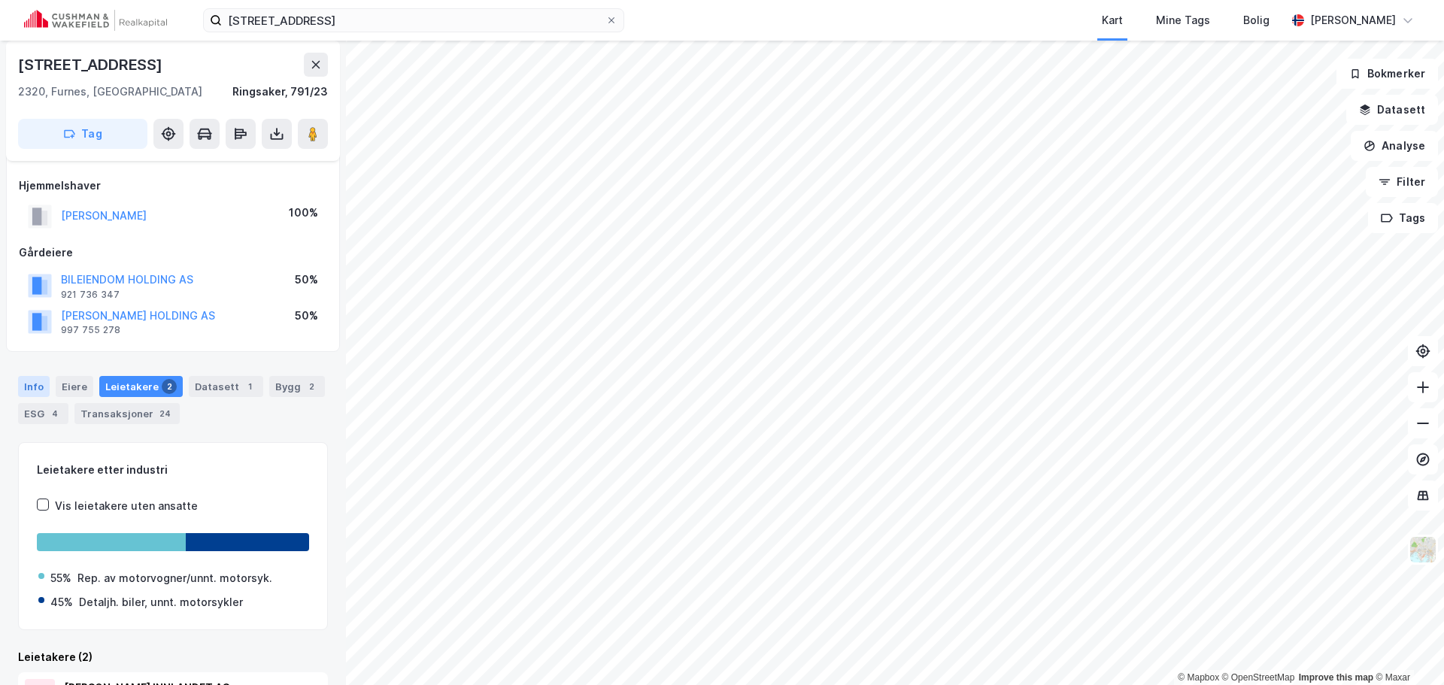
click at [35, 382] on div "Info" at bounding box center [34, 386] width 32 height 21
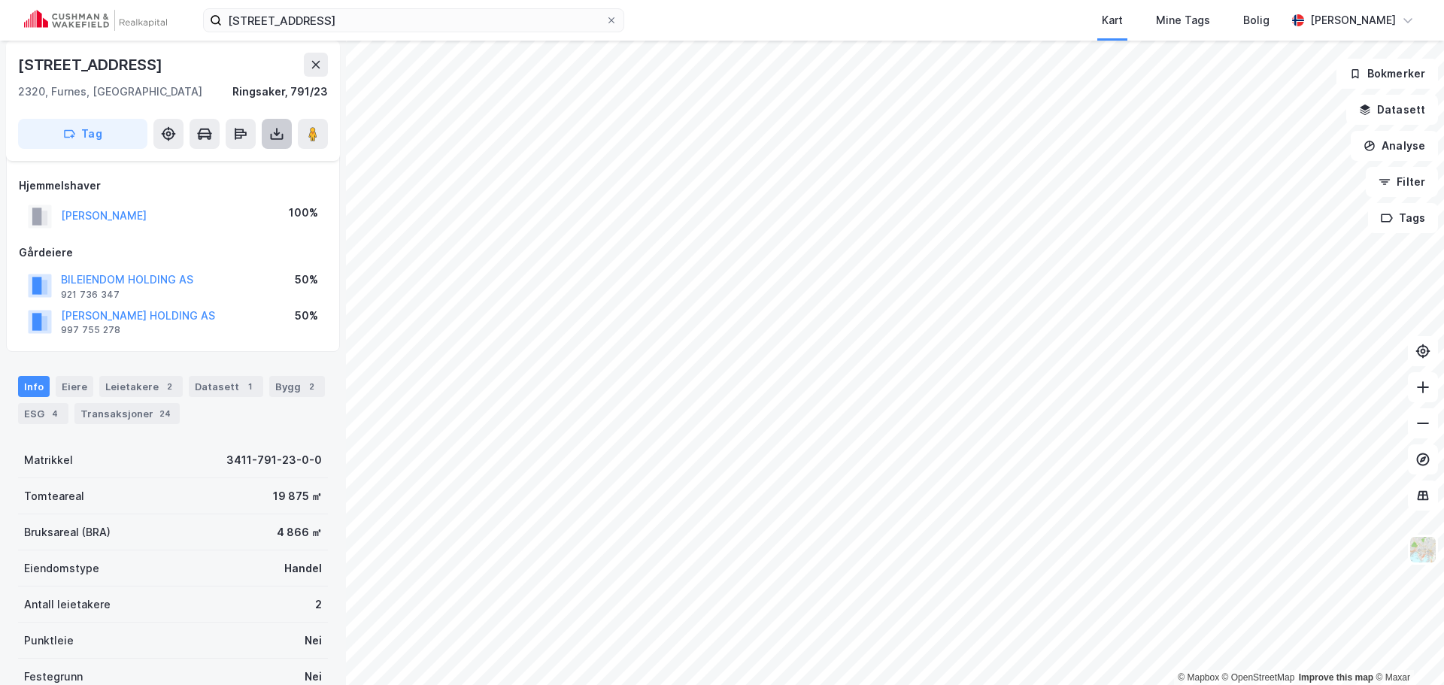
click at [285, 133] on button at bounding box center [277, 134] width 30 height 30
click at [259, 164] on div "Last ned grunnbok" at bounding box center [212, 164] width 160 height 24
click at [232, 397] on div "Datasett 1" at bounding box center [226, 386] width 74 height 21
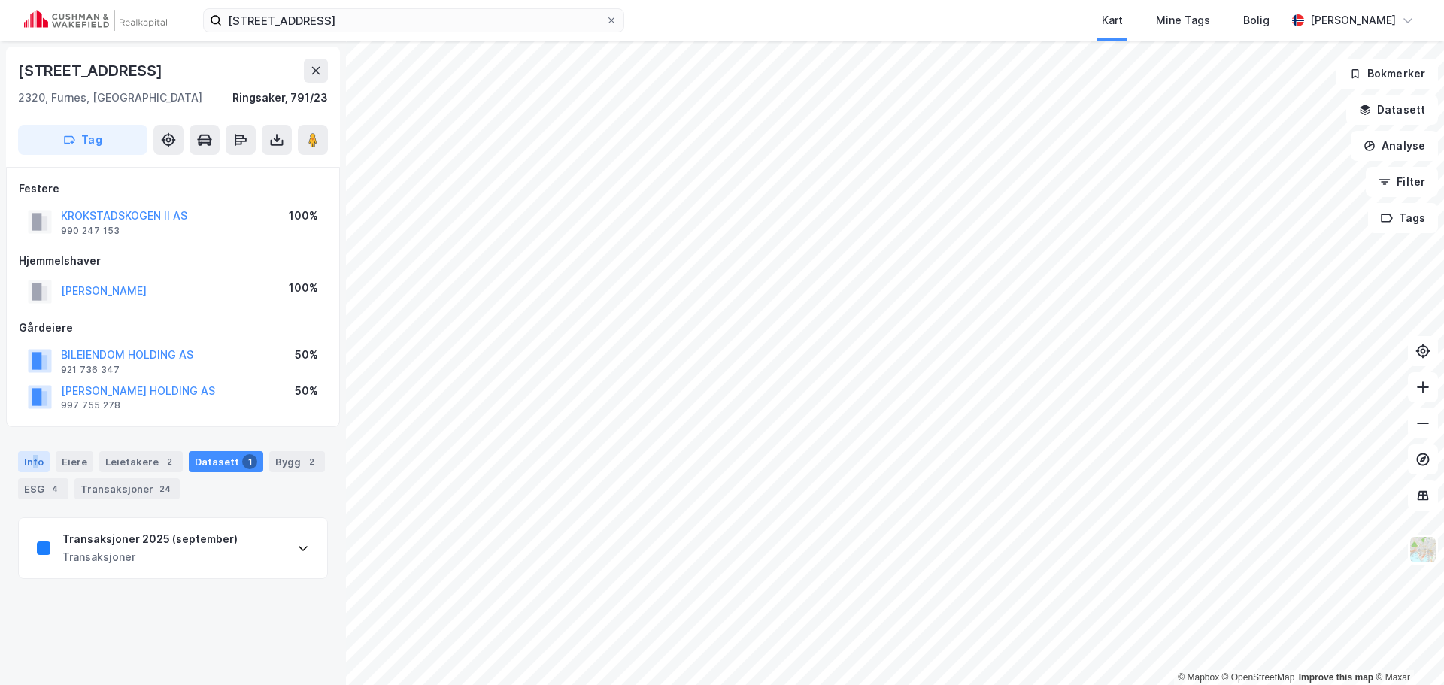
click at [35, 463] on div "Info" at bounding box center [34, 461] width 32 height 21
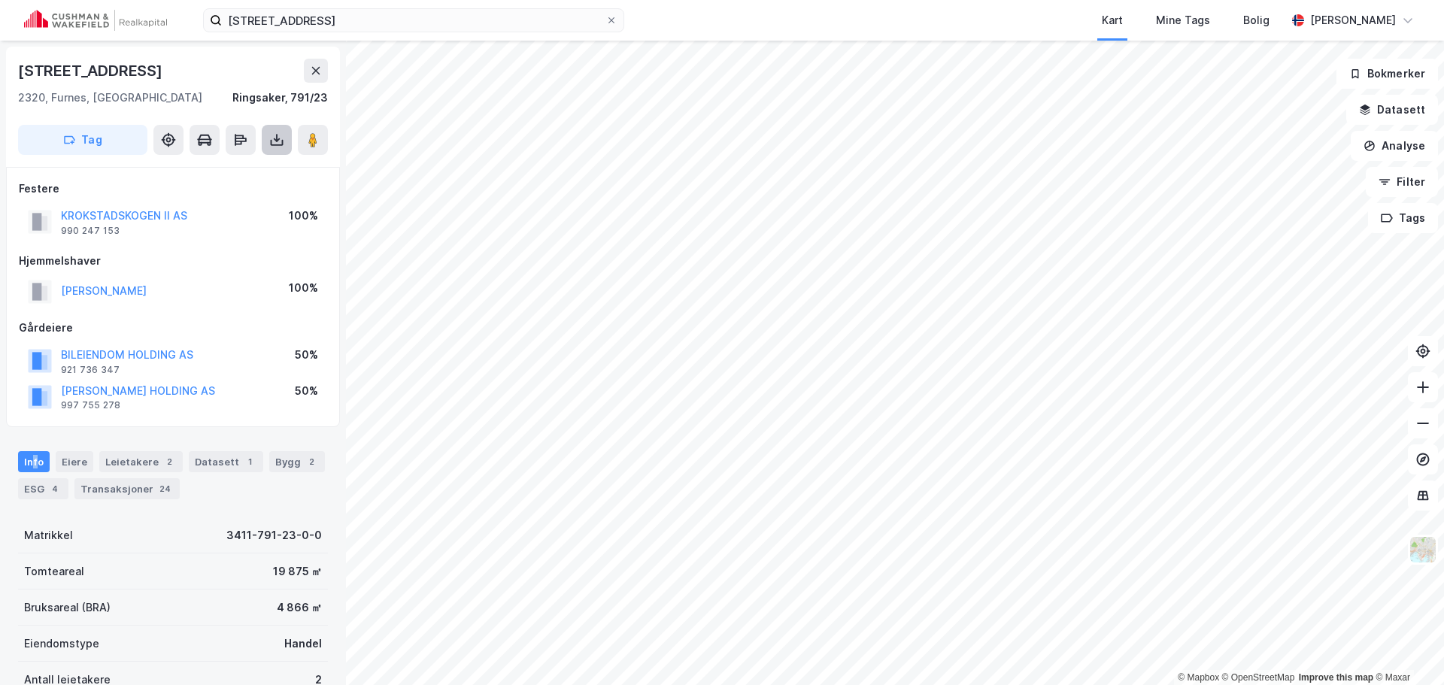
click at [277, 141] on icon at bounding box center [277, 140] width 6 height 4
click at [257, 177] on div "Last ned grunnbok" at bounding box center [212, 170] width 160 height 24
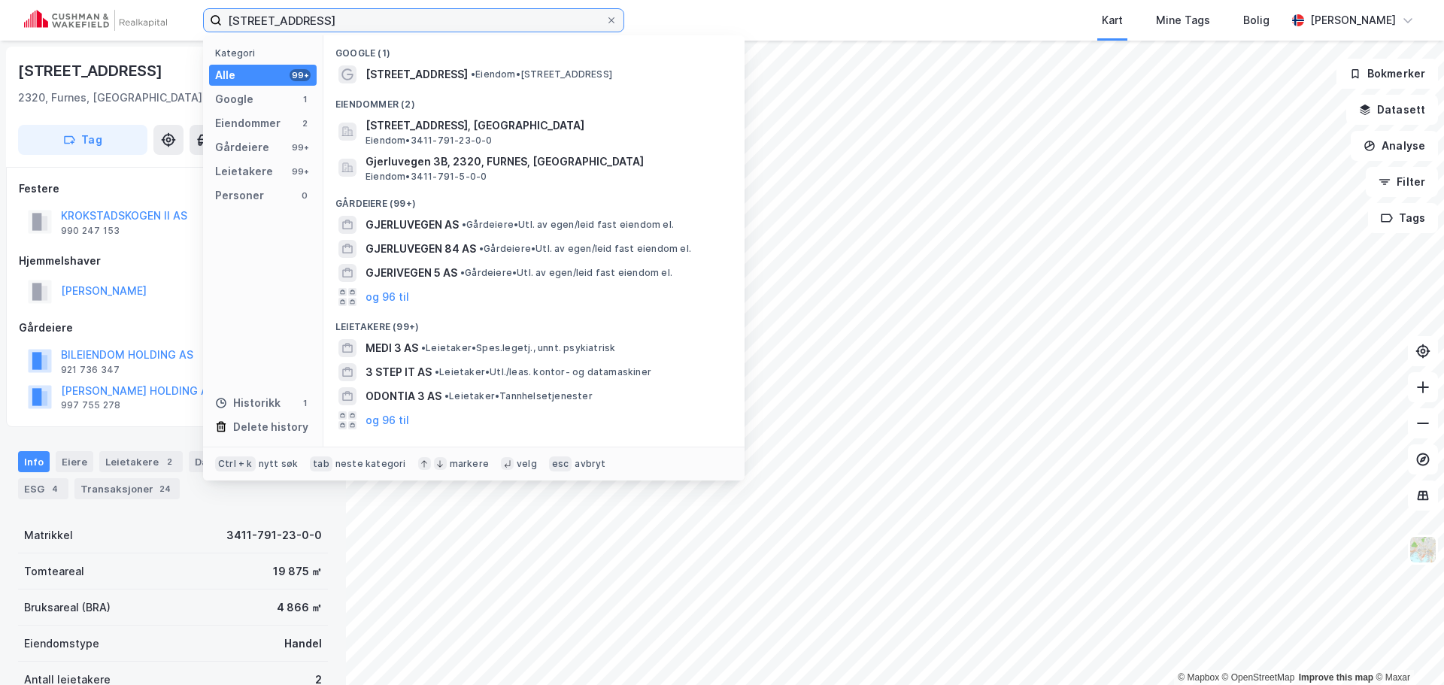
click at [501, 17] on input "[STREET_ADDRESS]" at bounding box center [414, 20] width 384 height 23
click at [500, 15] on input "[STREET_ADDRESS]" at bounding box center [414, 20] width 384 height 23
paste input "Joker Fagerborg"
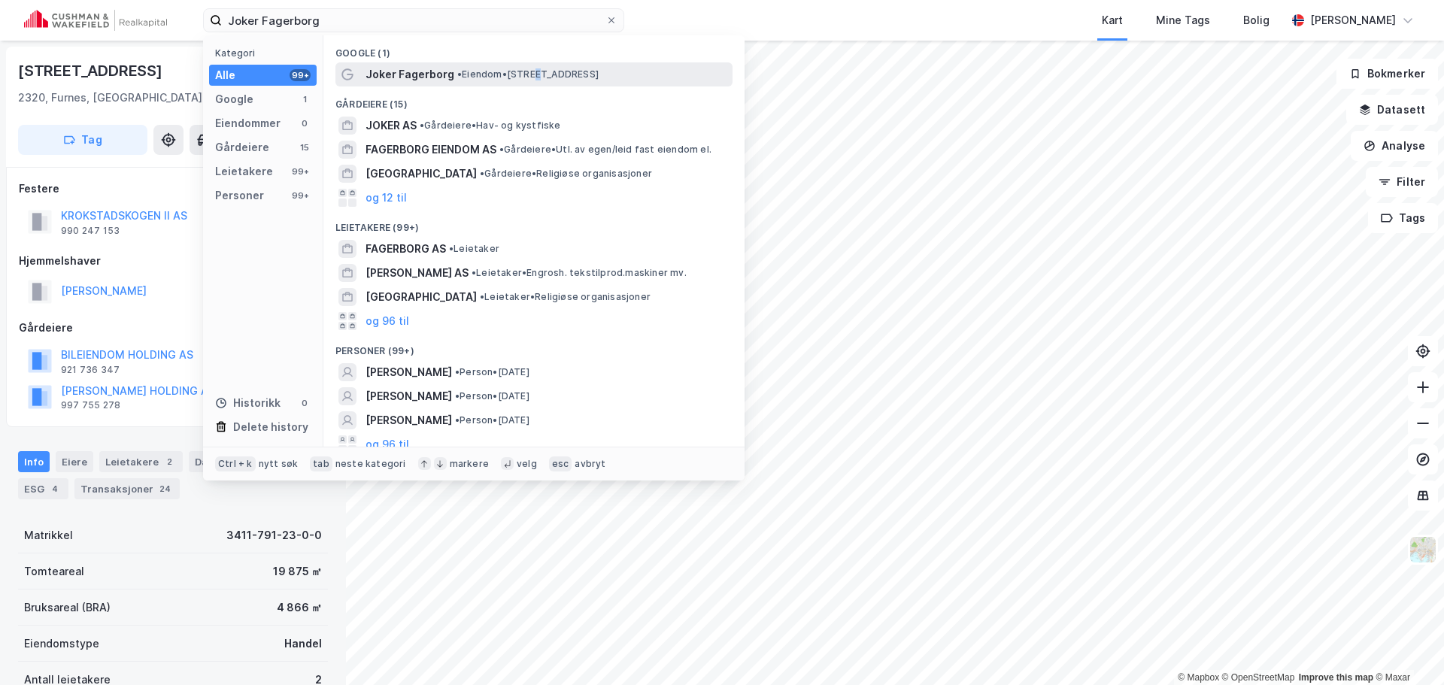
click at [536, 78] on span "• Eiendom • [STREET_ADDRESS]" at bounding box center [527, 74] width 141 height 12
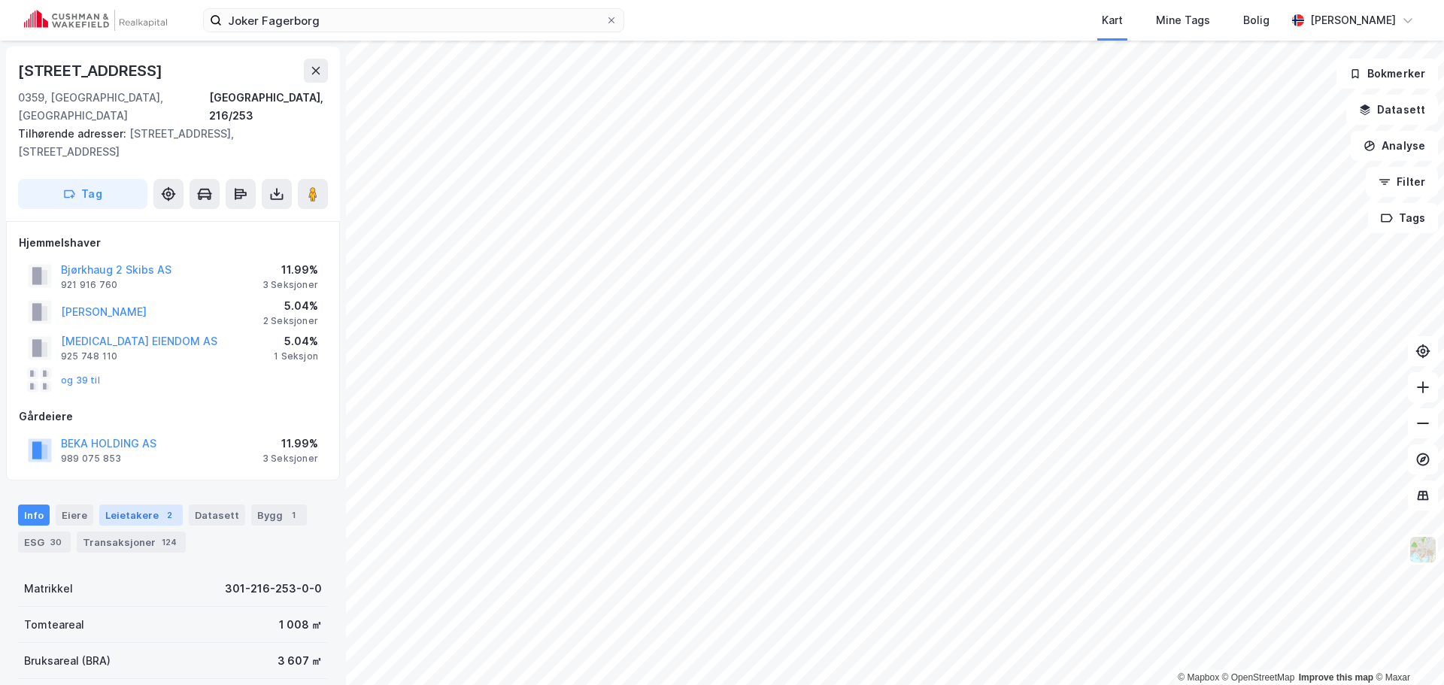
click at [162, 508] on div "2" at bounding box center [169, 515] width 15 height 15
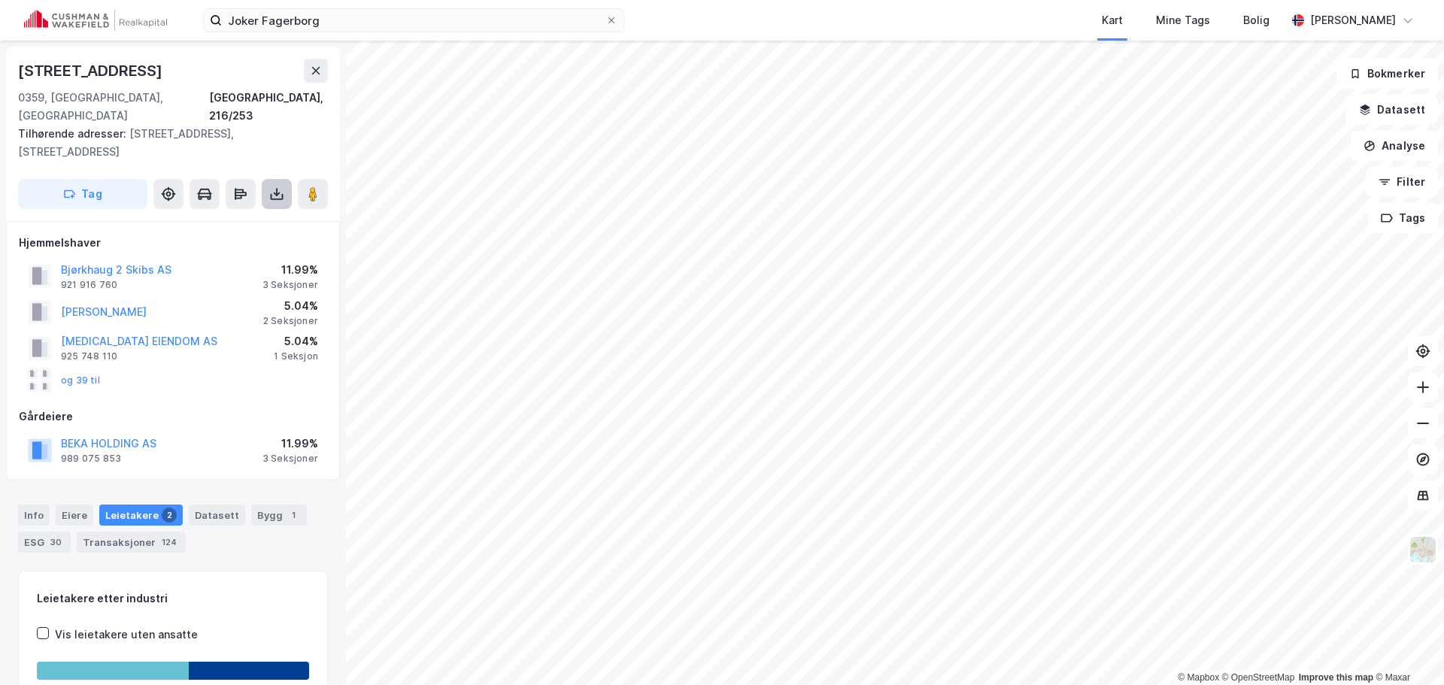
click at [284, 179] on button at bounding box center [277, 194] width 30 height 30
click at [257, 212] on div "Last ned grunnbok" at bounding box center [212, 224] width 160 height 24
click at [271, 505] on div "Bygg 1" at bounding box center [279, 515] width 56 height 21
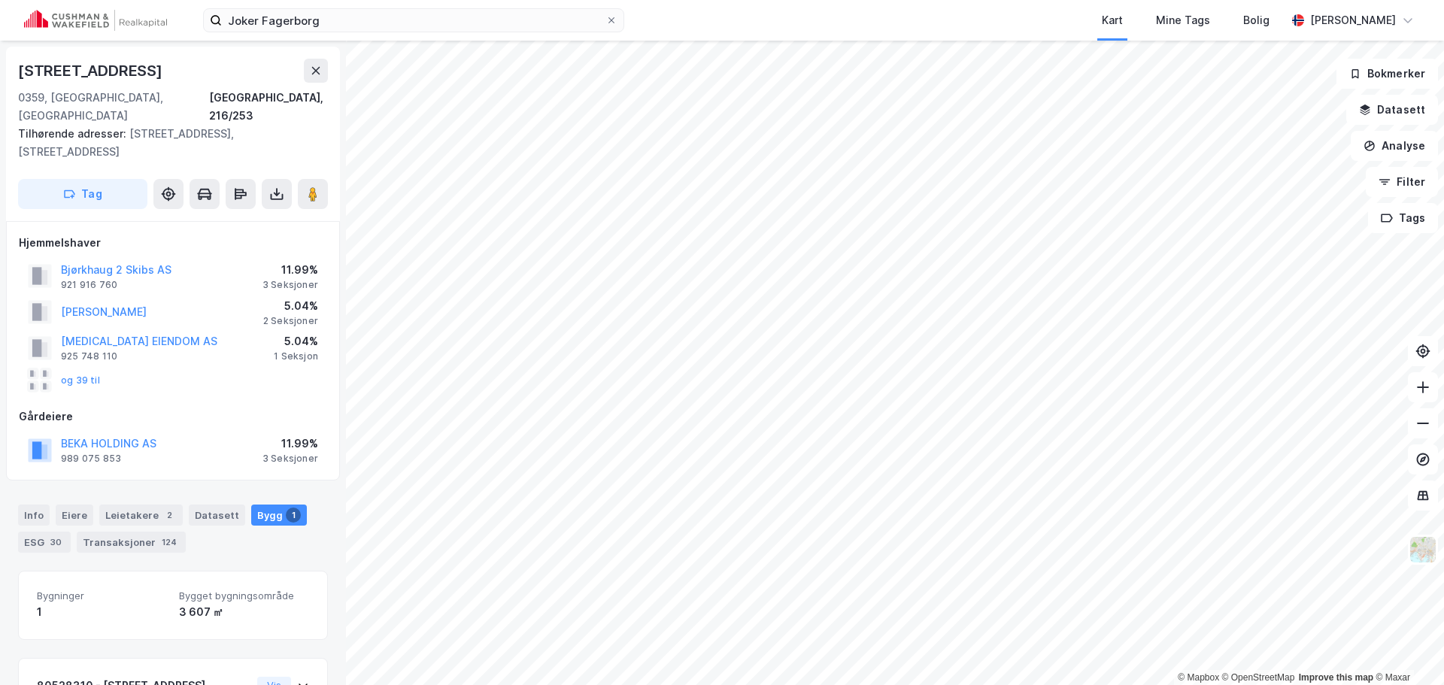
drag, startPoint x: 50, startPoint y: 486, endPoint x: 41, endPoint y: 482, distance: 9.8
click at [50, 505] on div "Info [PERSON_NAME] 2 Datasett Bygg 1 ESG 30 Transaksjoner 124" at bounding box center [173, 529] width 310 height 48
click at [41, 505] on div "Info" at bounding box center [34, 515] width 32 height 21
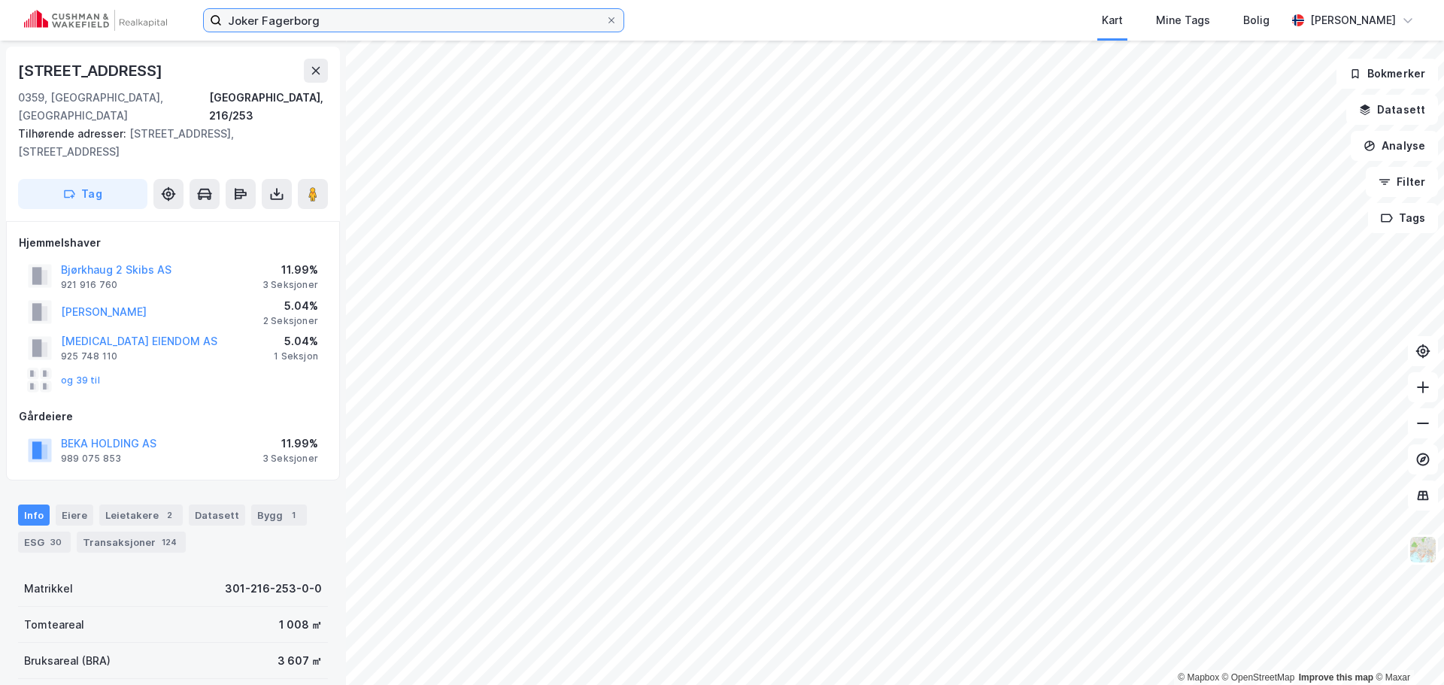
click at [454, 22] on input "Joker Fagerborg" at bounding box center [414, 20] width 384 height 23
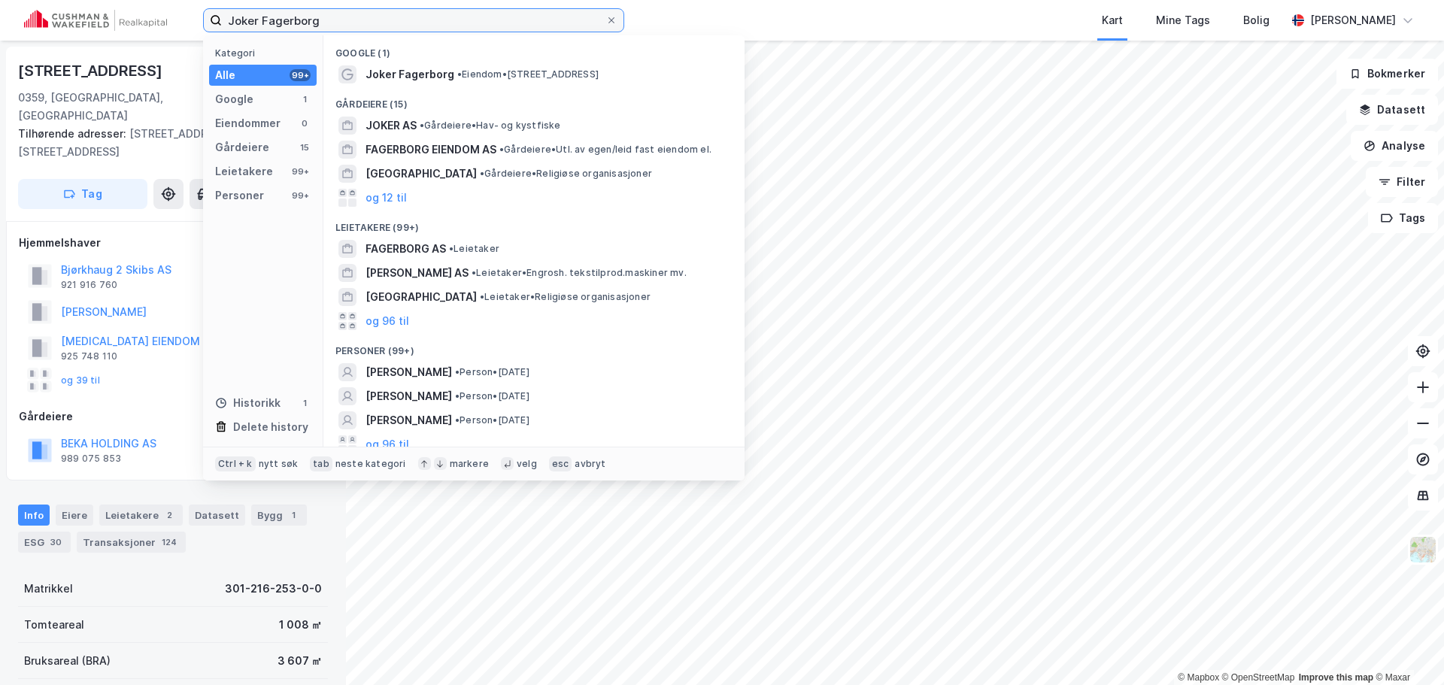
click at [454, 22] on input "Joker Fagerborg" at bounding box center [414, 20] width 384 height 23
click at [454, 21] on input "Joker Fagerborg" at bounding box center [414, 20] width 384 height 23
paste input "Risteigen"
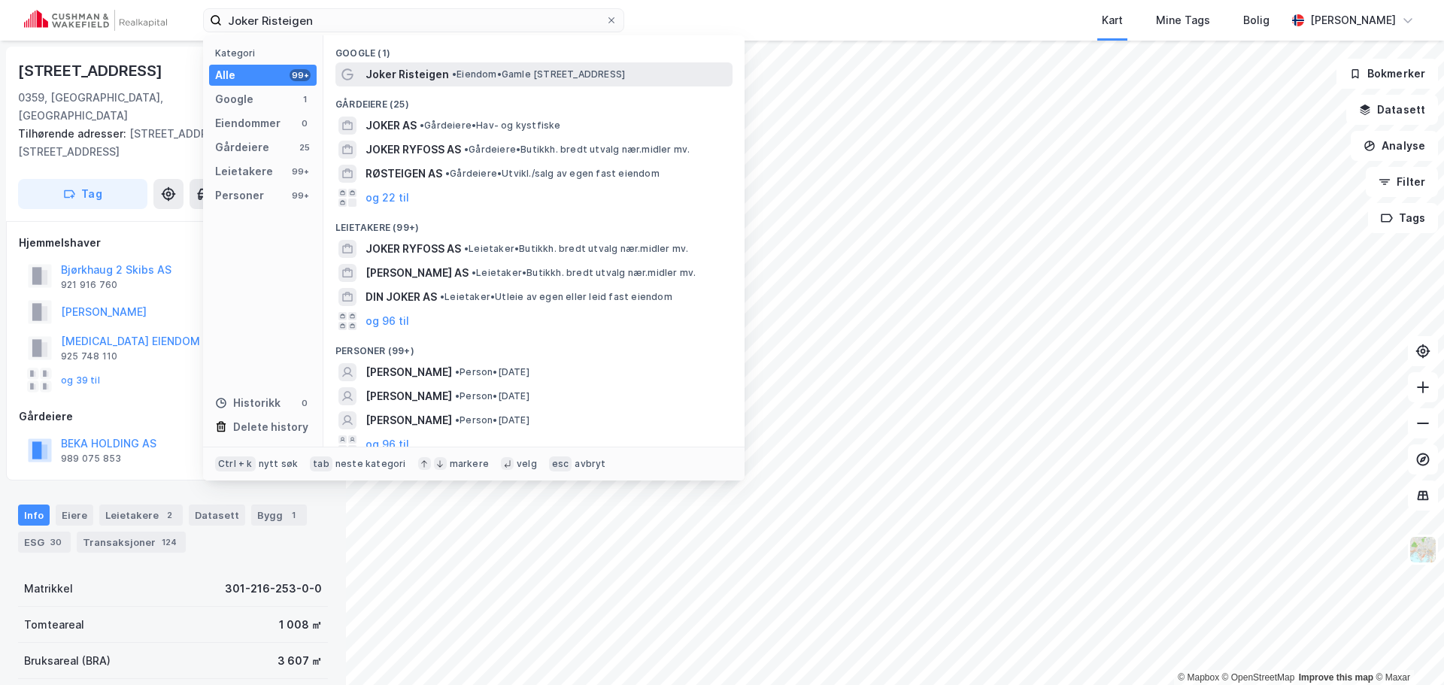
click at [501, 79] on span "• Eiendom • [STREET_ADDRESS]" at bounding box center [538, 74] width 173 height 12
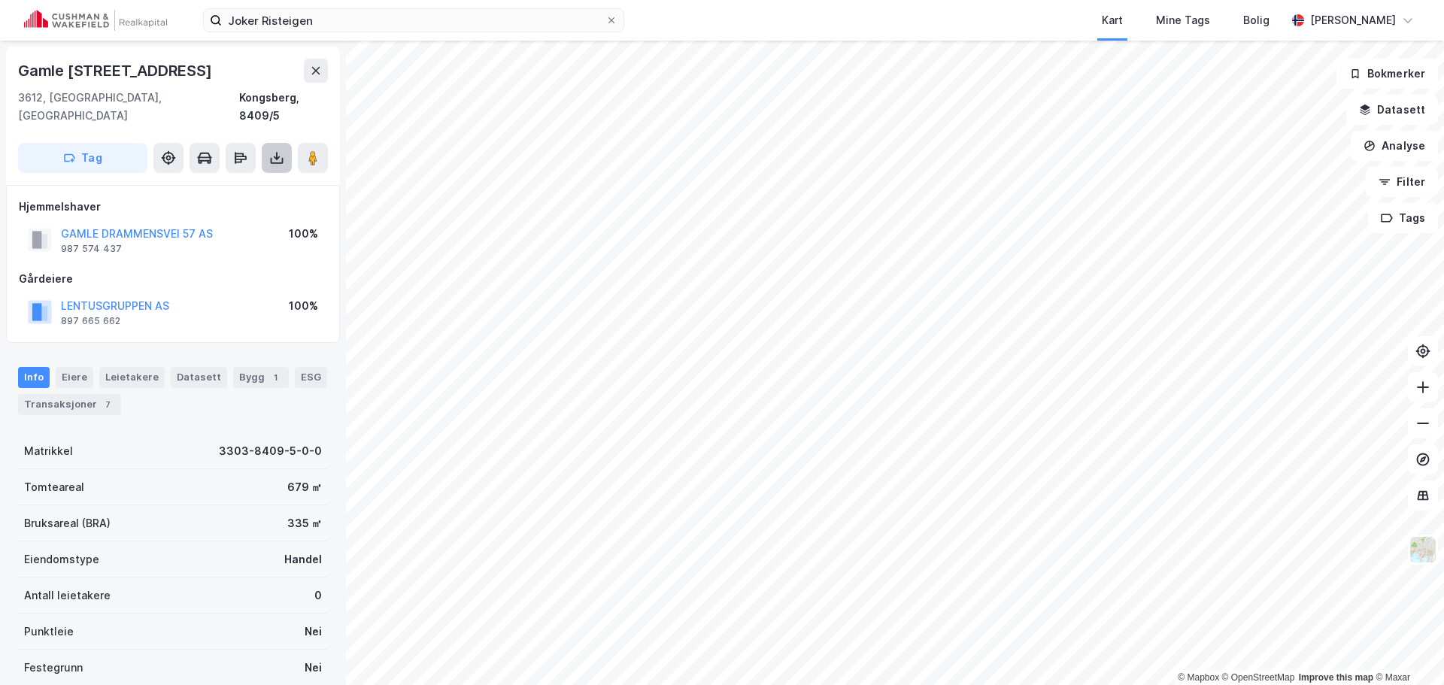
click at [284, 143] on button at bounding box center [277, 158] width 30 height 30
click at [238, 180] on div "Last ned grunnbok" at bounding box center [212, 188] width 160 height 24
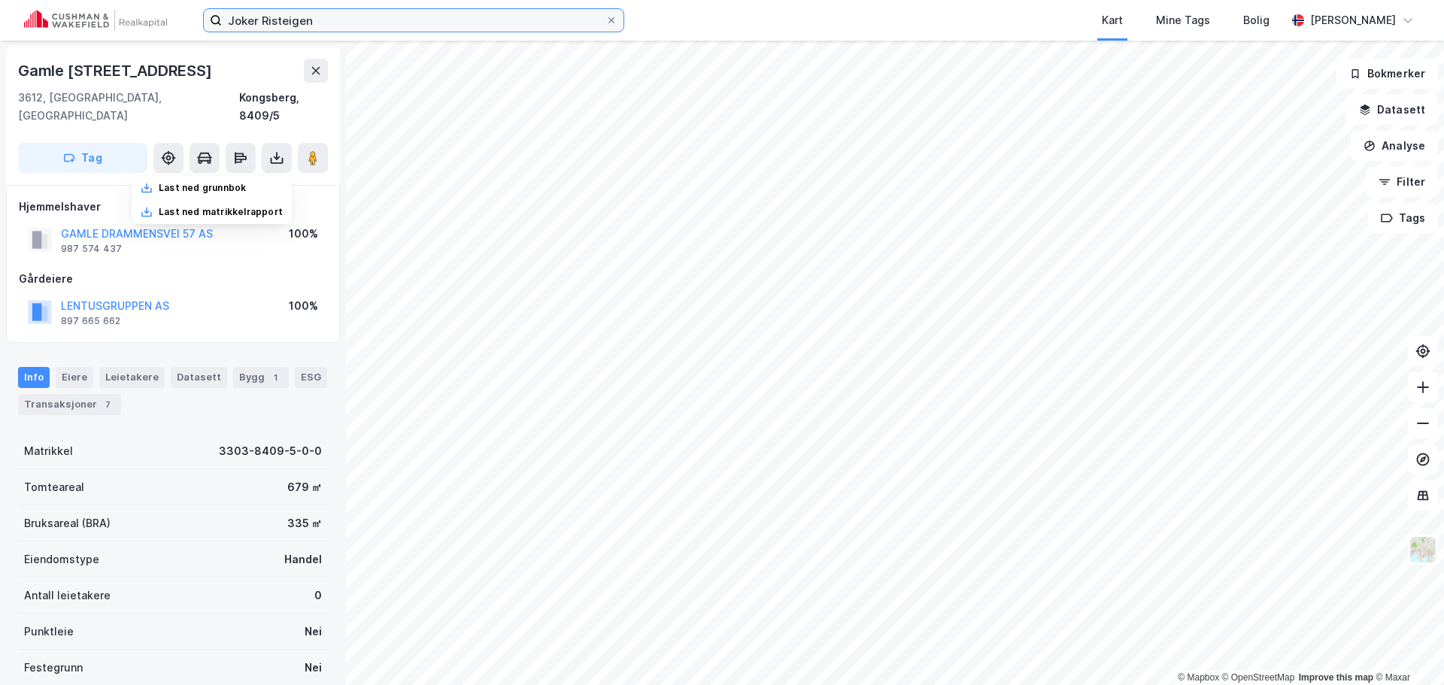
click at [439, 30] on input "Joker Risteigen" at bounding box center [414, 20] width 384 height 23
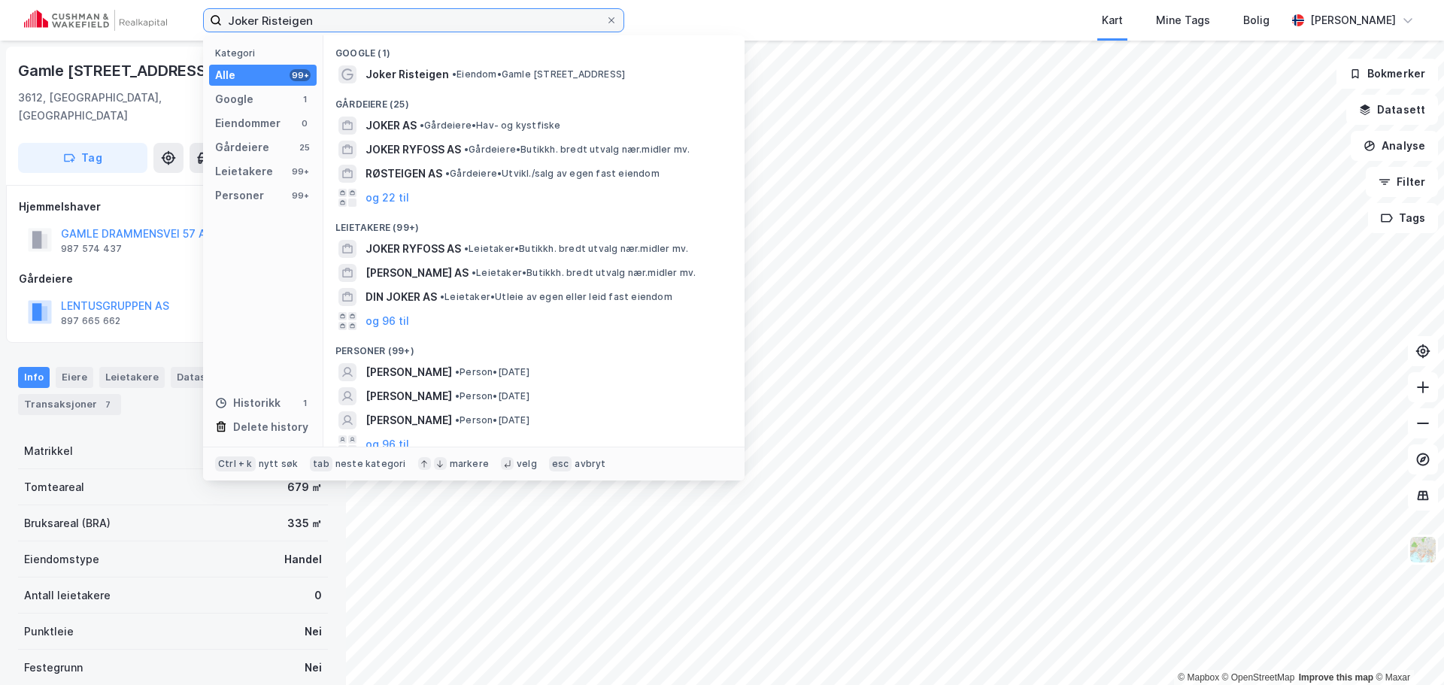
click at [439, 28] on input "Joker Risteigen" at bounding box center [414, 20] width 384 height 23
click at [439, 27] on input "Joker Risteigen" at bounding box center [414, 20] width 384 height 23
paste input "Prestegardsvegen 1"
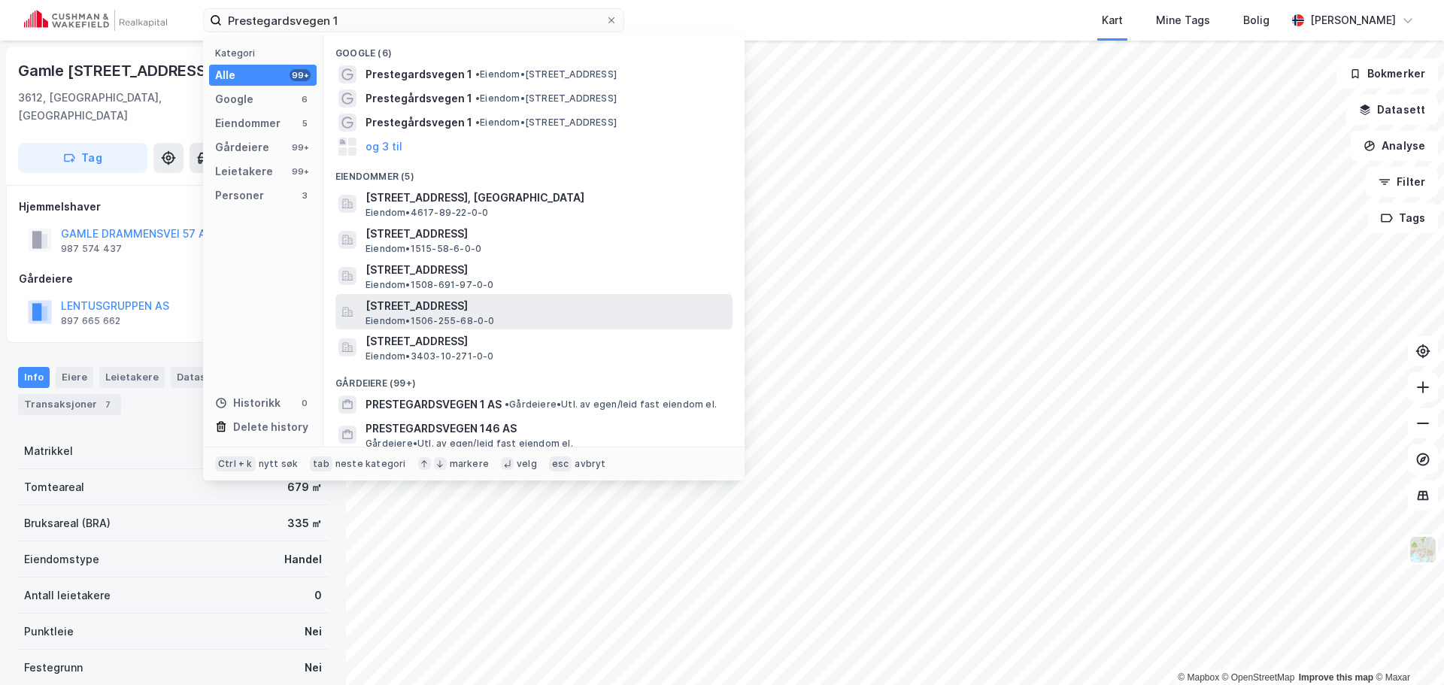
click at [653, 308] on span "[STREET_ADDRESS]" at bounding box center [545, 306] width 361 height 18
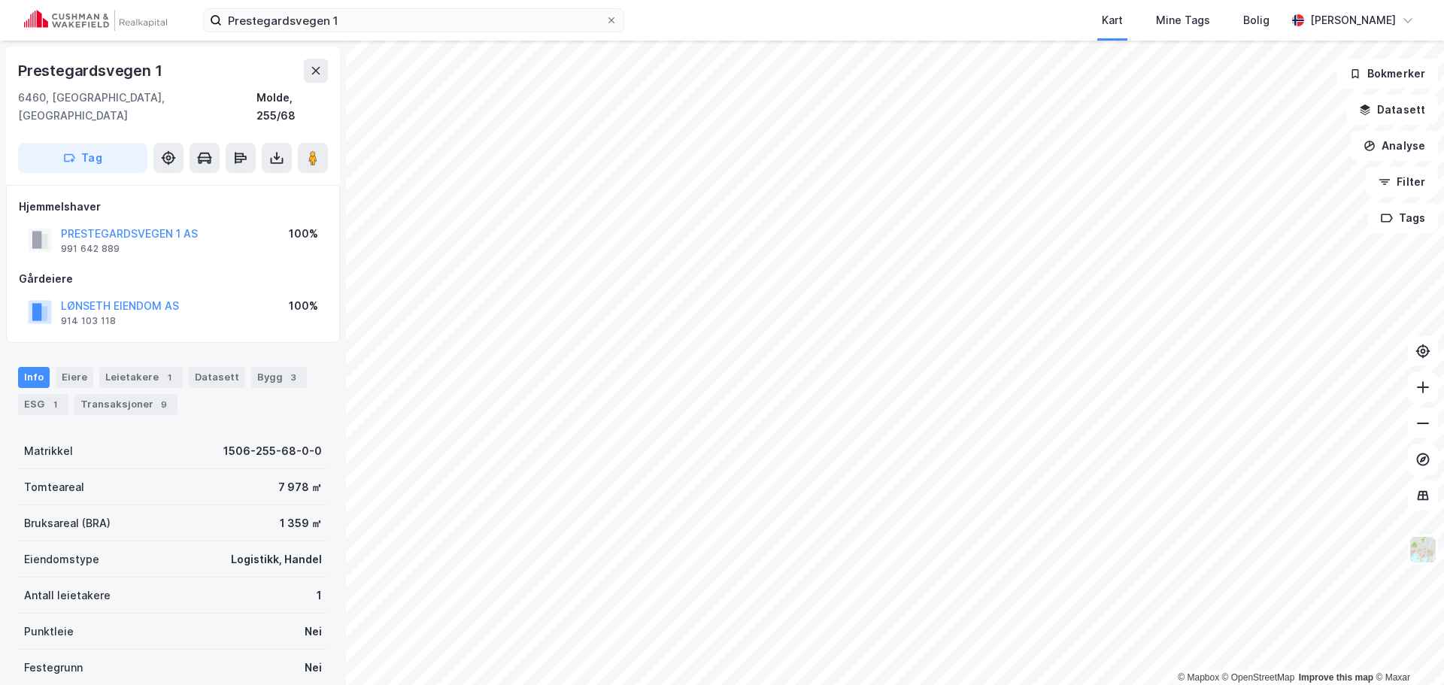
click at [268, 370] on div "Info [PERSON_NAME] 1 Datasett Bygg 3 ESG 1 Transaksjoner 9" at bounding box center [173, 391] width 310 height 48
click at [270, 367] on div "Bygg 3" at bounding box center [279, 377] width 56 height 21
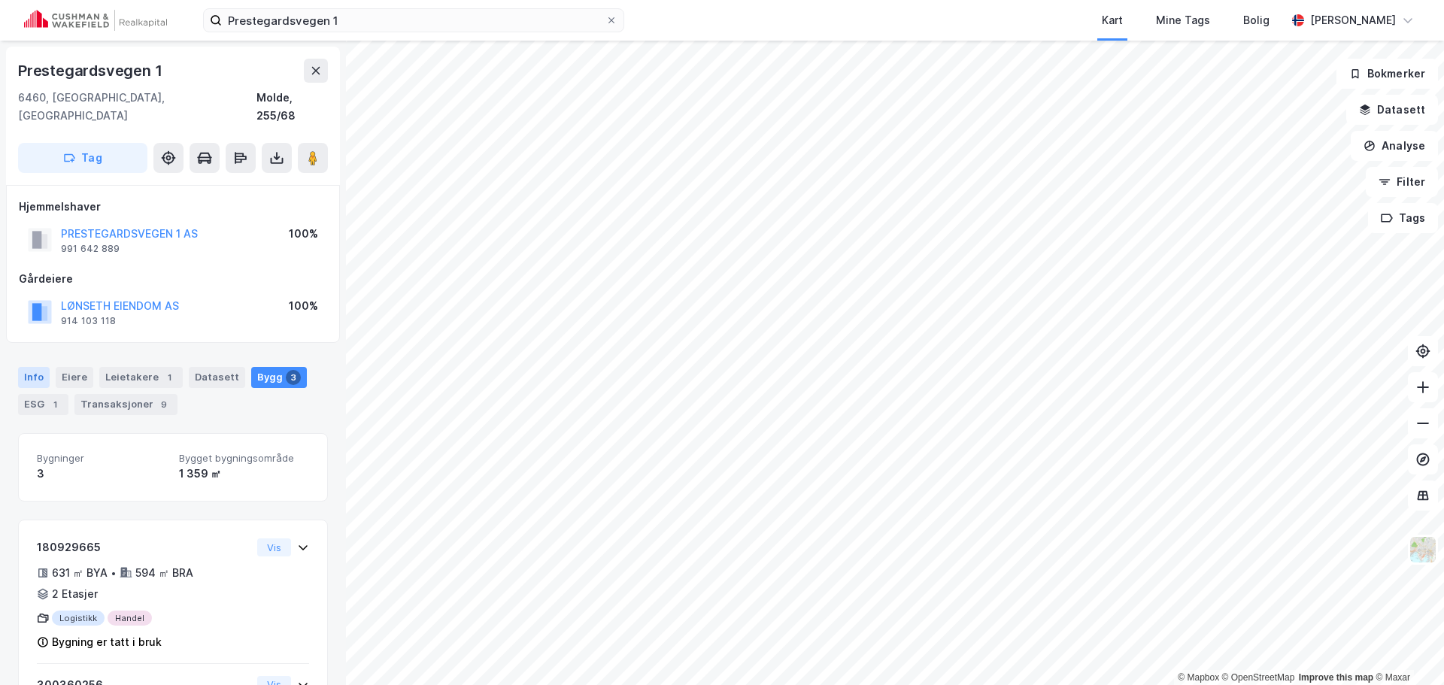
click at [41, 367] on div "Info" at bounding box center [34, 377] width 32 height 21
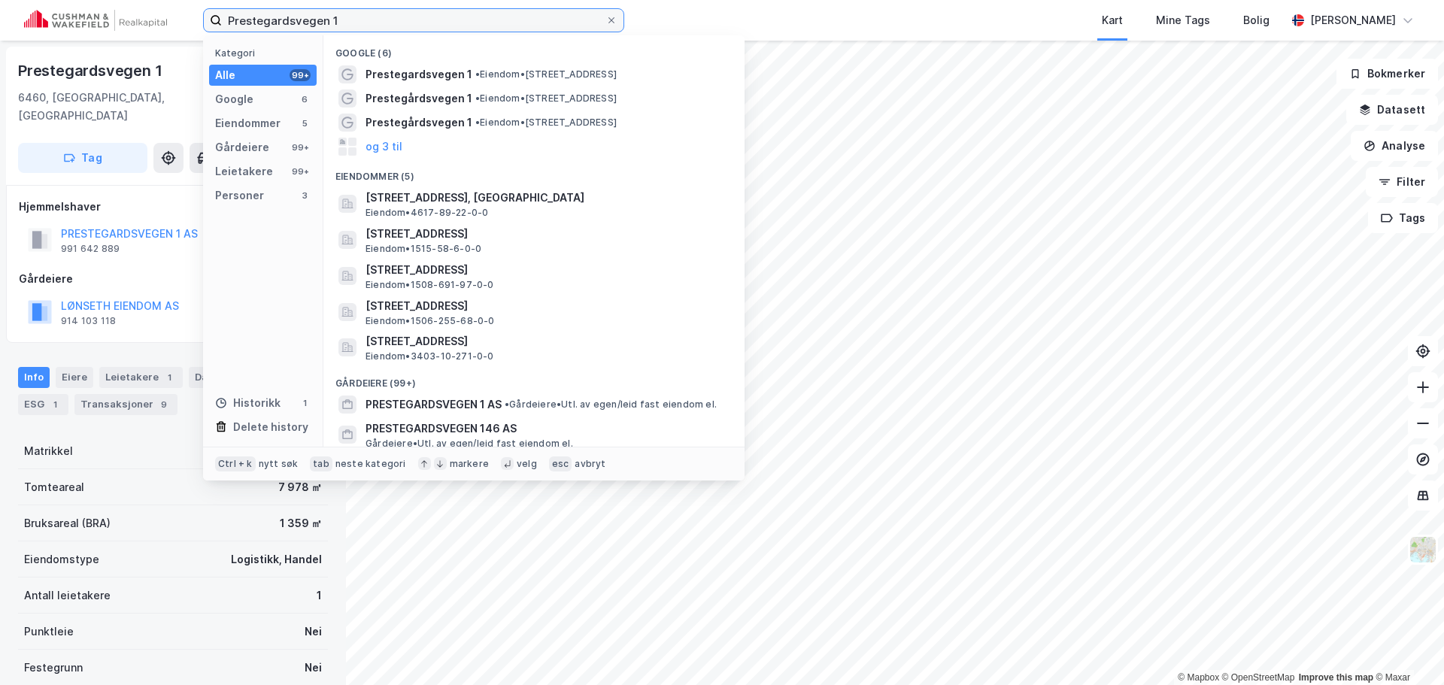
click at [325, 26] on input "Prestegardsvegen 1" at bounding box center [414, 20] width 384 height 23
click at [324, 26] on input "Prestegardsvegen 1" at bounding box center [414, 20] width 384 height 23
paste input "Birger Hatlebakks veg 10"
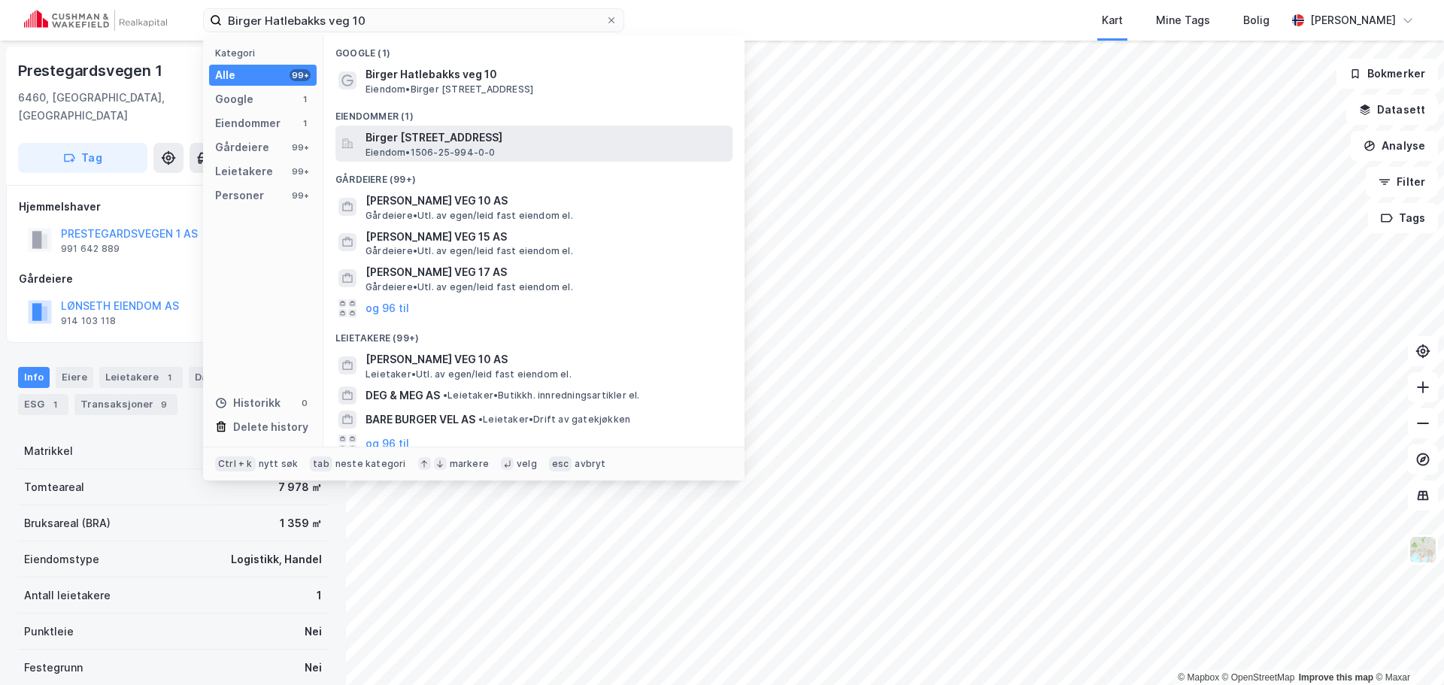
click at [520, 139] on span "Birger [STREET_ADDRESS]" at bounding box center [545, 138] width 361 height 18
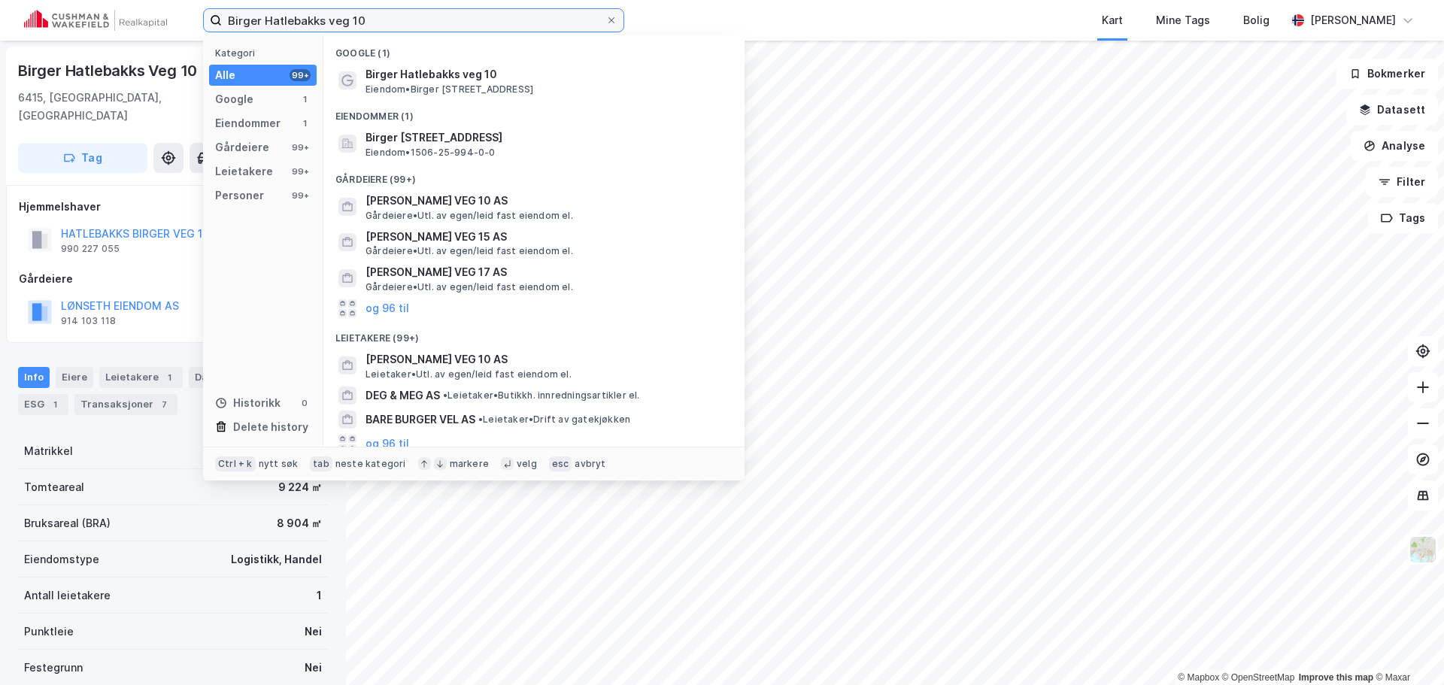
click at [325, 22] on input "Birger Hatlebakks veg 10" at bounding box center [414, 20] width 384 height 23
click at [324, 21] on input "Birger Hatlebakks veg 10" at bounding box center [414, 20] width 384 height 23
click at [323, 20] on input "Birger Hatlebakks veg 10" at bounding box center [414, 20] width 384 height 23
paste input "Grandfjæra 26"
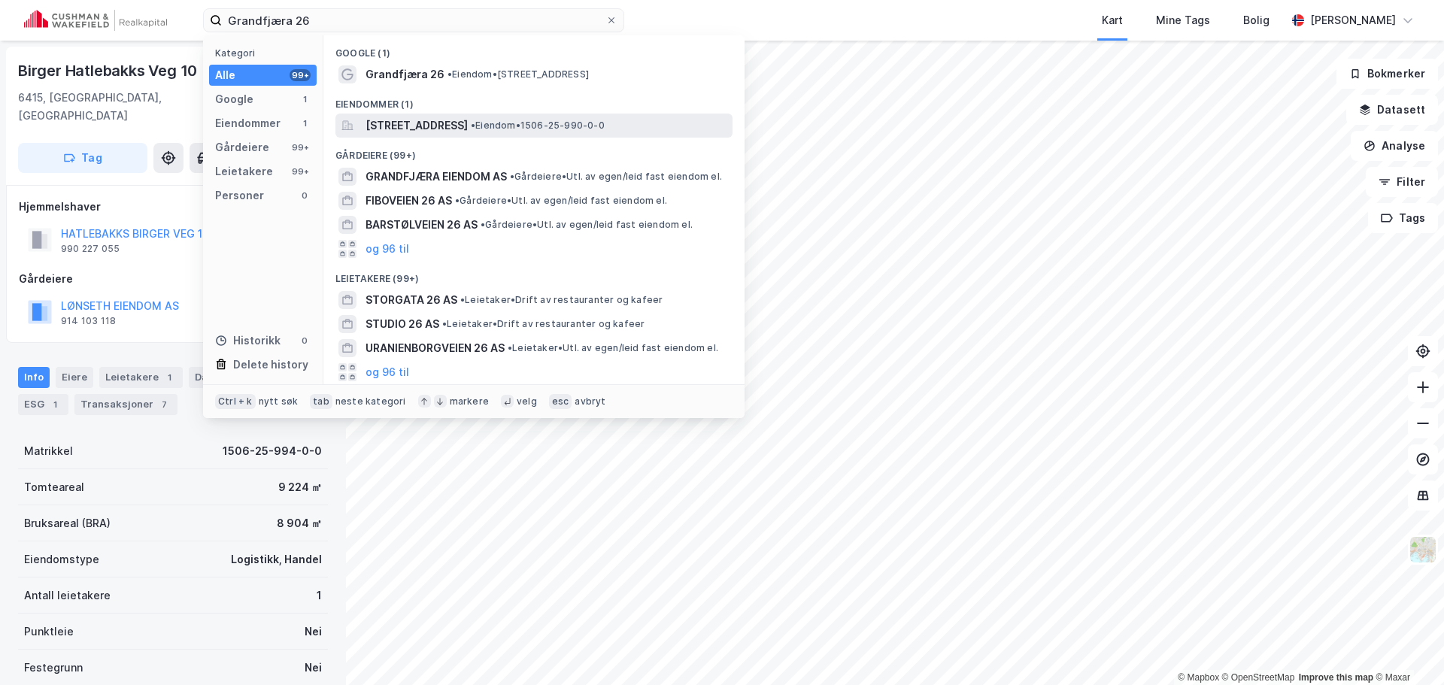
click at [468, 121] on span "[STREET_ADDRESS]" at bounding box center [416, 126] width 102 height 18
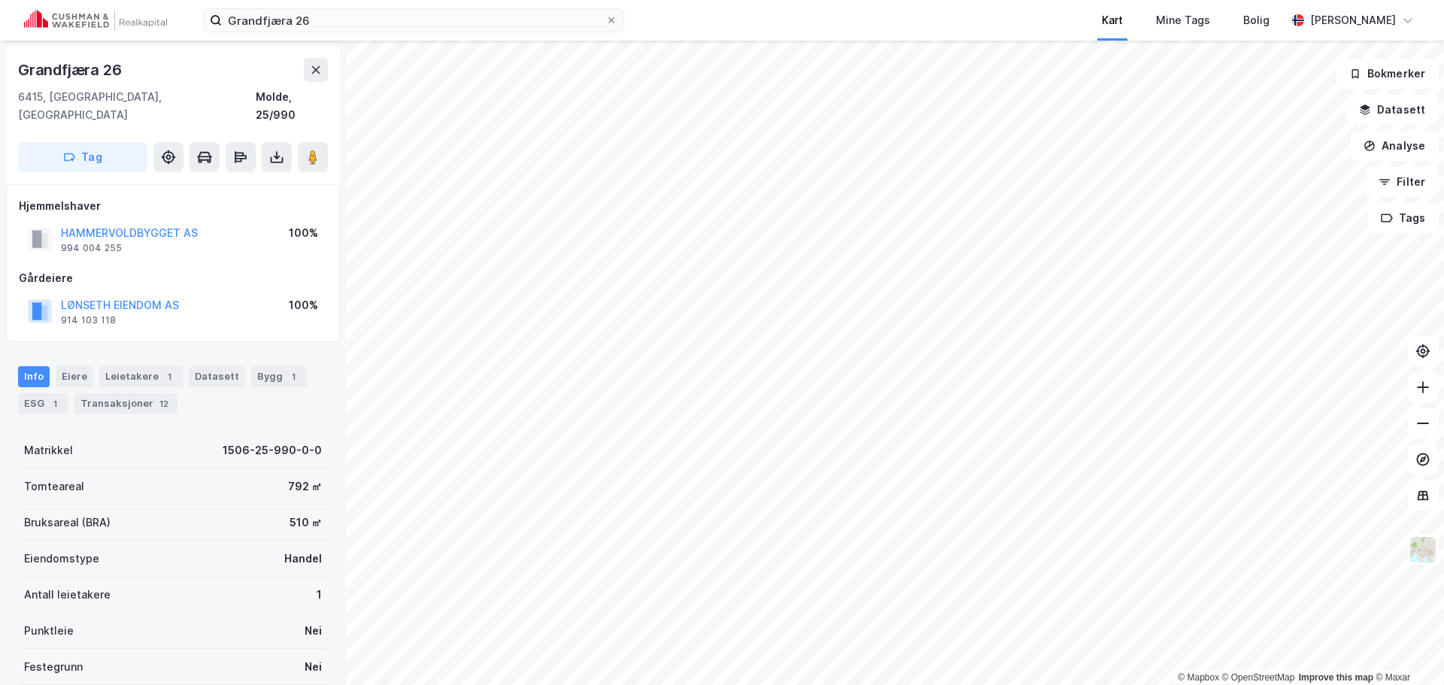
scroll to position [1, 0]
click at [242, 369] on div "1" at bounding box center [249, 376] width 15 height 15
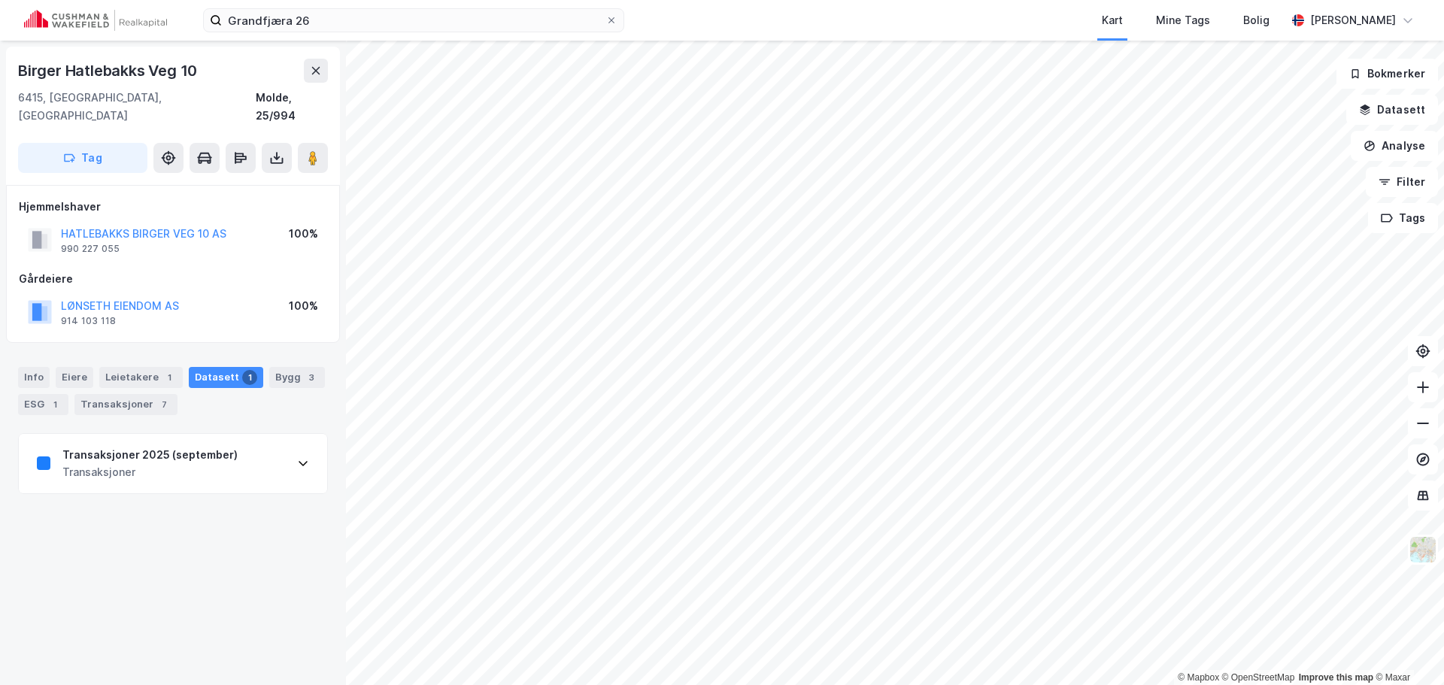
click at [238, 454] on div "Transaksjoner 2025 (september) Transaksjoner" at bounding box center [173, 464] width 308 height 60
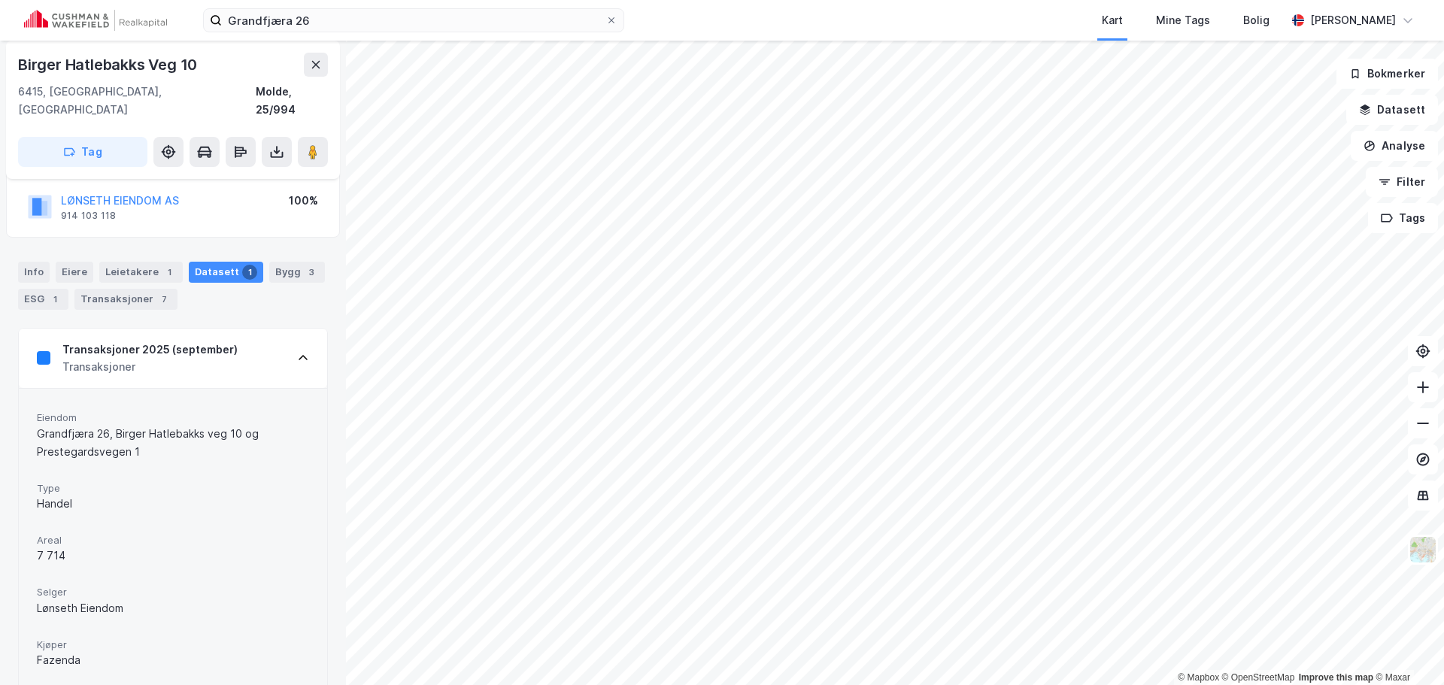
scroll to position [99, 0]
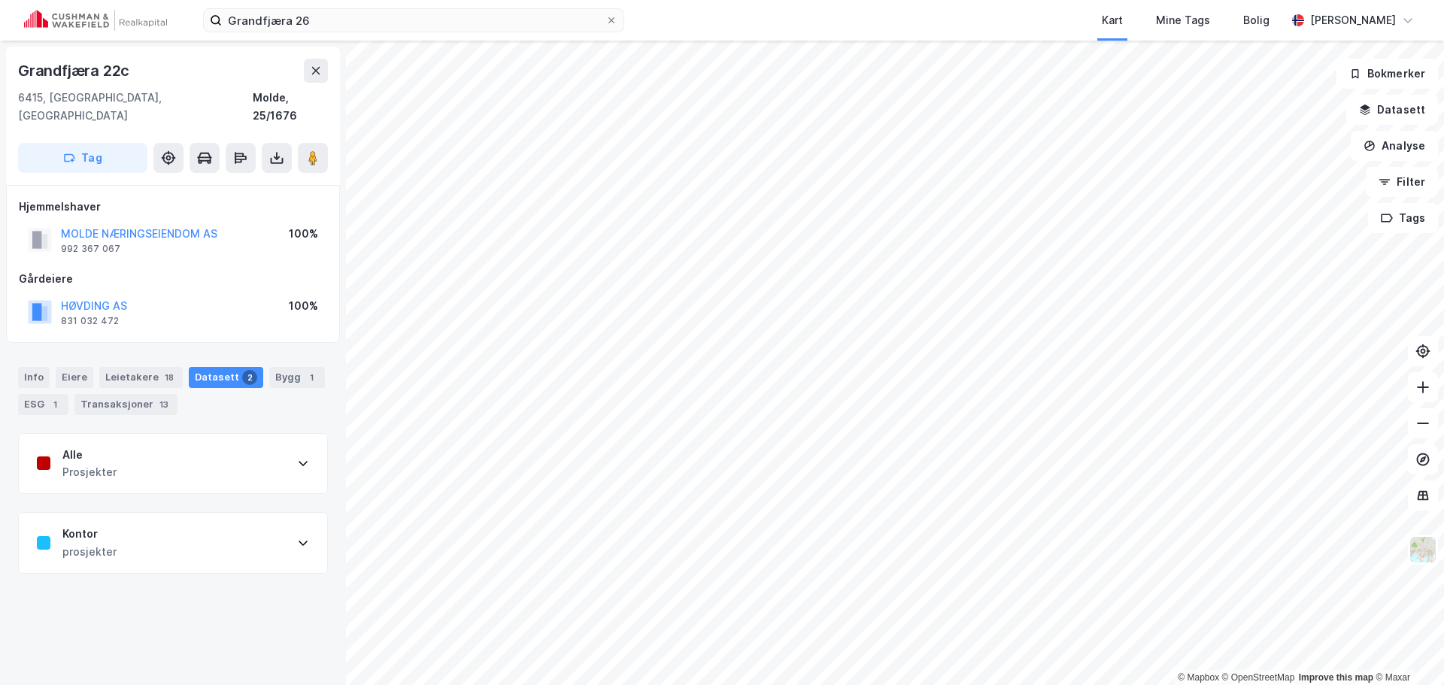
click at [256, 513] on div "Kontor prosjekter" at bounding box center [173, 543] width 308 height 60
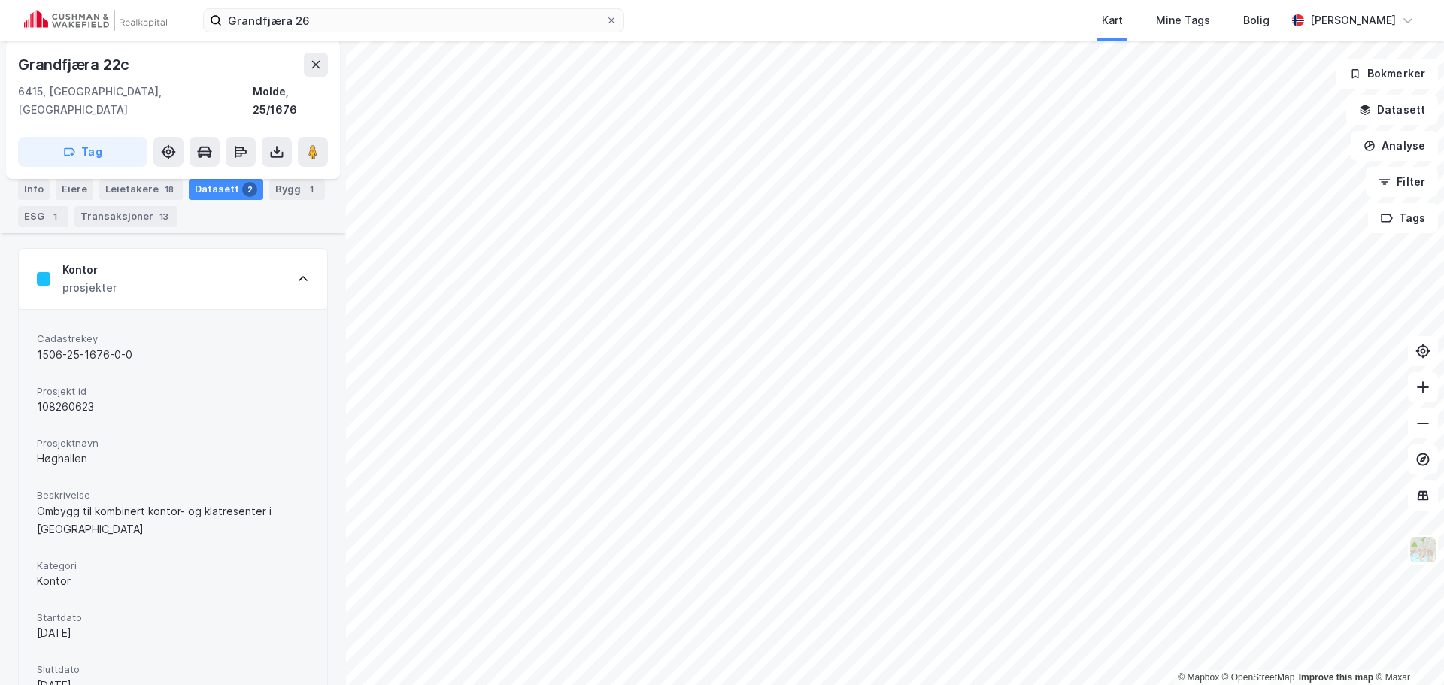
scroll to position [301, 0]
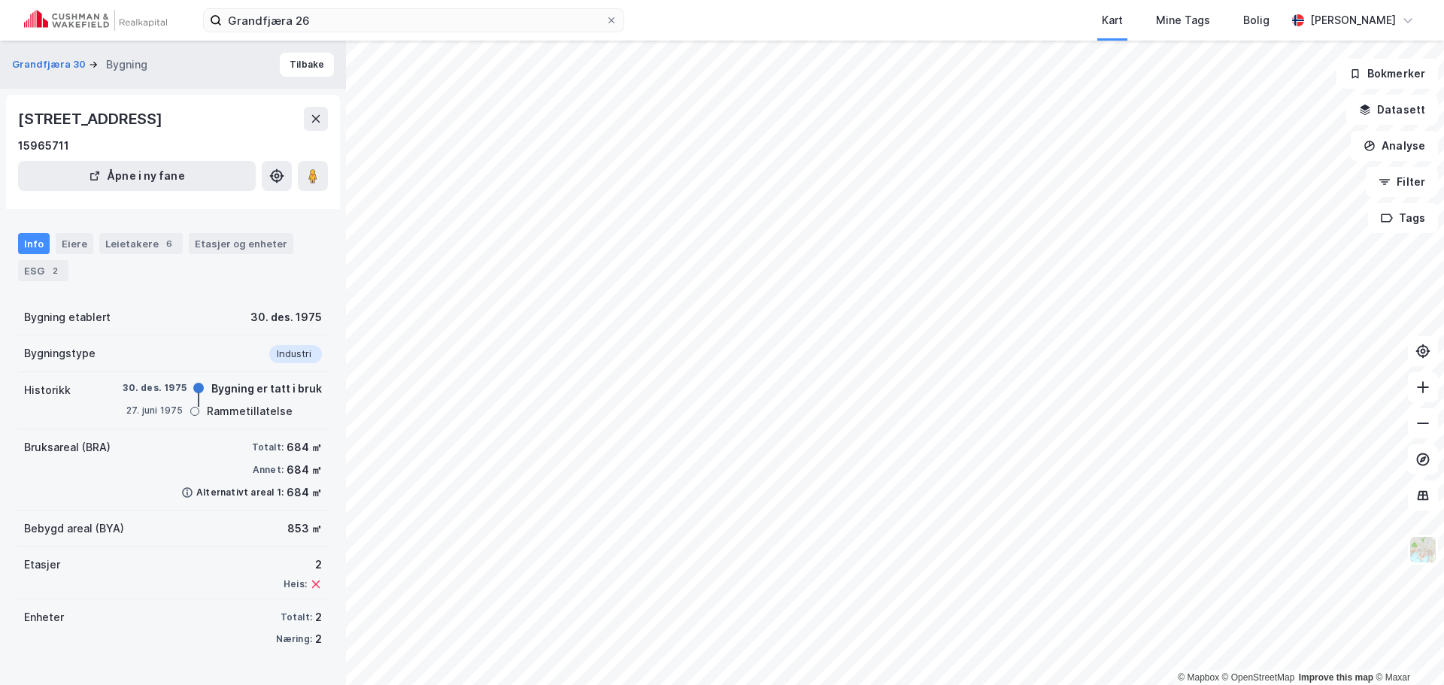
scroll to position [14, 0]
click at [289, 56] on button "Tilbake" at bounding box center [307, 65] width 54 height 24
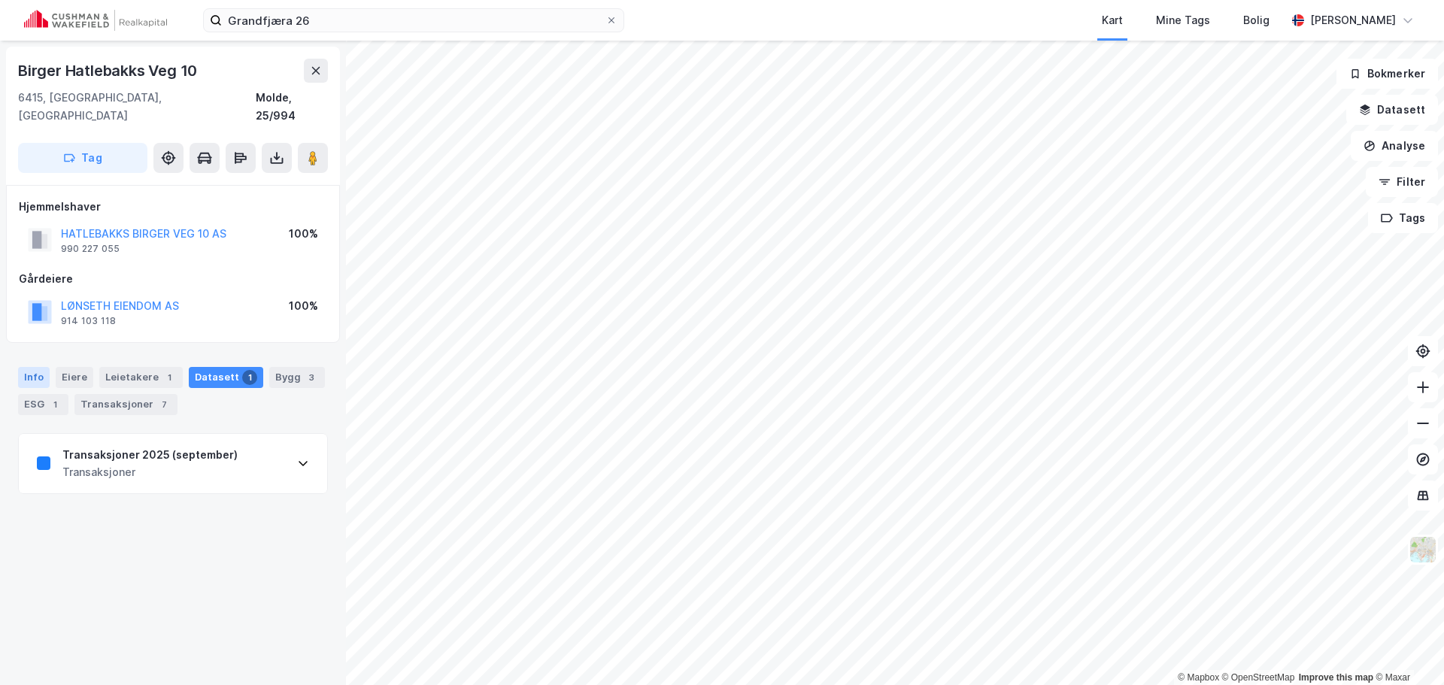
click at [37, 367] on div "Info" at bounding box center [34, 377] width 32 height 21
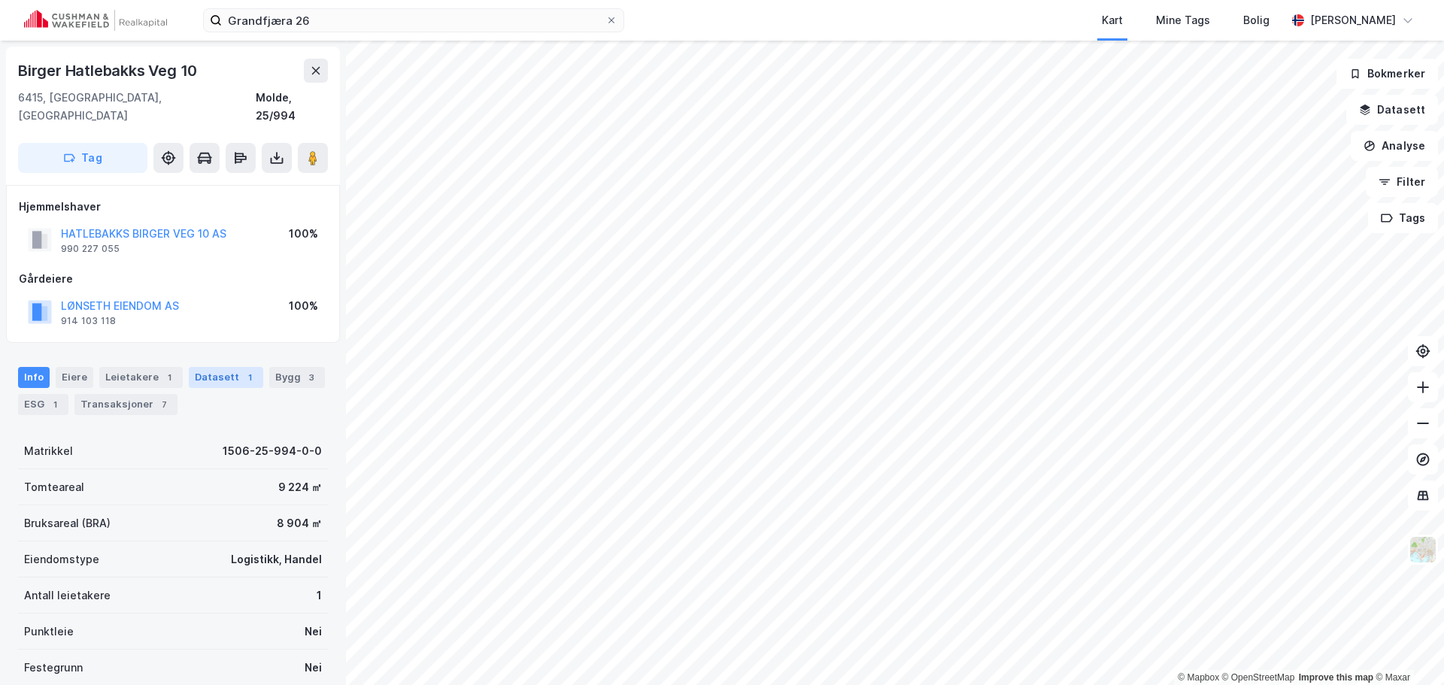
click at [242, 370] on div "1" at bounding box center [249, 377] width 15 height 15
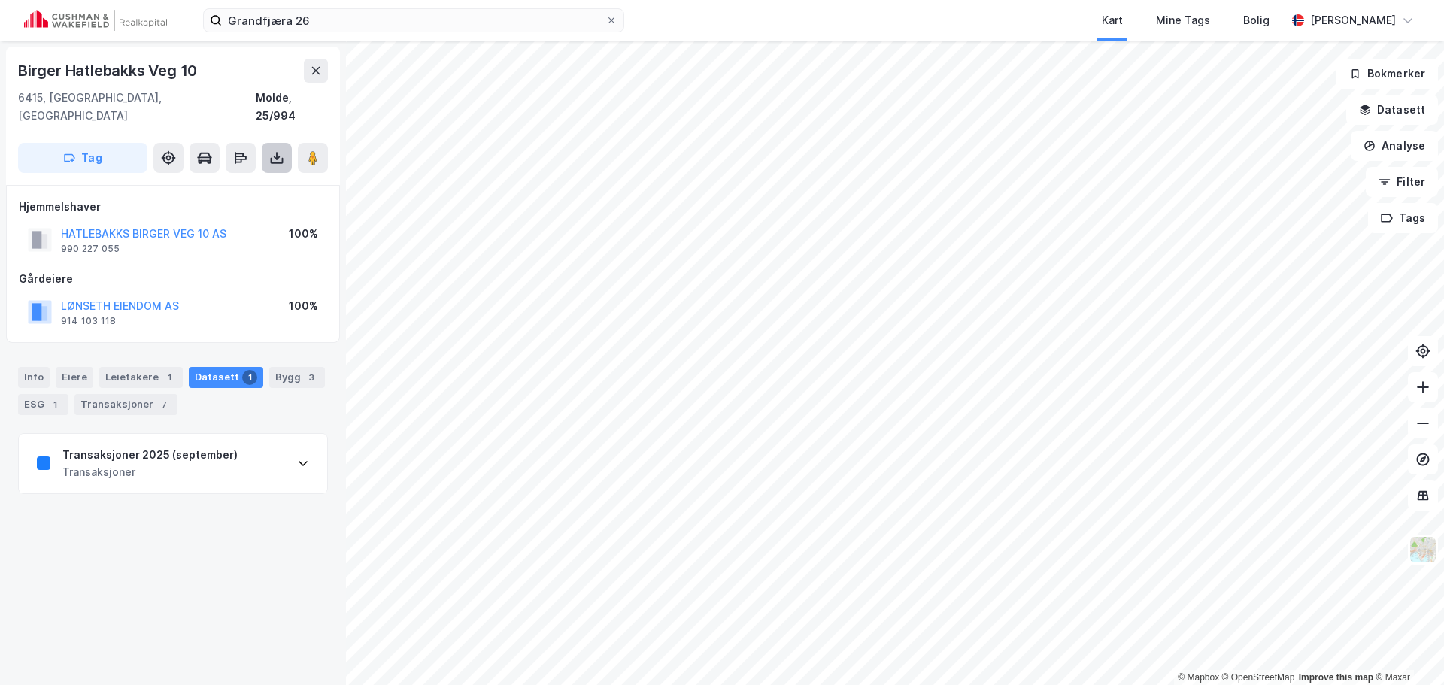
click at [285, 143] on button at bounding box center [277, 158] width 30 height 30
click at [274, 176] on div "Last ned grunnbok" at bounding box center [212, 188] width 160 height 24
click at [38, 367] on div "Info" at bounding box center [34, 377] width 32 height 21
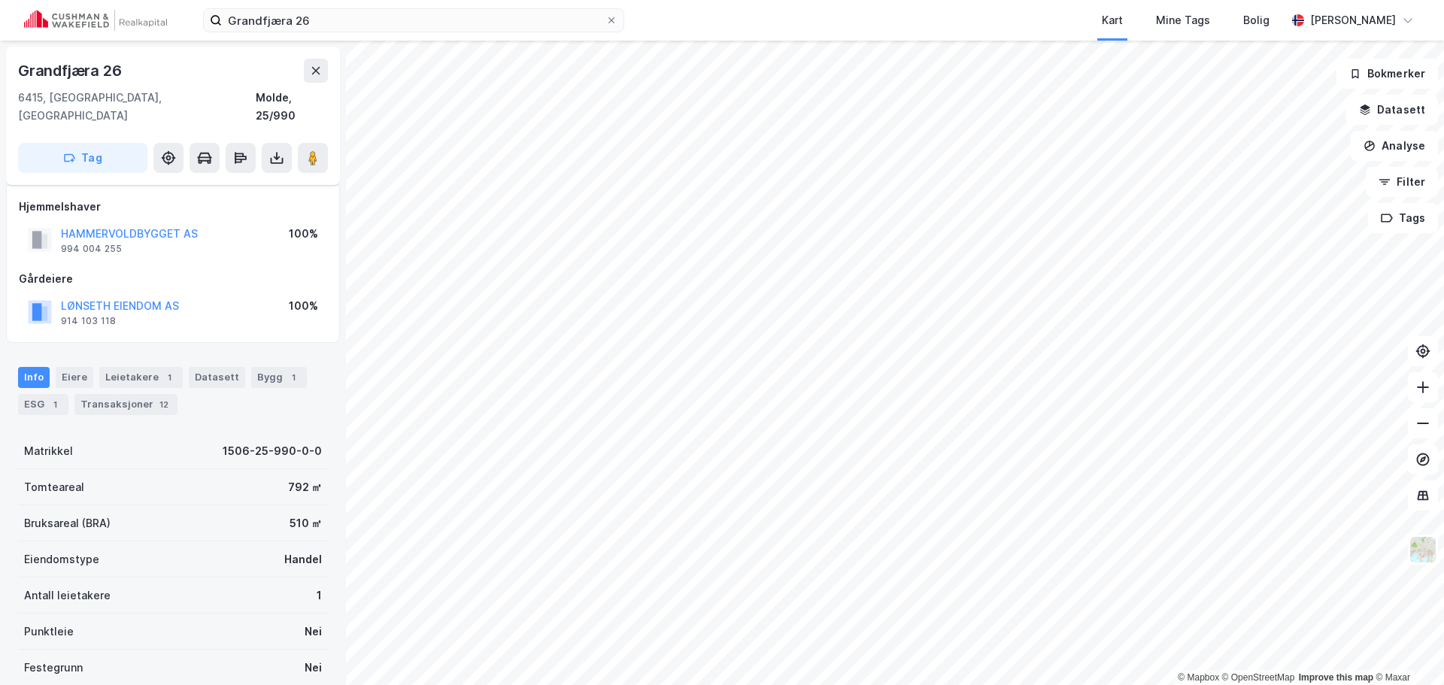
scroll to position [14, 0]
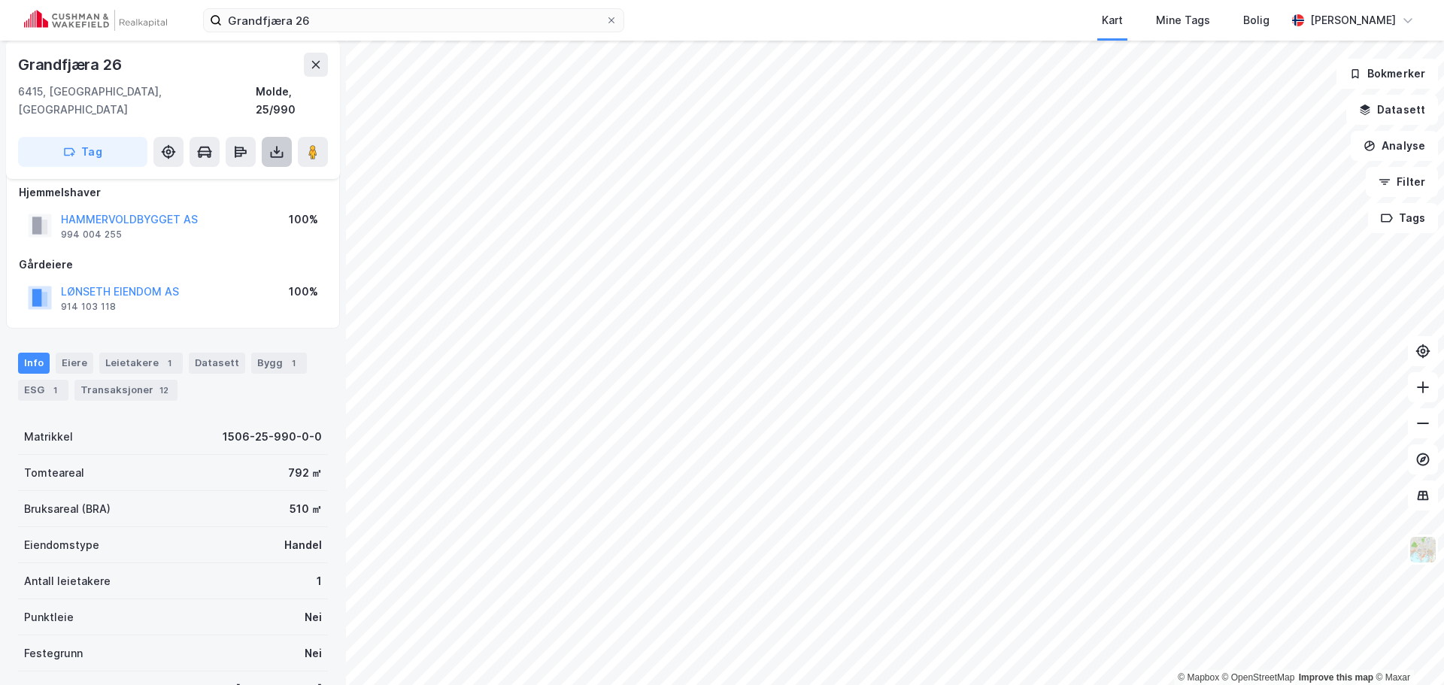
click at [272, 145] on button at bounding box center [277, 152] width 30 height 30
click at [265, 170] on div "Last ned grunnbok" at bounding box center [212, 182] width 160 height 24
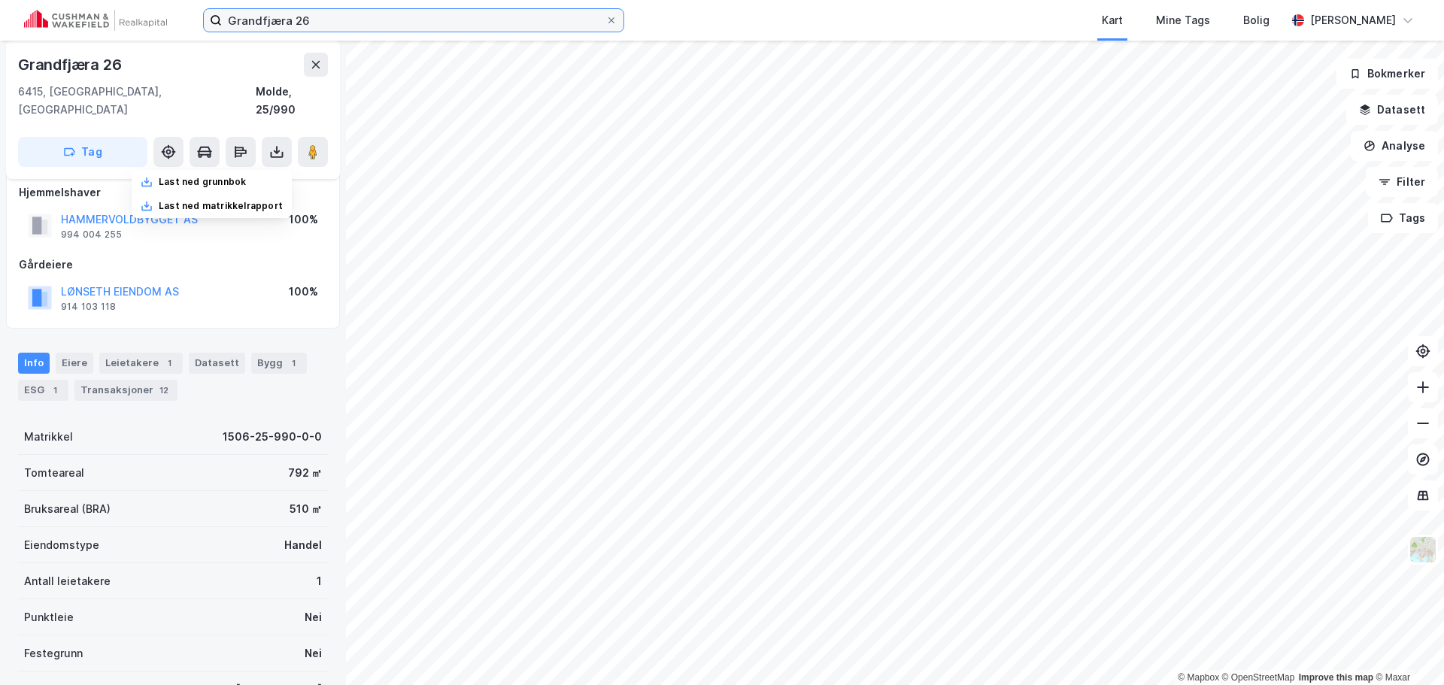
click at [487, 18] on input "Grandfjæra 26" at bounding box center [414, 20] width 384 height 23
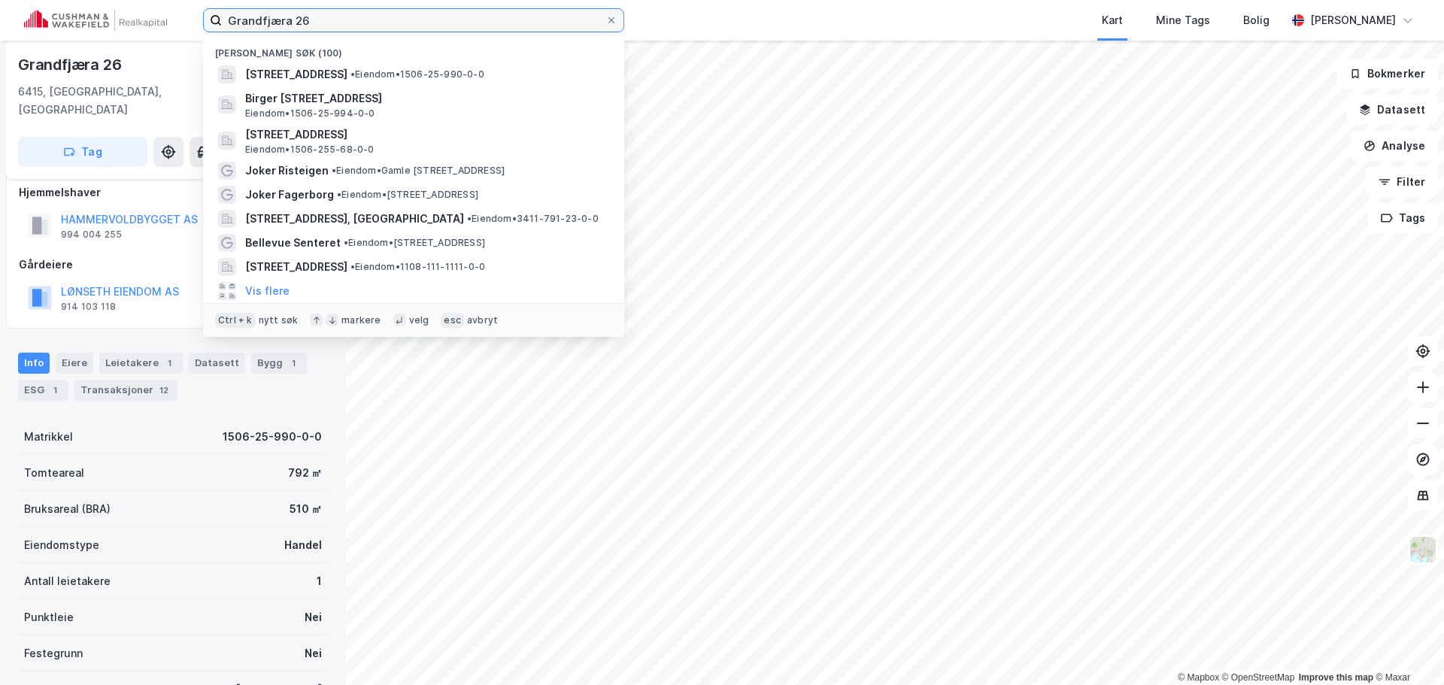
click at [487, 18] on input "Grandfjæra 26" at bounding box center [414, 20] width 384 height 23
paste input "Prestegardsvegen 1"
click at [487, 18] on input "Grandfjæra Prestegardsvegen 1" at bounding box center [414, 20] width 384 height 23
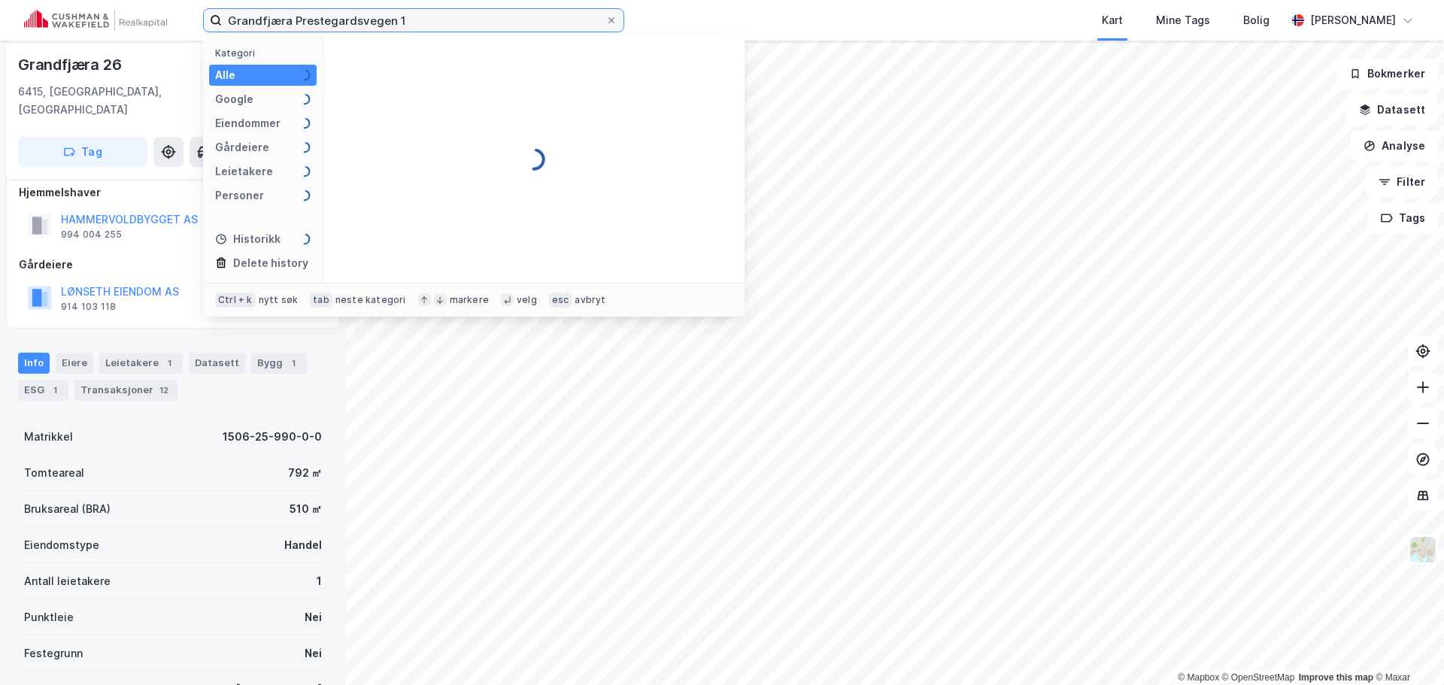
click at [487, 18] on input "Grandfjæra Prestegardsvegen 1" at bounding box center [414, 20] width 384 height 23
paste input
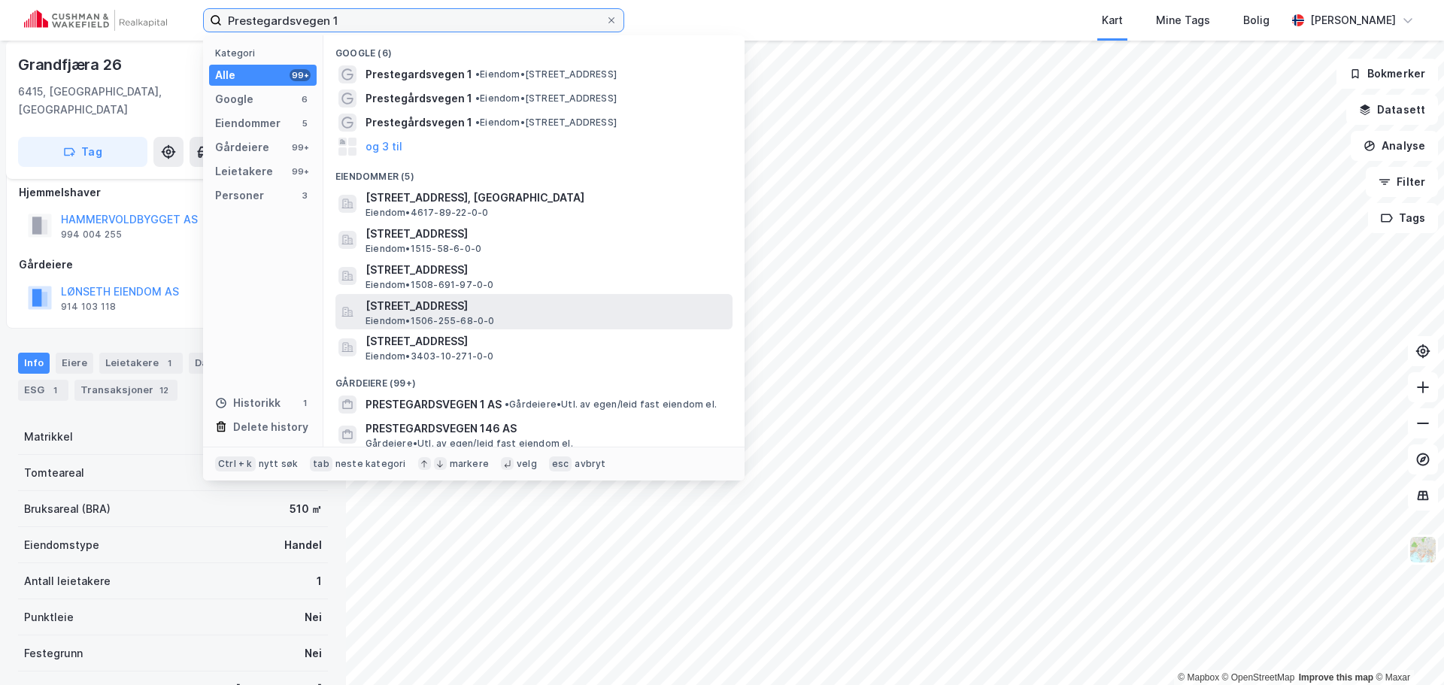
type input "Prestegardsvegen 1"
click at [597, 310] on span "[STREET_ADDRESS]" at bounding box center [545, 306] width 361 height 18
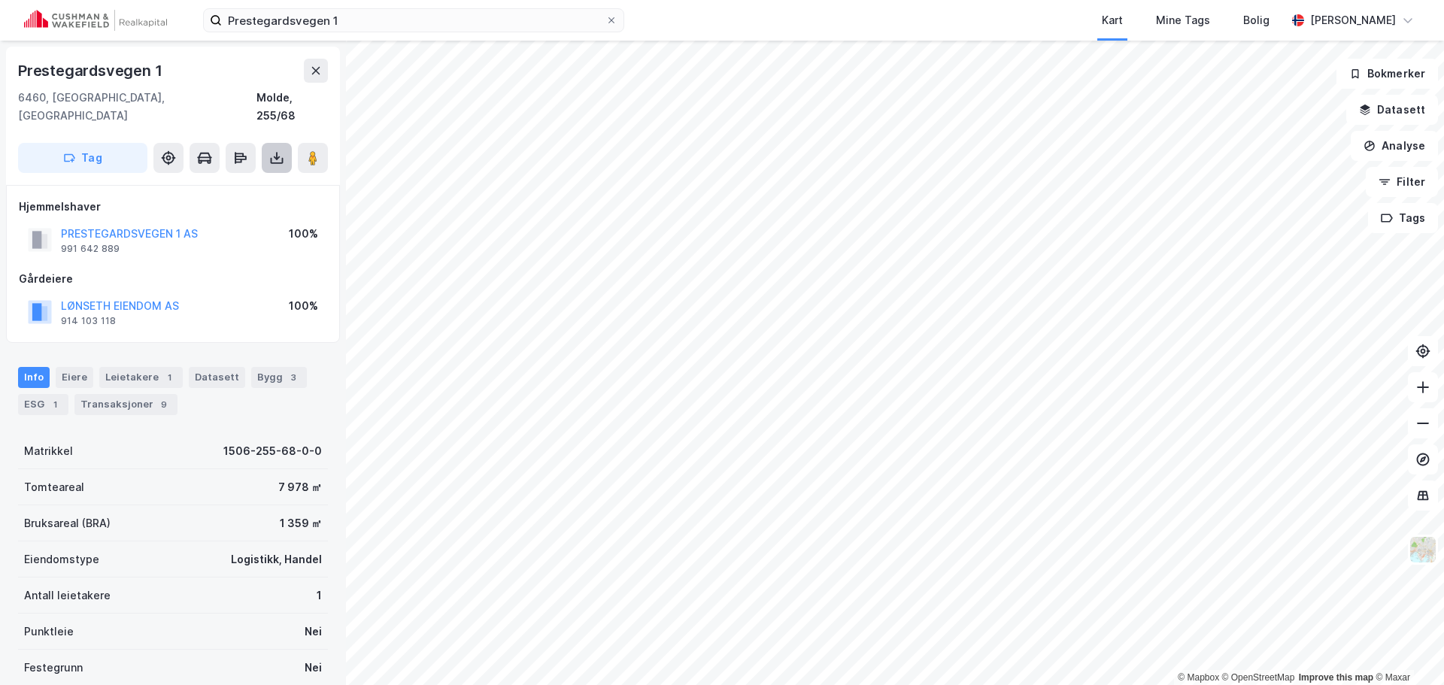
click at [283, 158] on icon at bounding box center [277, 161] width 13 height 6
click at [256, 176] on div "Last ned grunnbok" at bounding box center [212, 188] width 160 height 24
